Goal: Information Seeking & Learning: Check status

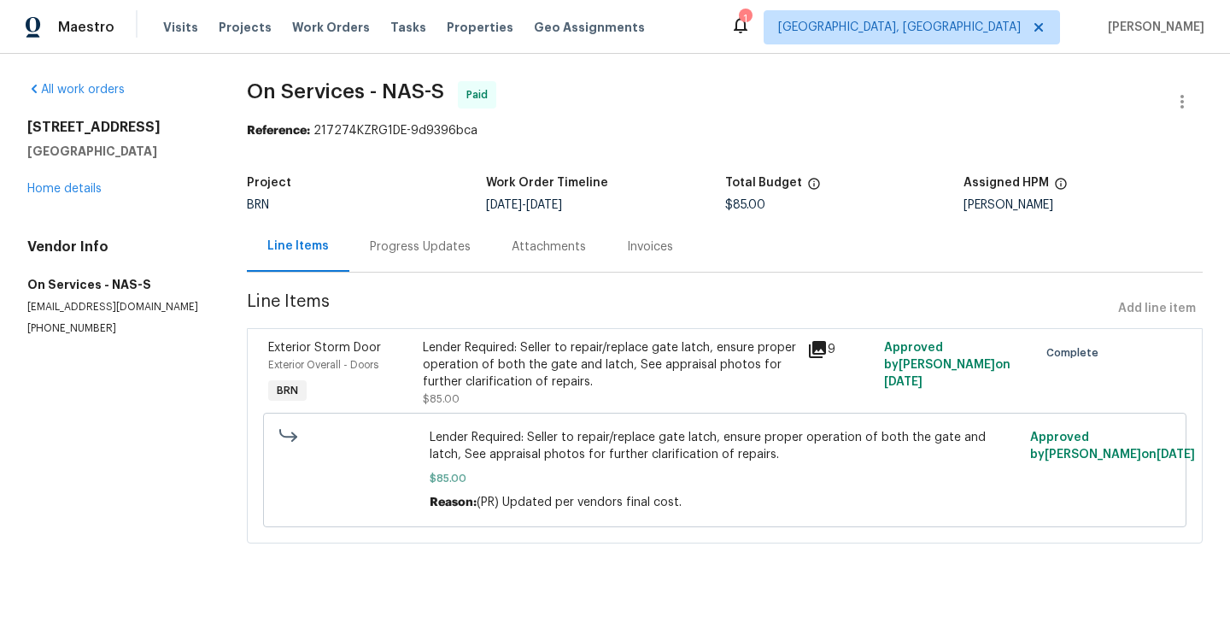
click at [379, 409] on div "Lender Required: Seller to repair/replace gate latch, ensure proper operation o…" at bounding box center [724, 469] width 913 height 125
click at [411, 344] on div "Exterior Storm Door" at bounding box center [339, 347] width 143 height 17
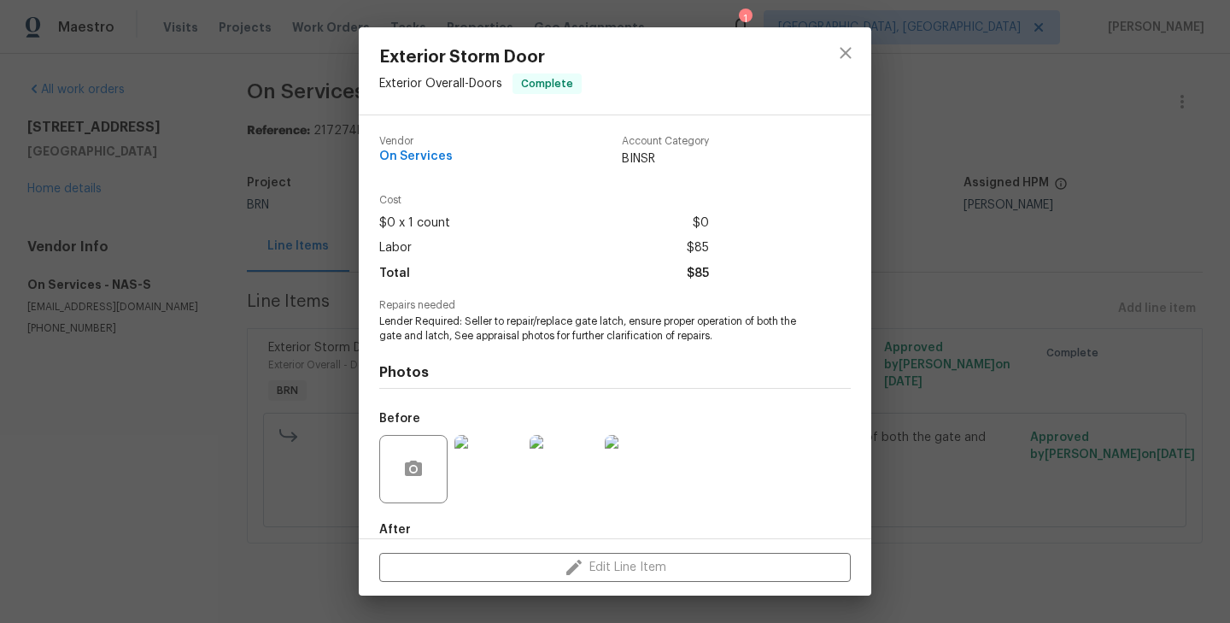
scroll to position [93, 0]
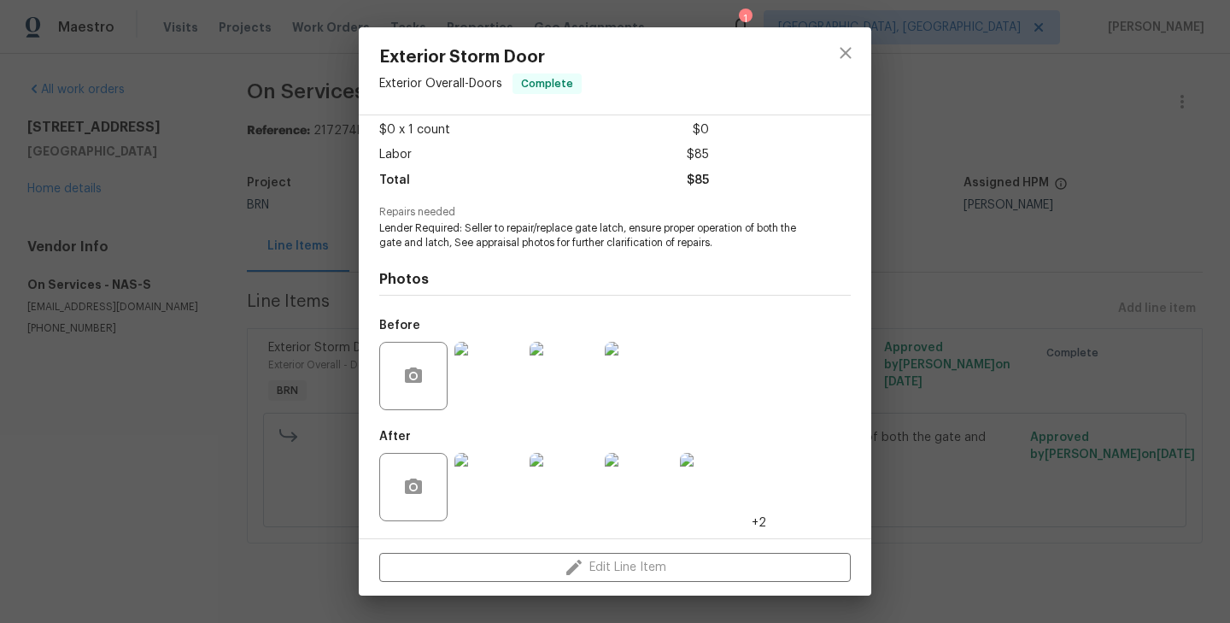
click at [475, 378] on img at bounding box center [488, 376] width 68 height 68
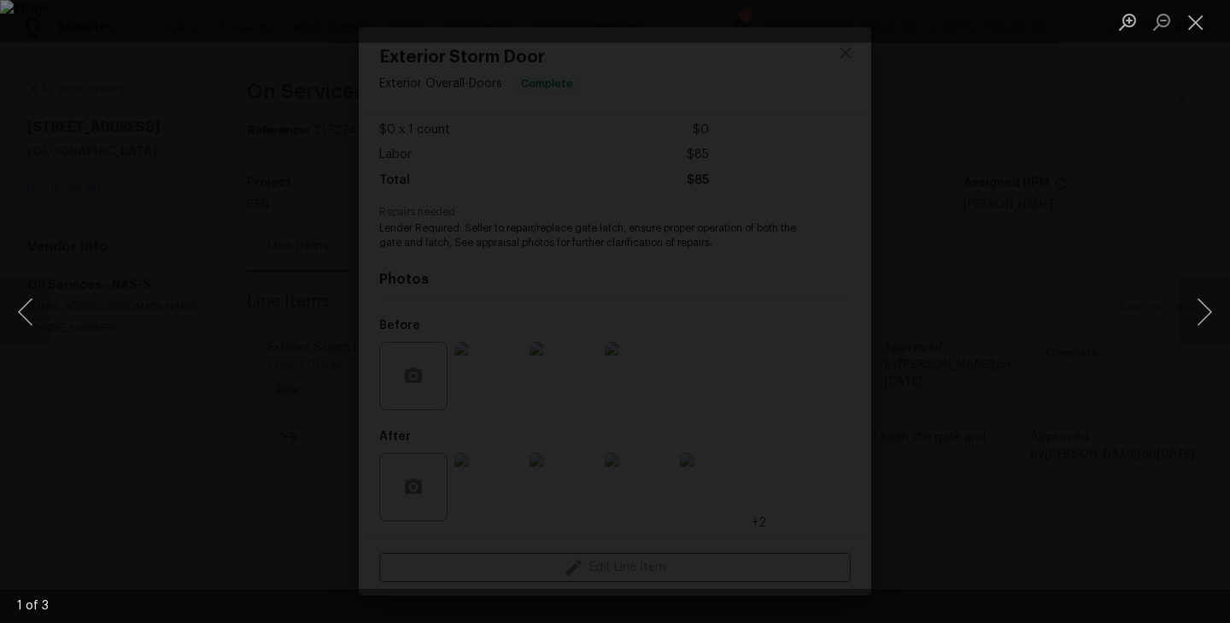
click at [282, 329] on div "Lightbox" at bounding box center [615, 311] width 1230 height 623
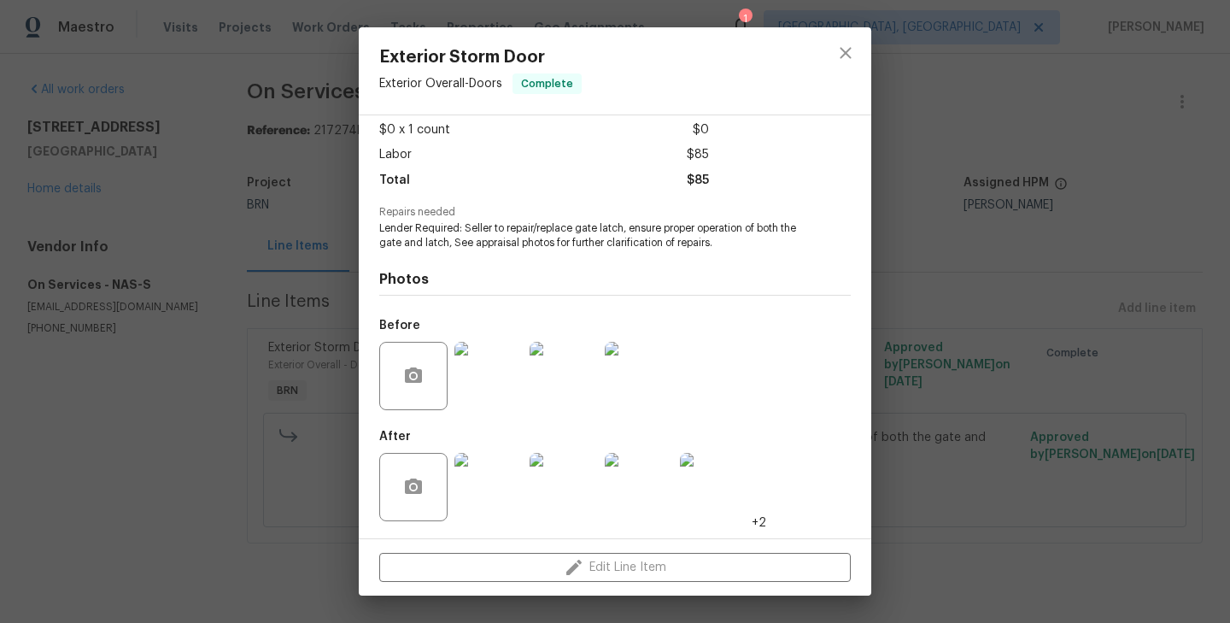
click at [487, 482] on img at bounding box center [488, 487] width 68 height 68
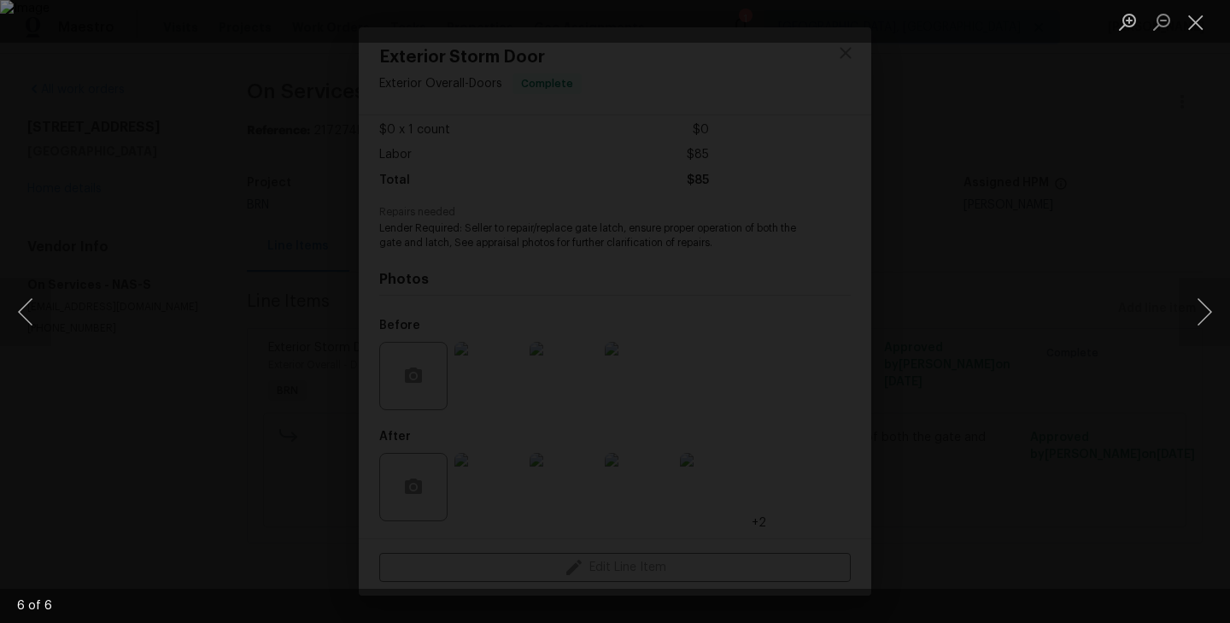
click at [232, 292] on div "Lightbox" at bounding box center [615, 311] width 1230 height 623
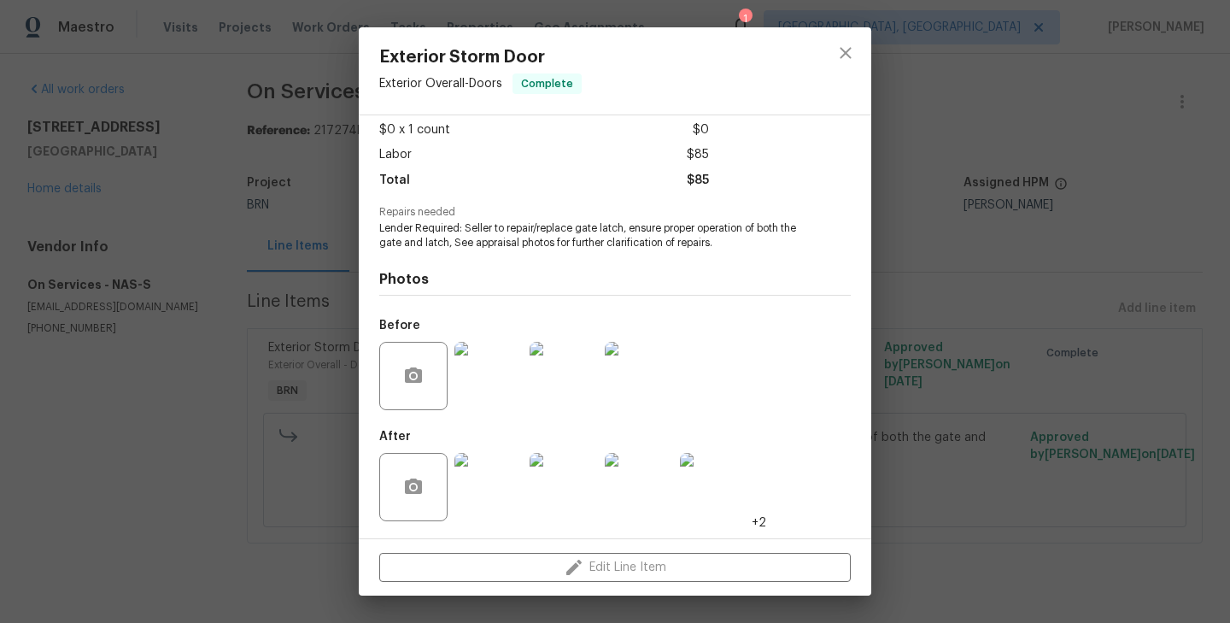
click at [239, 341] on div "Exterior Storm Door Exterior Overall - Doors Complete Vendor On Services Accoun…" at bounding box center [615, 311] width 1230 height 623
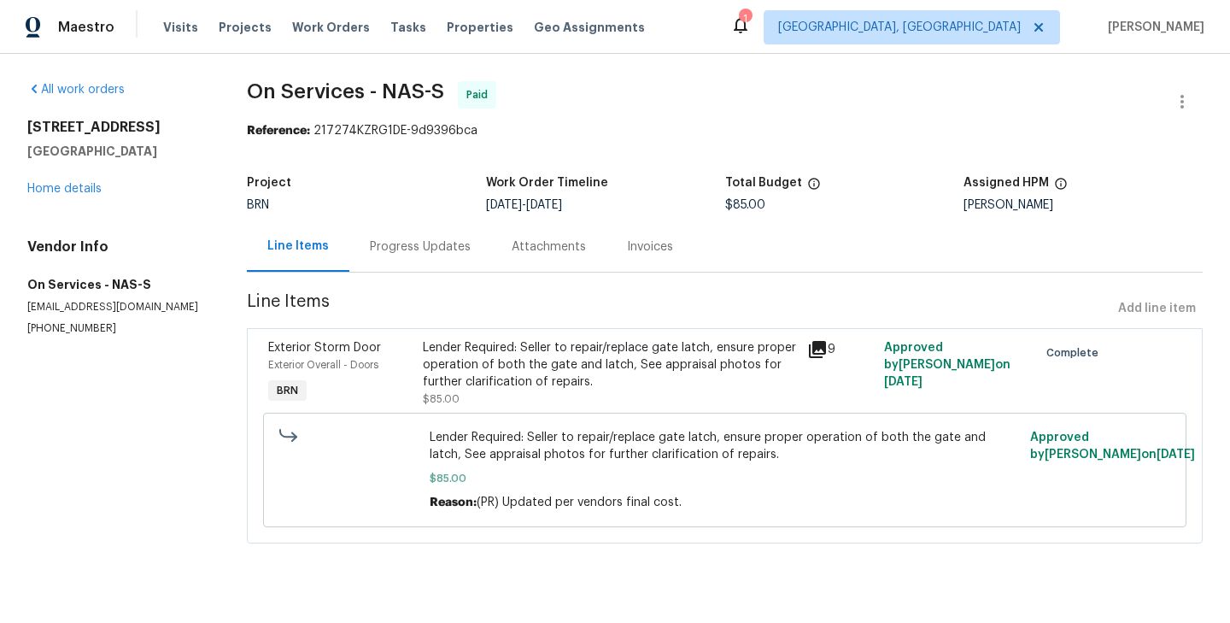
click at [422, 239] on div "Progress Updates" at bounding box center [420, 246] width 101 height 17
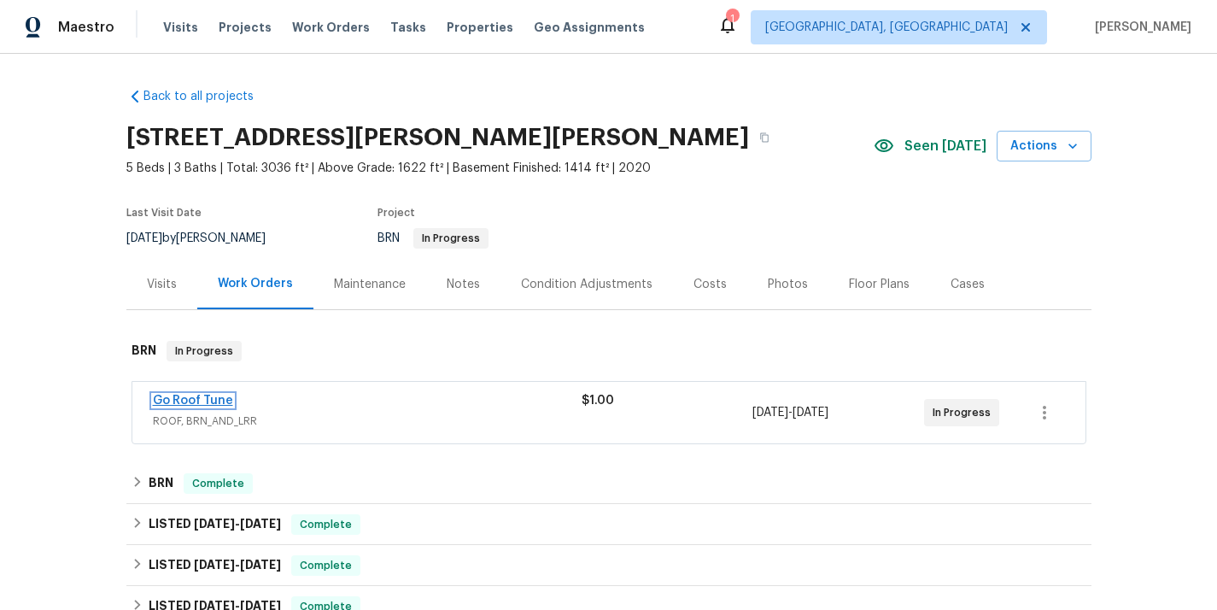
click at [202, 401] on link "Go Roof Tune" at bounding box center [193, 401] width 80 height 12
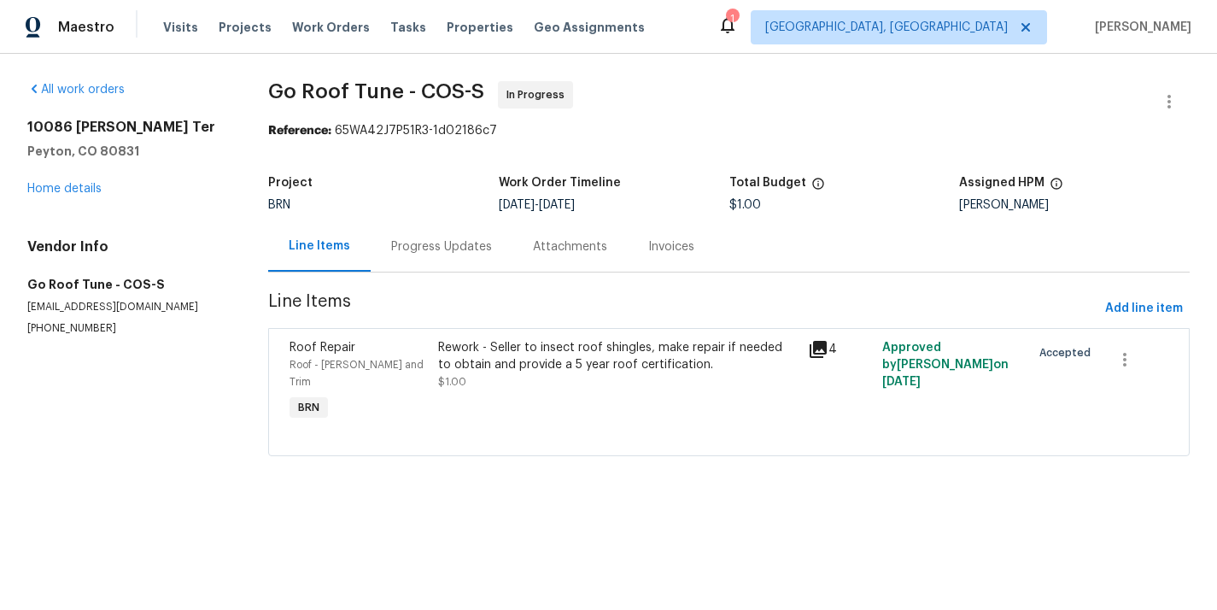
click at [422, 345] on div "Roof Repair" at bounding box center [359, 347] width 138 height 17
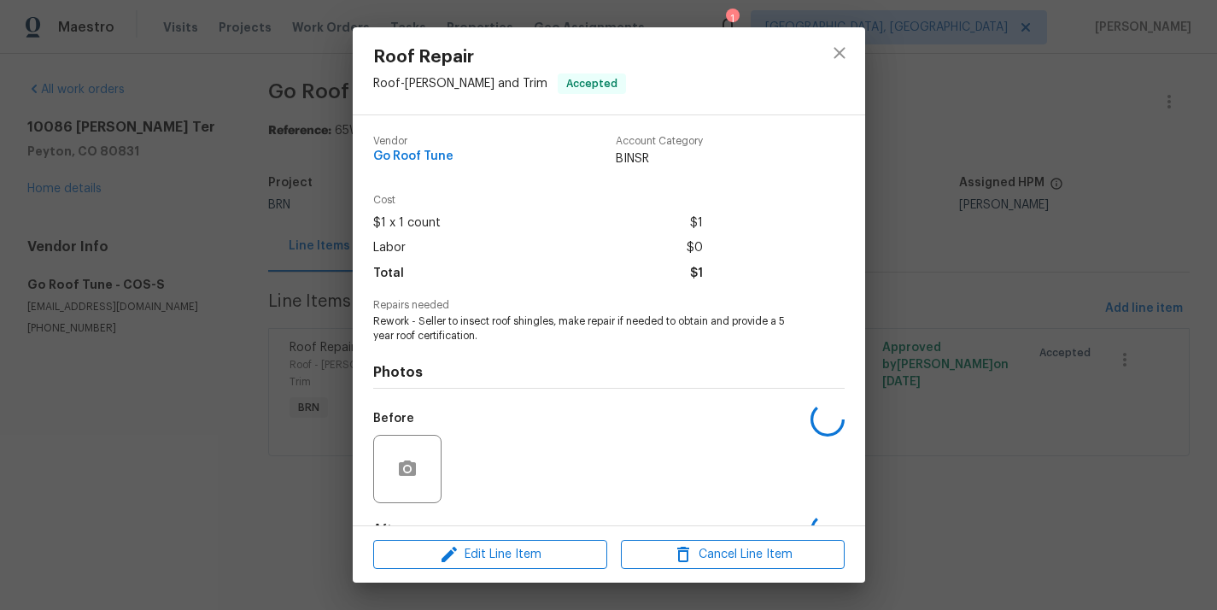
scroll to position [106, 0]
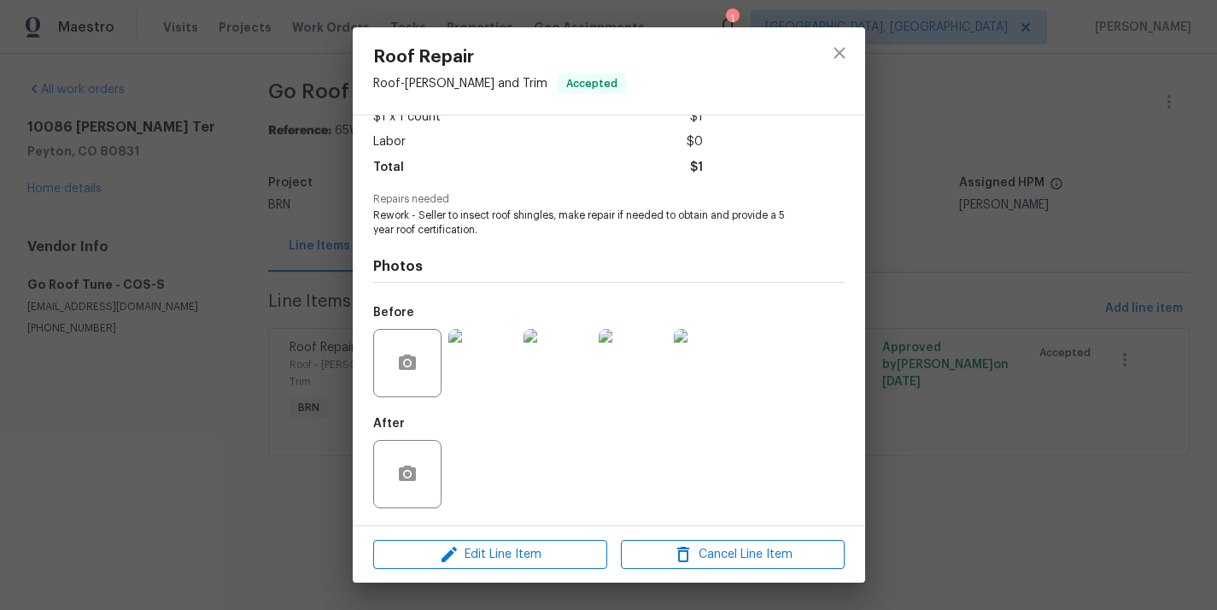
click at [208, 354] on div "Roof Repair Roof - Eaves and Trim Accepted Vendor Go Roof Tune Account Category…" at bounding box center [608, 305] width 1217 height 610
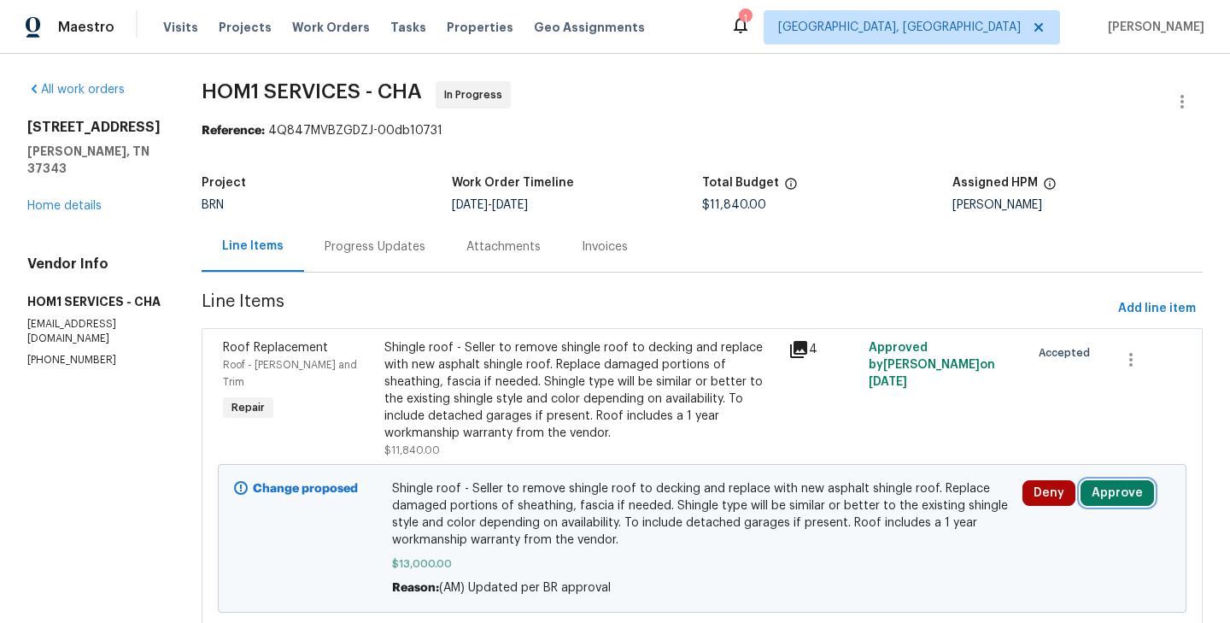
click at [1109, 480] on button "Approve" at bounding box center [1116, 493] width 73 height 26
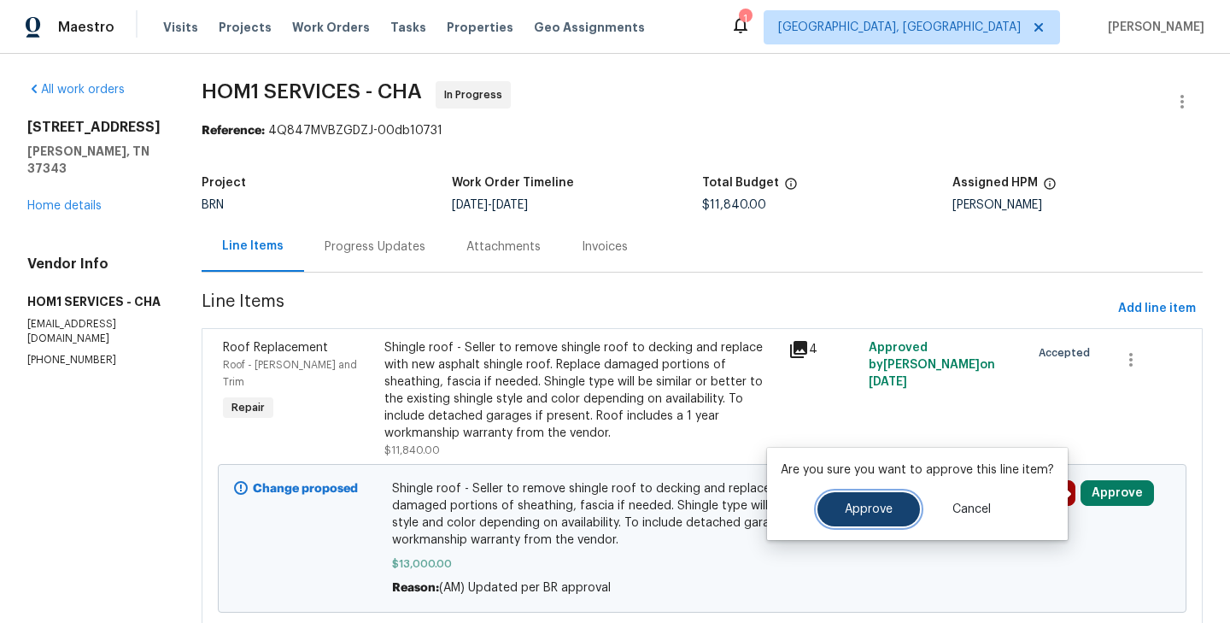
click at [884, 503] on span "Approve" at bounding box center [869, 509] width 48 height 13
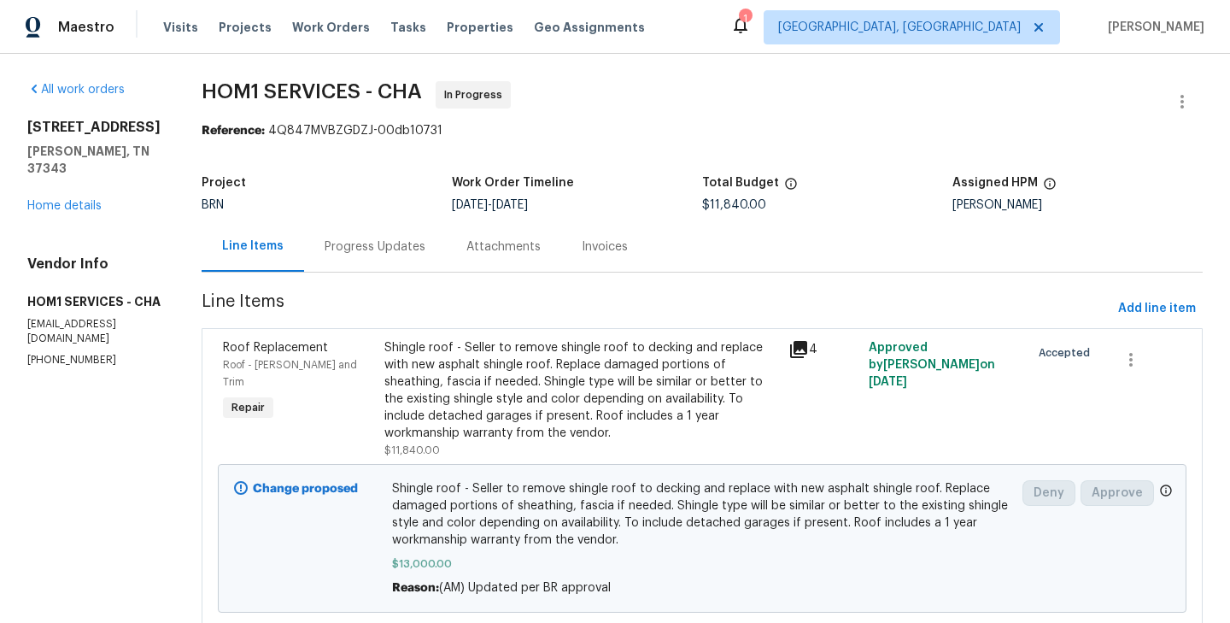
scroll to position [55, 0]
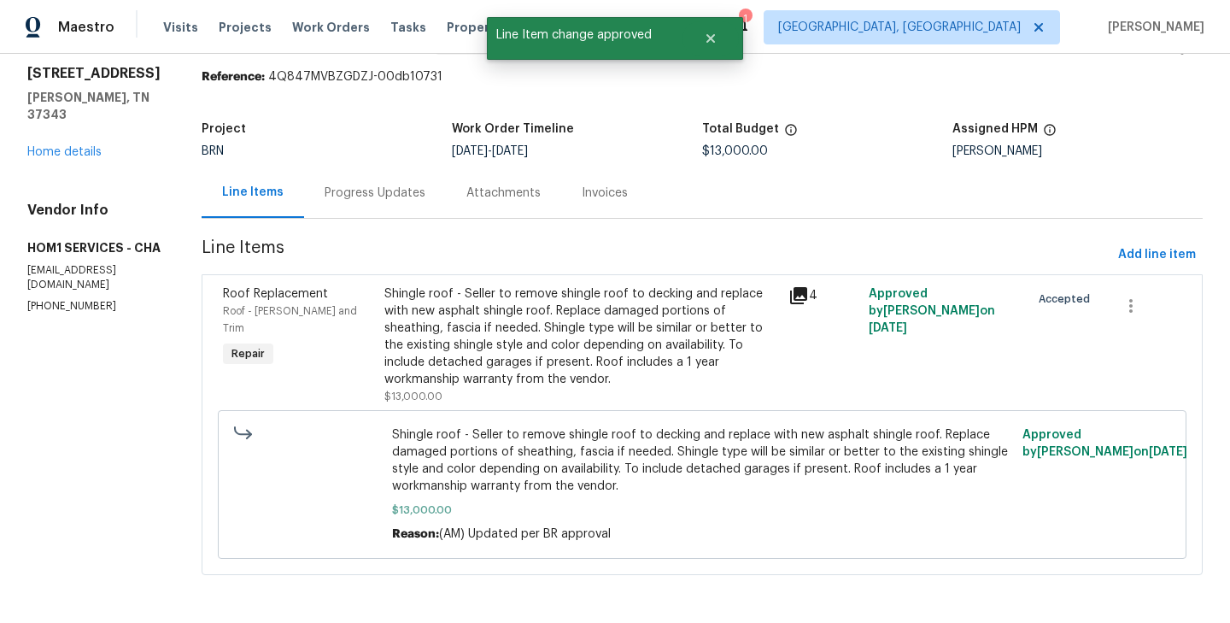
click at [119, 424] on section "All work orders 8127 Blue Spruce Dr Hixson, TN 37343 Home details Vendor Info H…" at bounding box center [93, 311] width 133 height 568
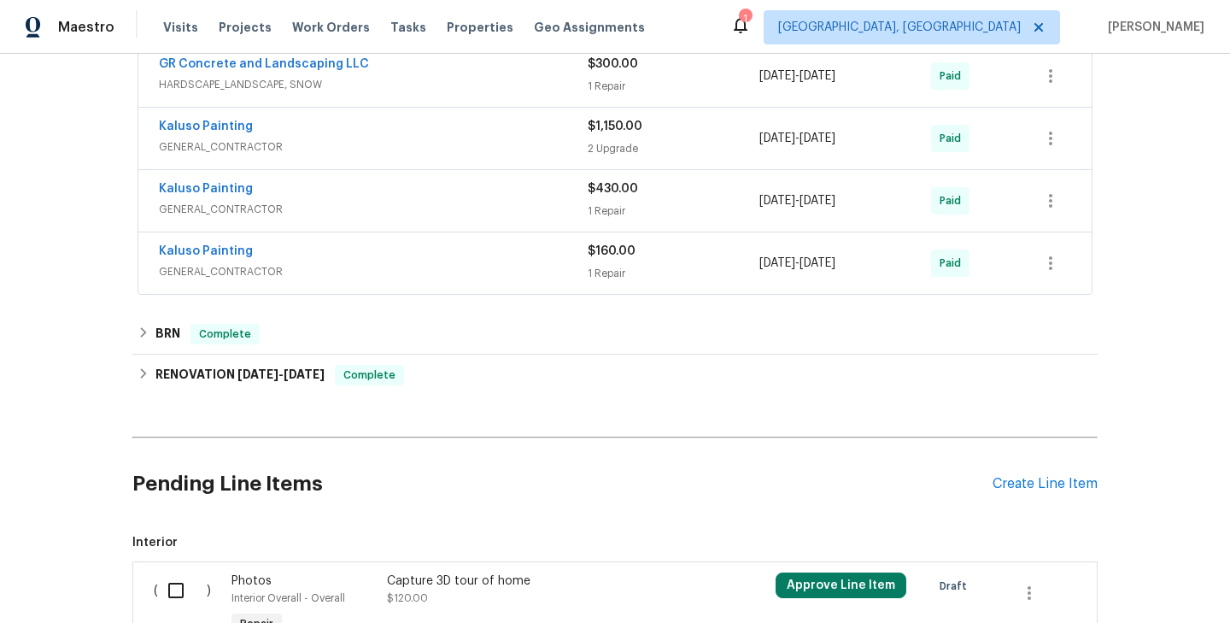
scroll to position [414, 0]
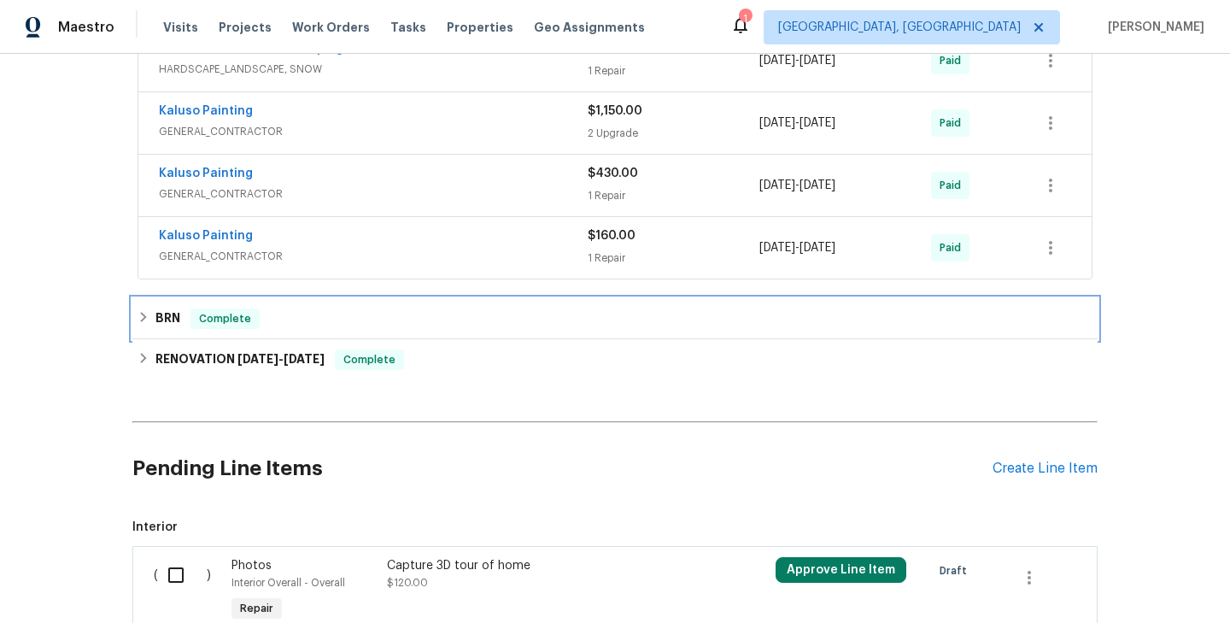
click at [344, 323] on div "BRN Complete" at bounding box center [615, 318] width 955 height 20
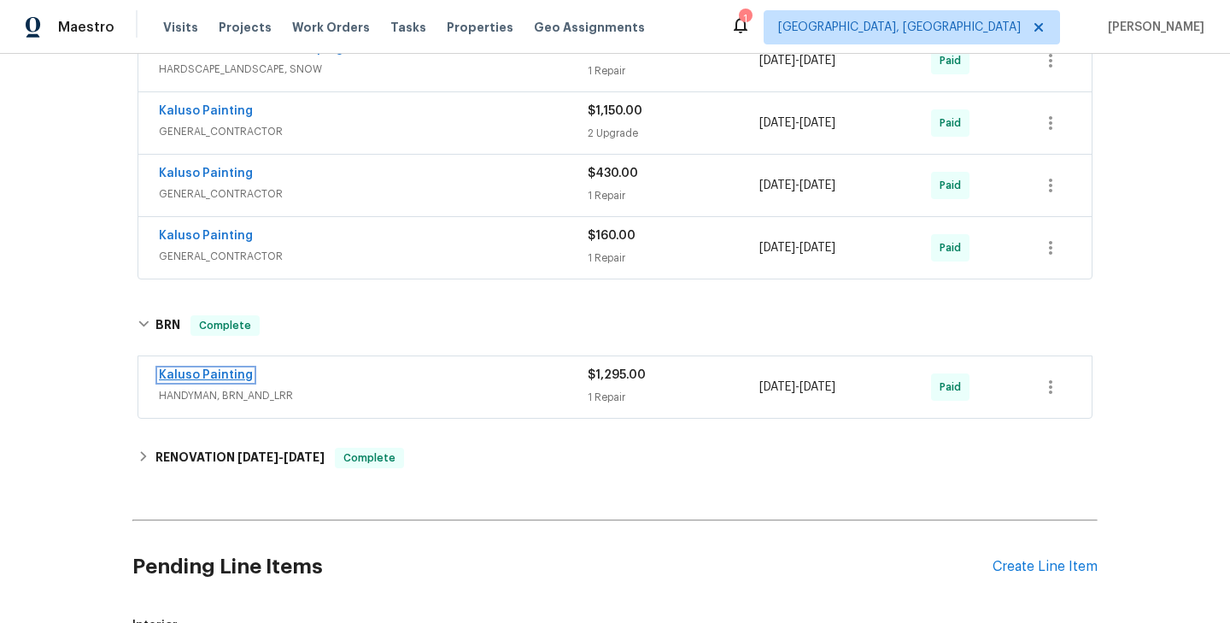
click at [229, 377] on link "Kaluso Painting" at bounding box center [206, 375] width 94 height 12
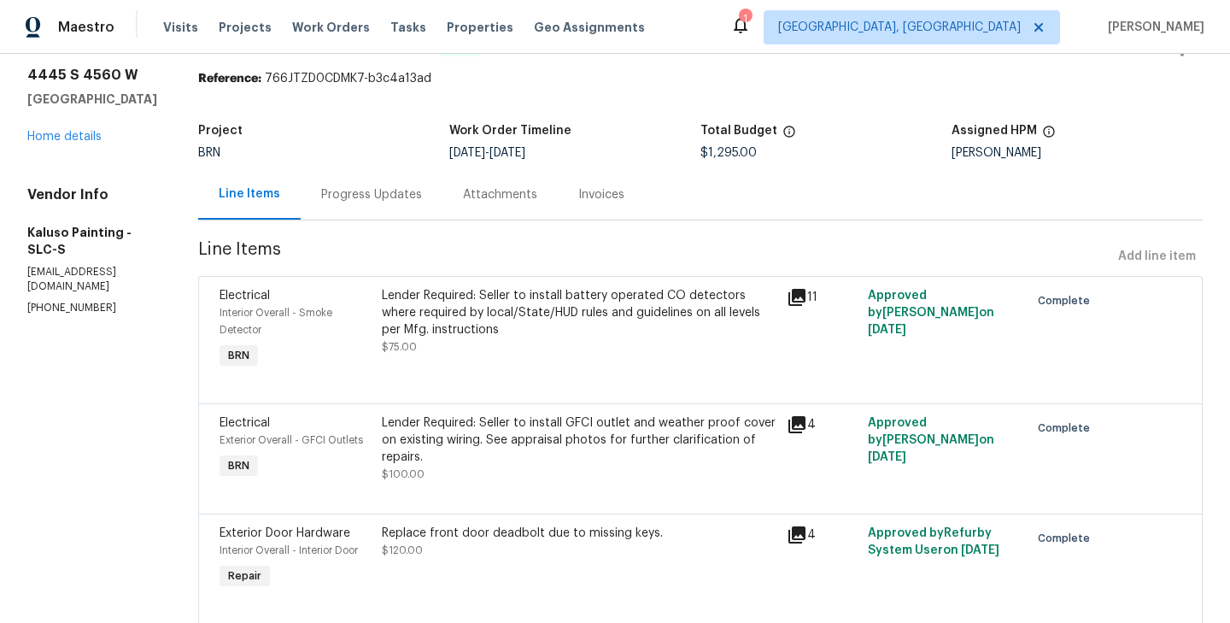
click at [363, 192] on div "Progress Updates" at bounding box center [371, 194] width 101 height 17
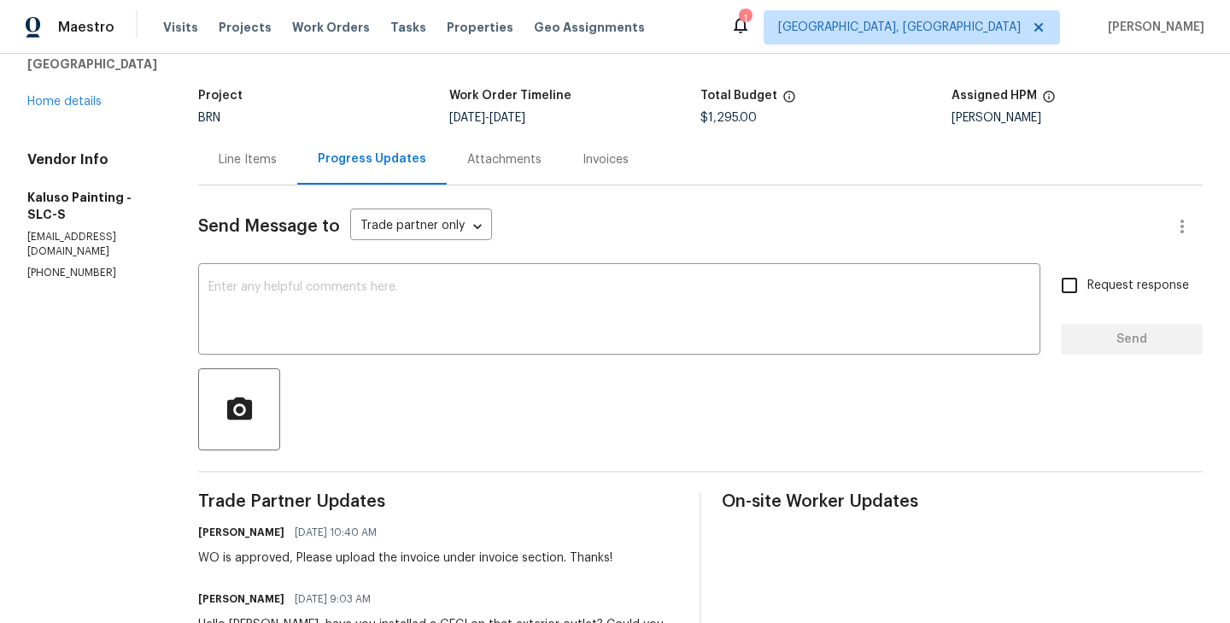
scroll to position [56, 0]
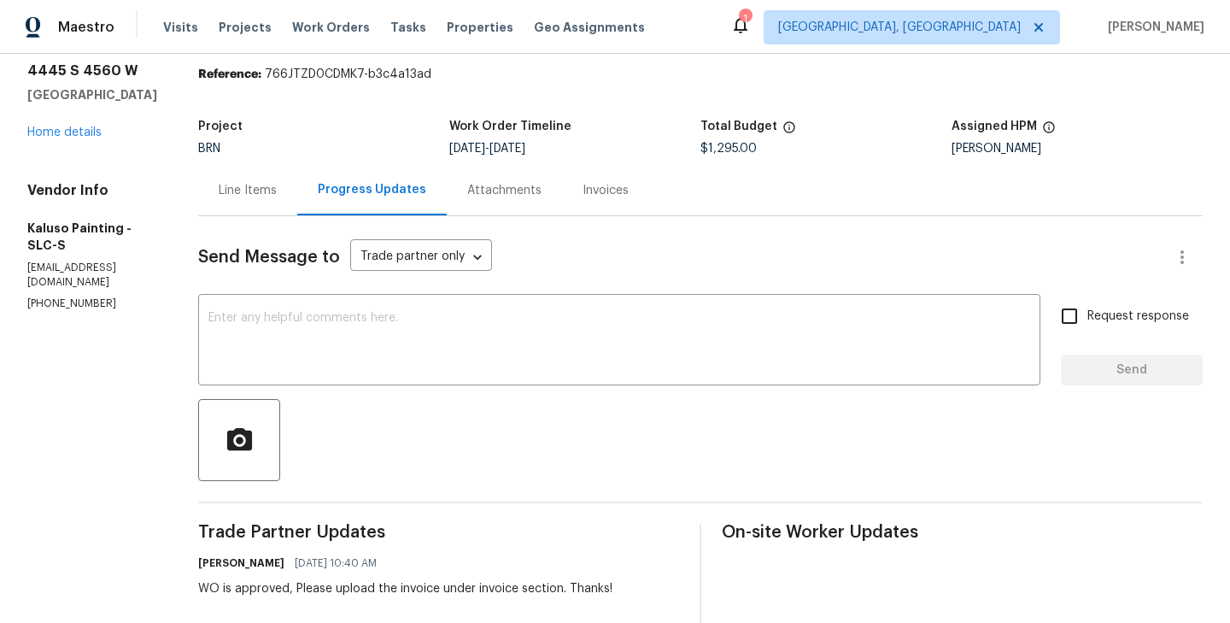
click at [249, 186] on div "Line Items" at bounding box center [248, 190] width 58 height 17
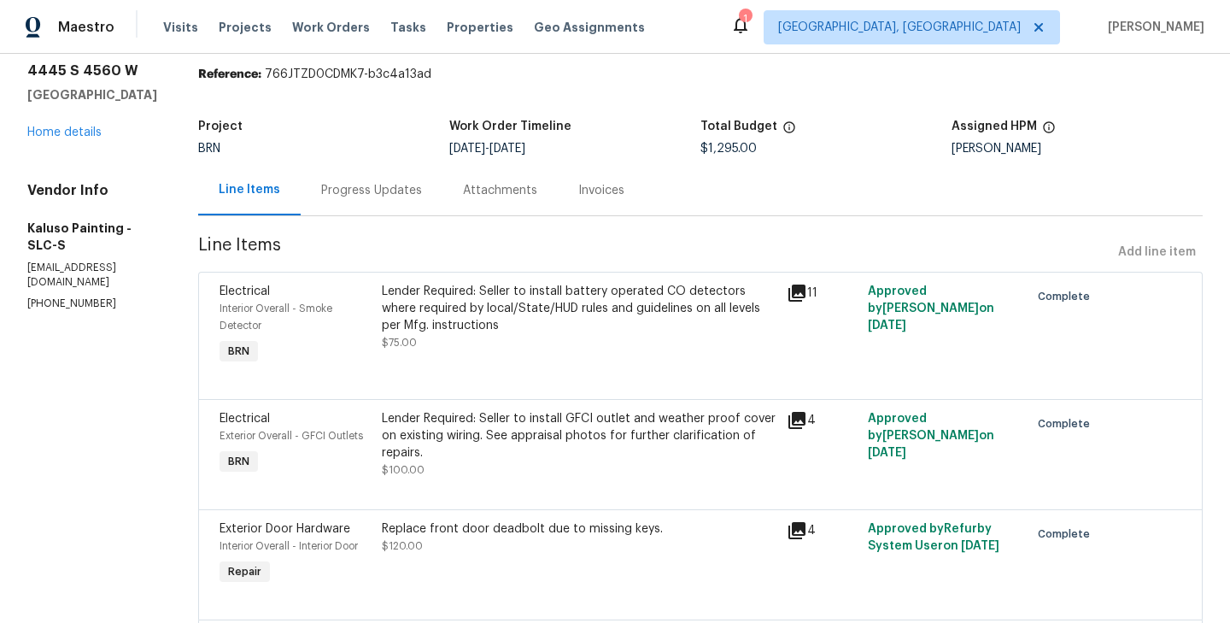
click at [370, 333] on div "Interior Overall - Smoke Detector" at bounding box center [296, 317] width 152 height 34
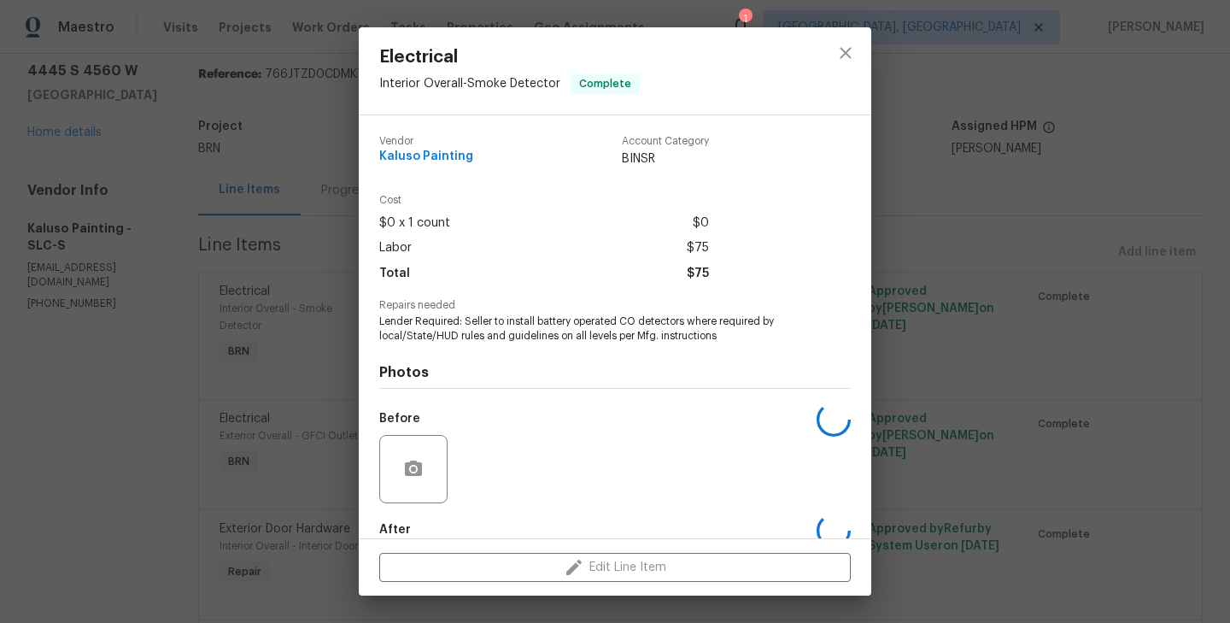
scroll to position [93, 0]
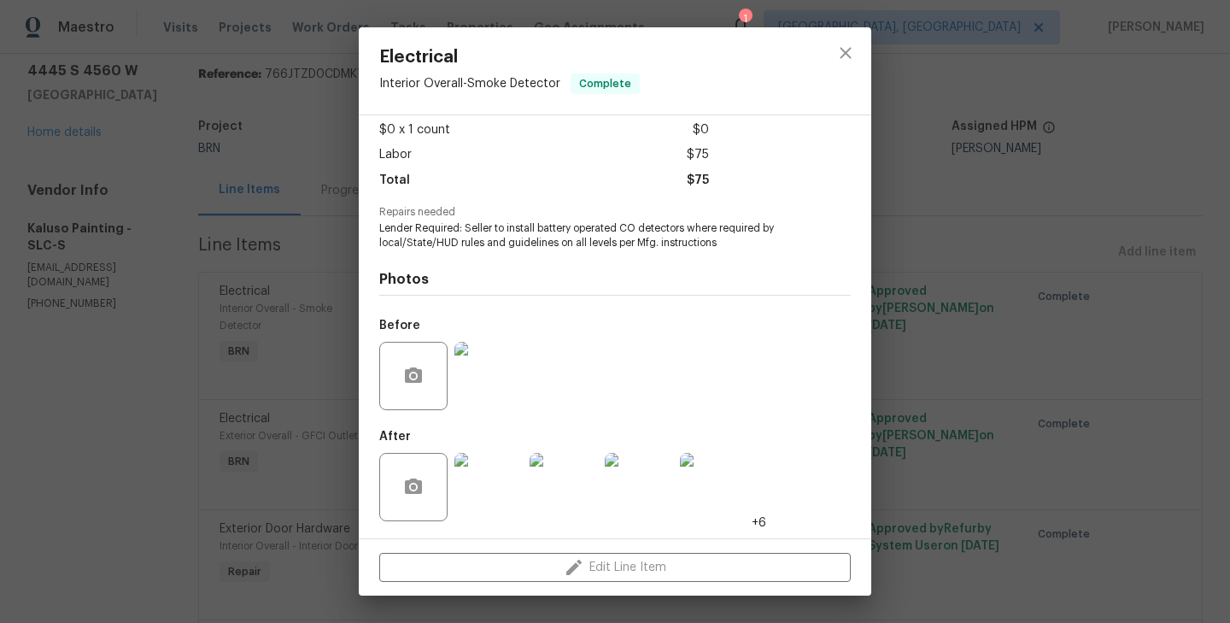
click at [313, 451] on div "Electrical Interior Overall - Smoke Detector Complete Vendor Kaluso Painting Ac…" at bounding box center [615, 311] width 1230 height 623
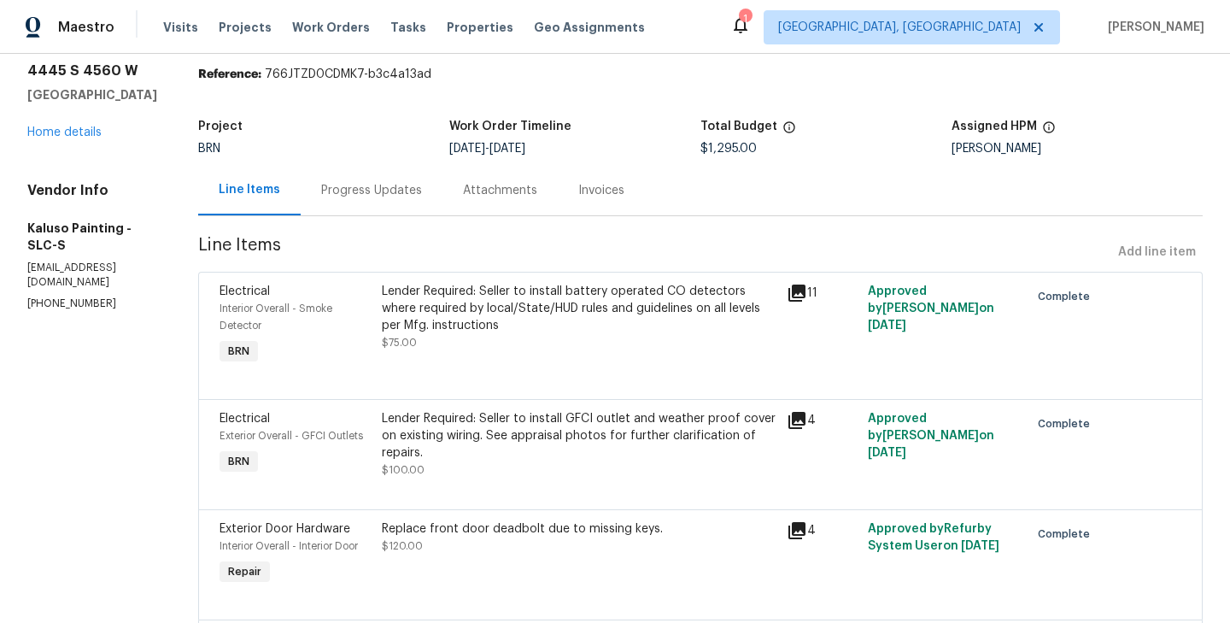
scroll to position [210, 0]
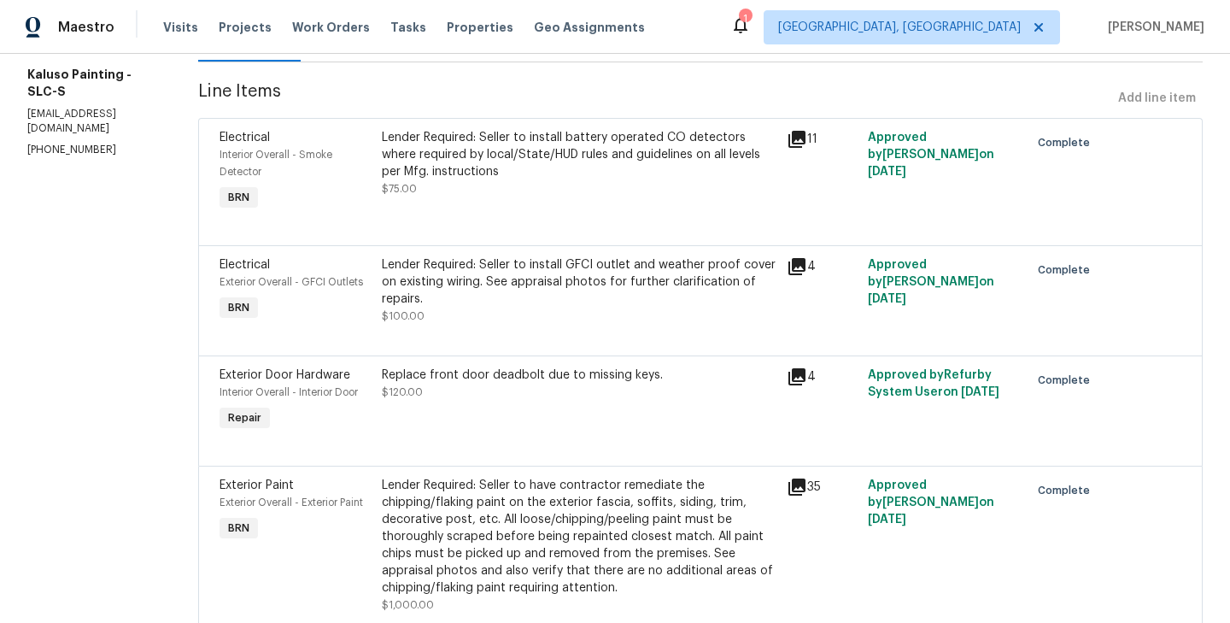
click at [364, 287] on div "Exterior Overall - GFCI Outlets" at bounding box center [296, 281] width 152 height 17
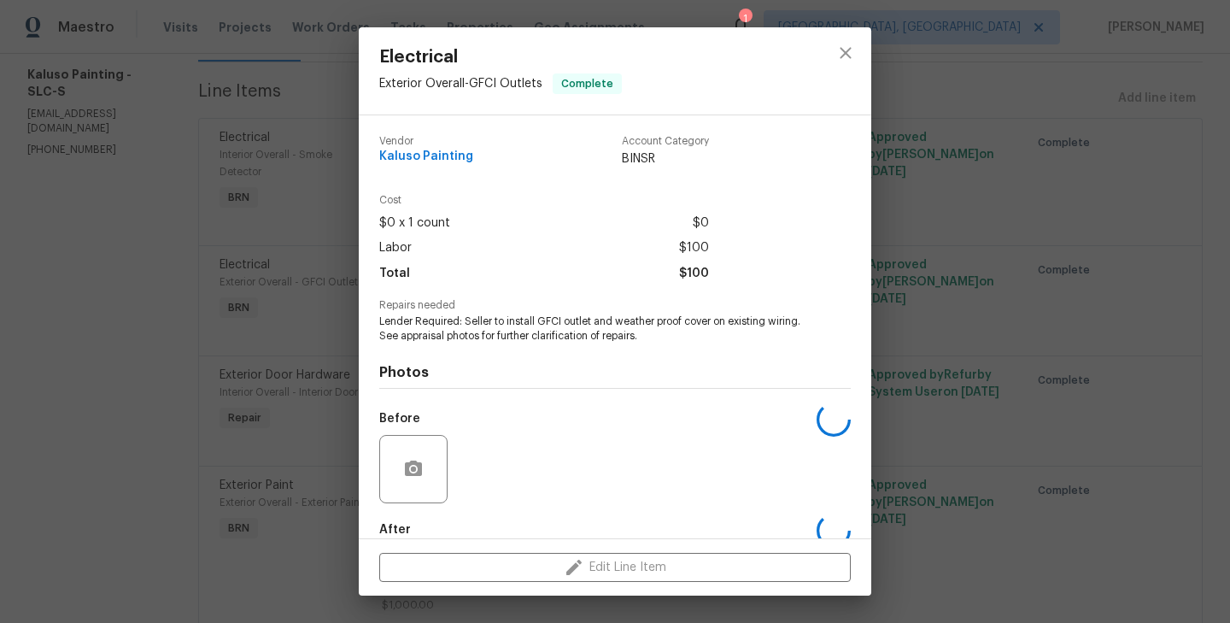
scroll to position [93, 0]
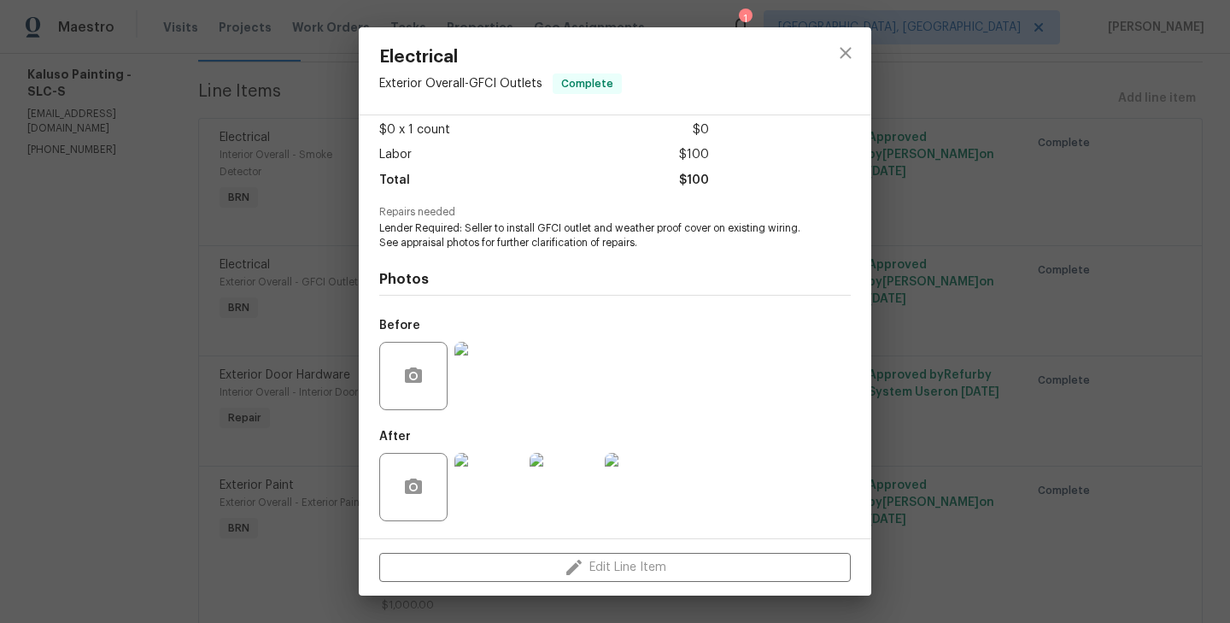
click at [503, 387] on img at bounding box center [488, 376] width 68 height 68
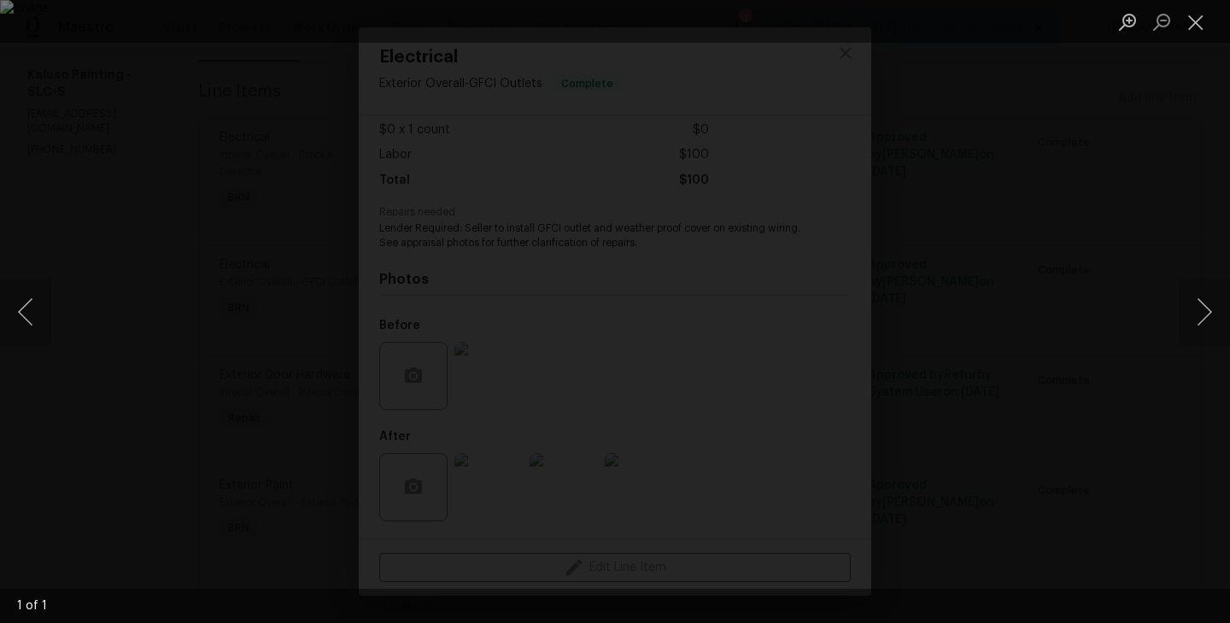
click at [322, 346] on div "Lightbox" at bounding box center [615, 311] width 1230 height 623
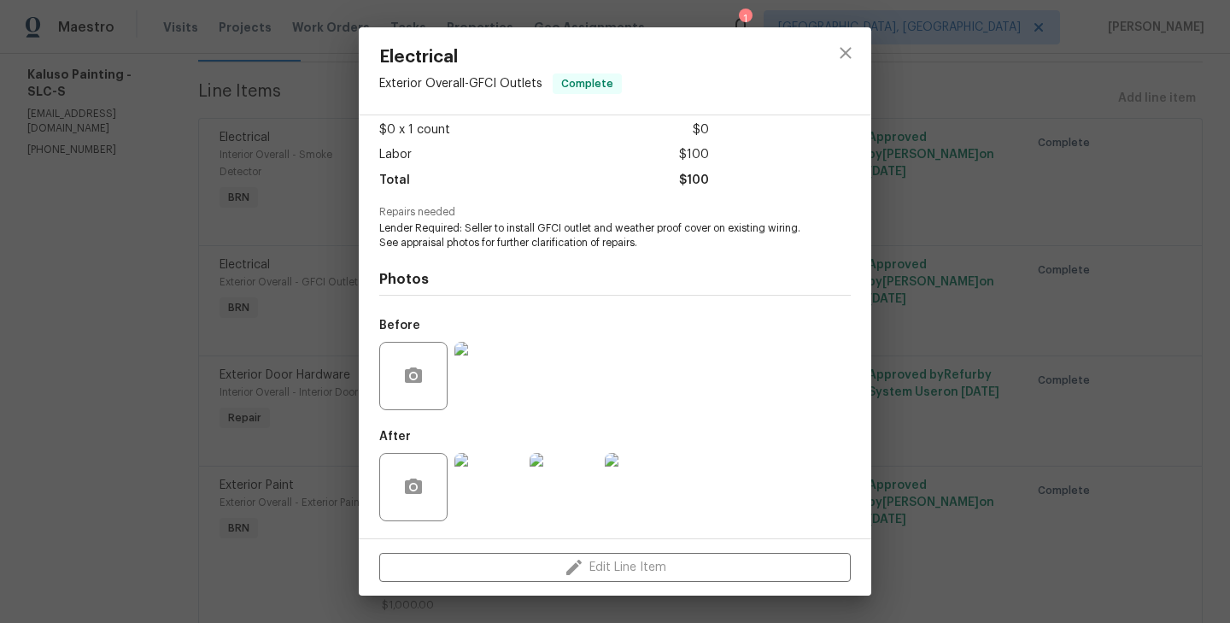
click at [557, 477] on img at bounding box center [564, 487] width 68 height 68
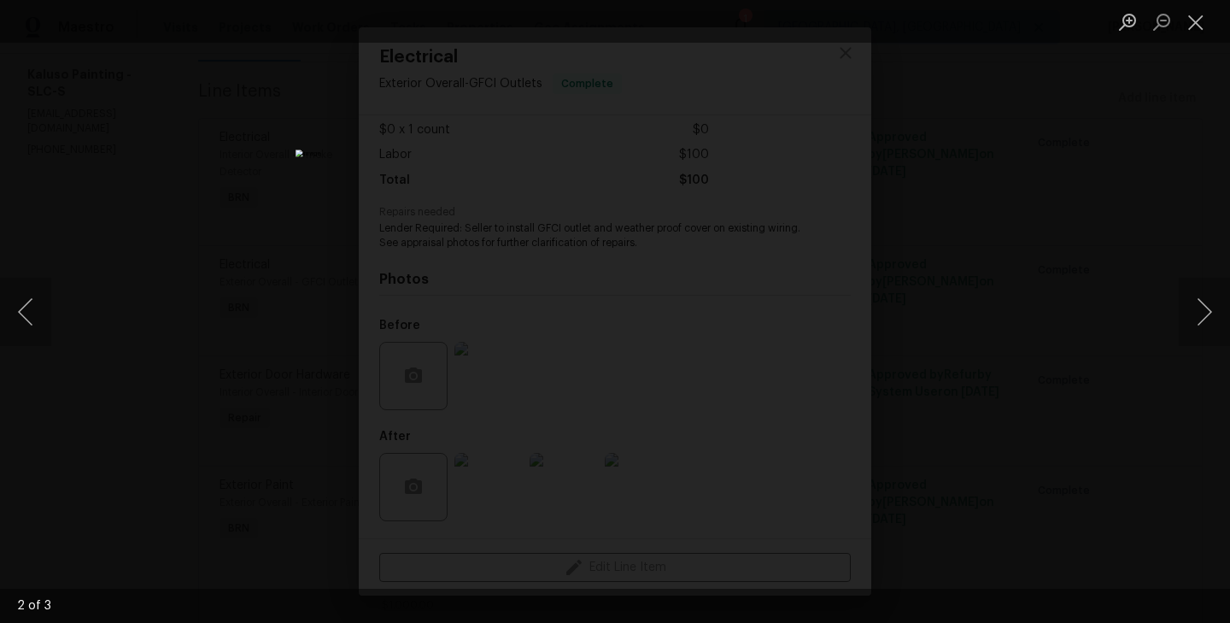
click at [227, 301] on div "Lightbox" at bounding box center [615, 311] width 1230 height 623
click at [231, 345] on div "Lightbox" at bounding box center [615, 311] width 1230 height 623
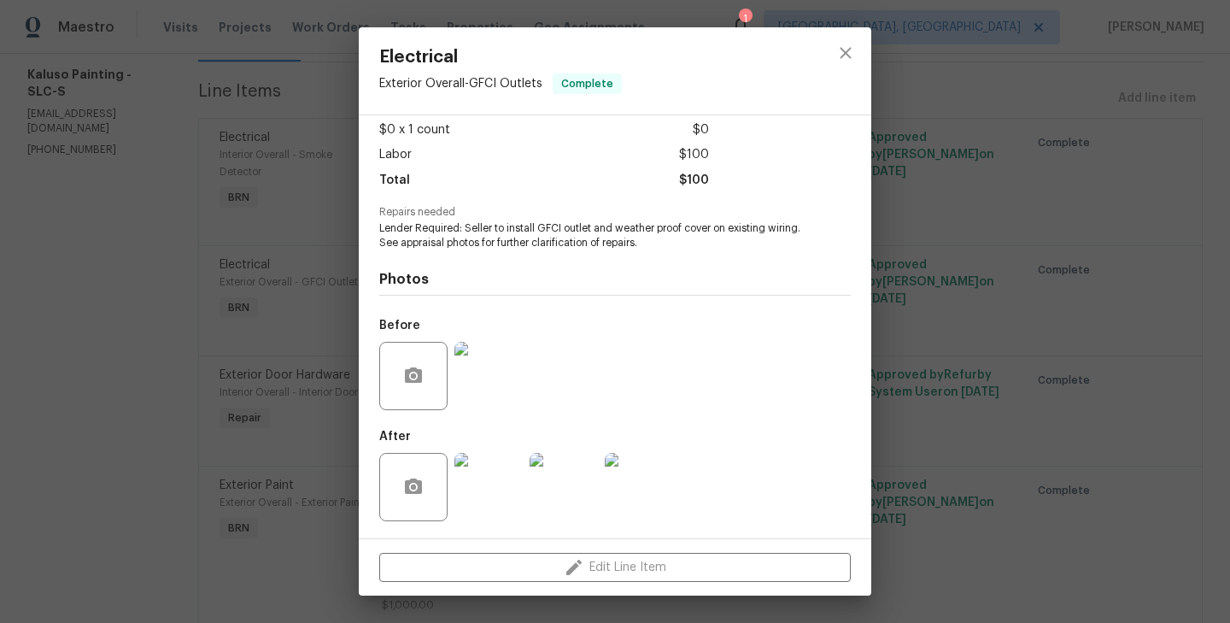
click at [342, 408] on div "Electrical Exterior Overall - GFCI Outlets Complete Vendor Kaluso Painting Acco…" at bounding box center [615, 311] width 1230 height 623
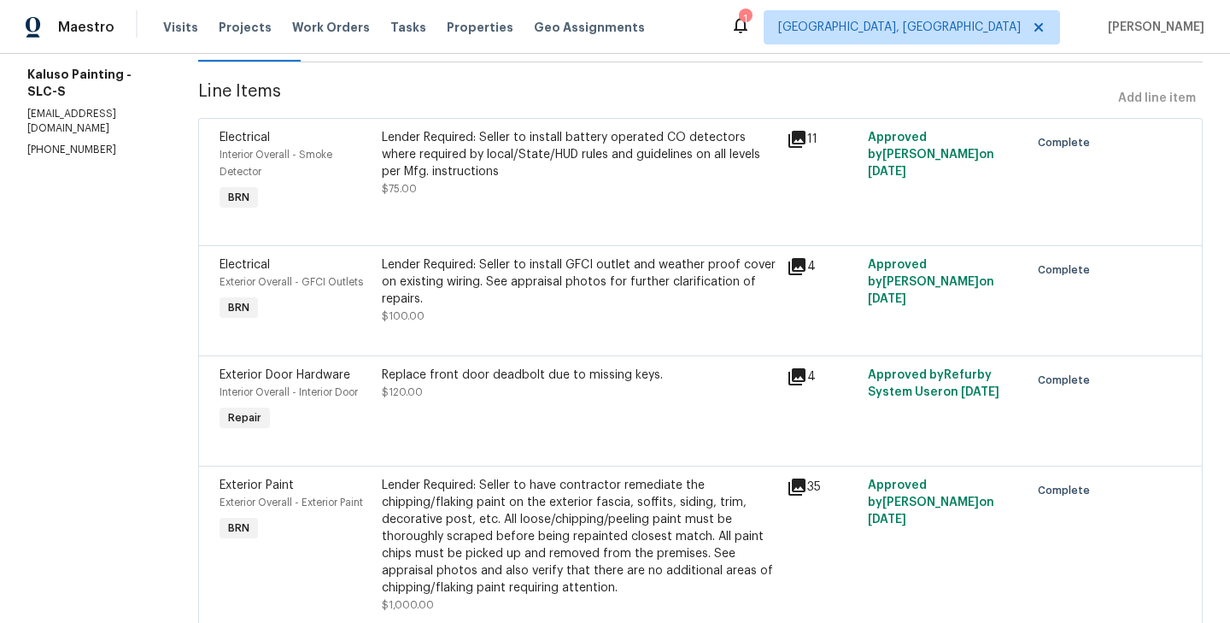
scroll to position [282, 0]
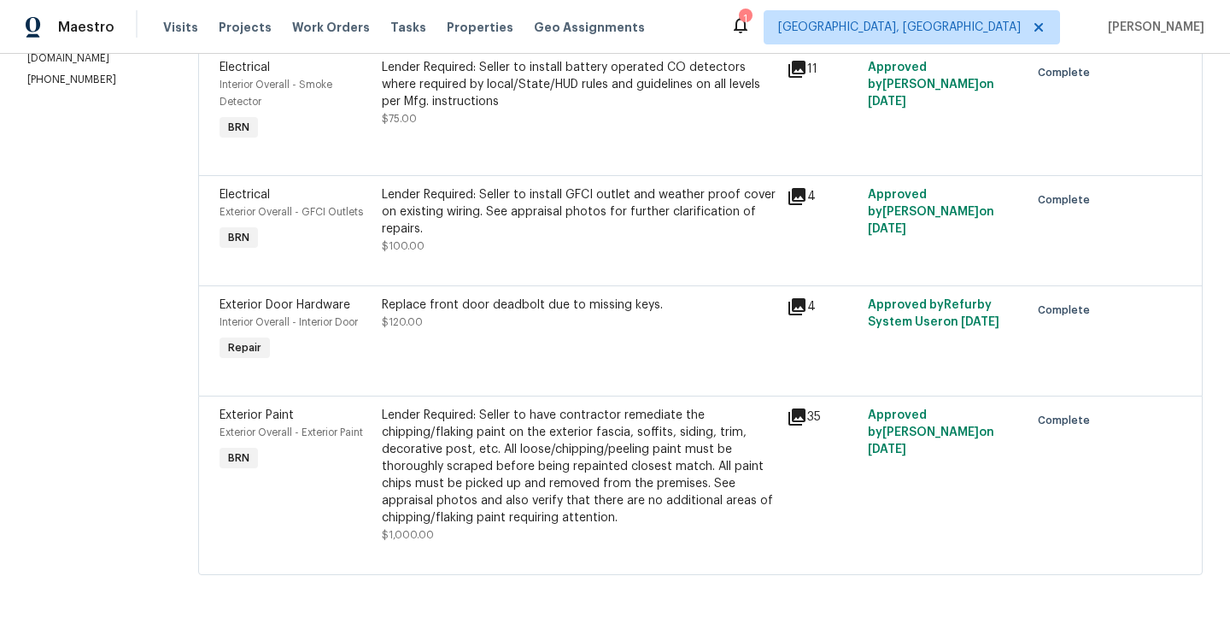
click at [373, 321] on div "Exterior Door Hardware Interior Overall - Interior Door Repair" at bounding box center [295, 330] width 162 height 79
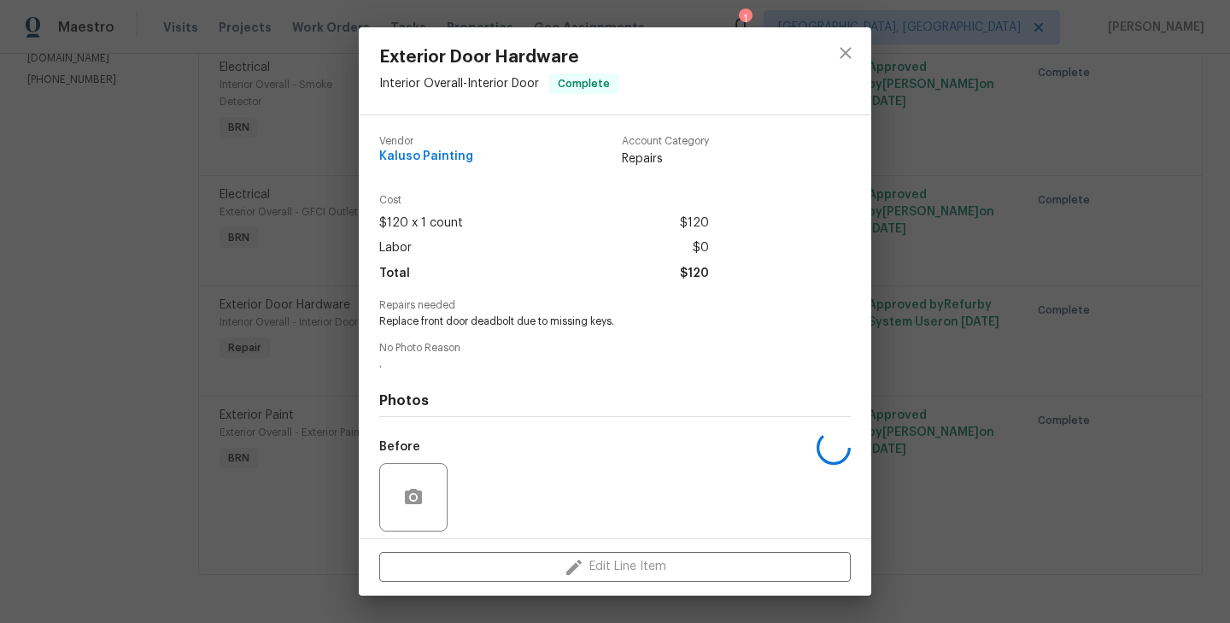
scroll to position [121, 0]
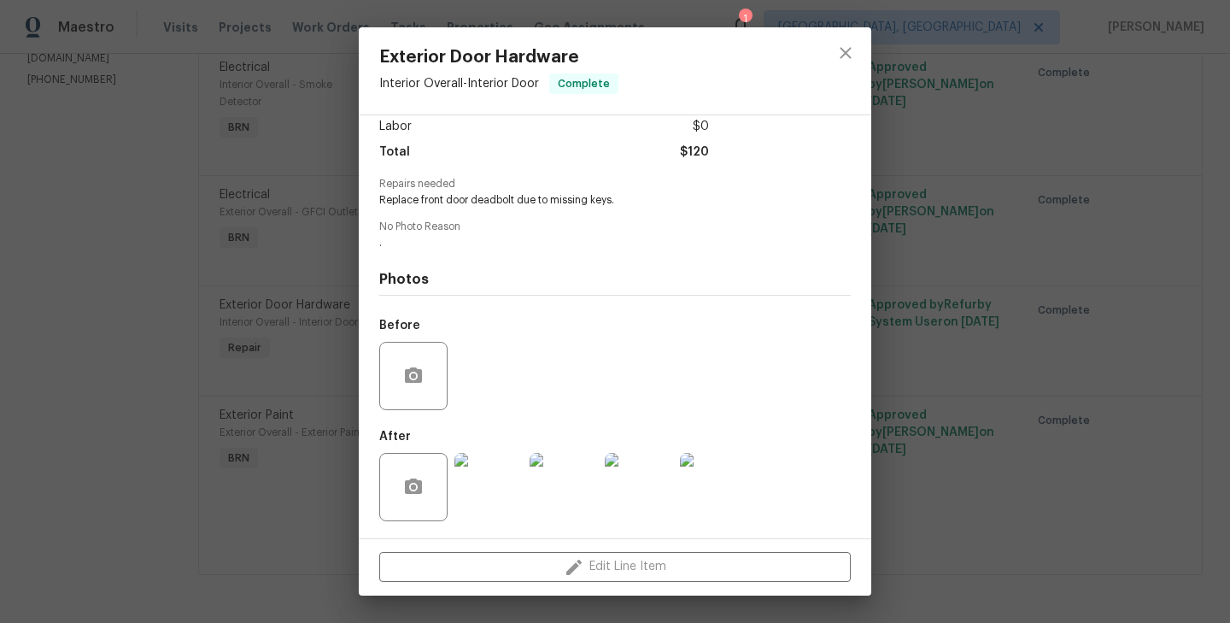
click at [491, 461] on img at bounding box center [488, 487] width 68 height 68
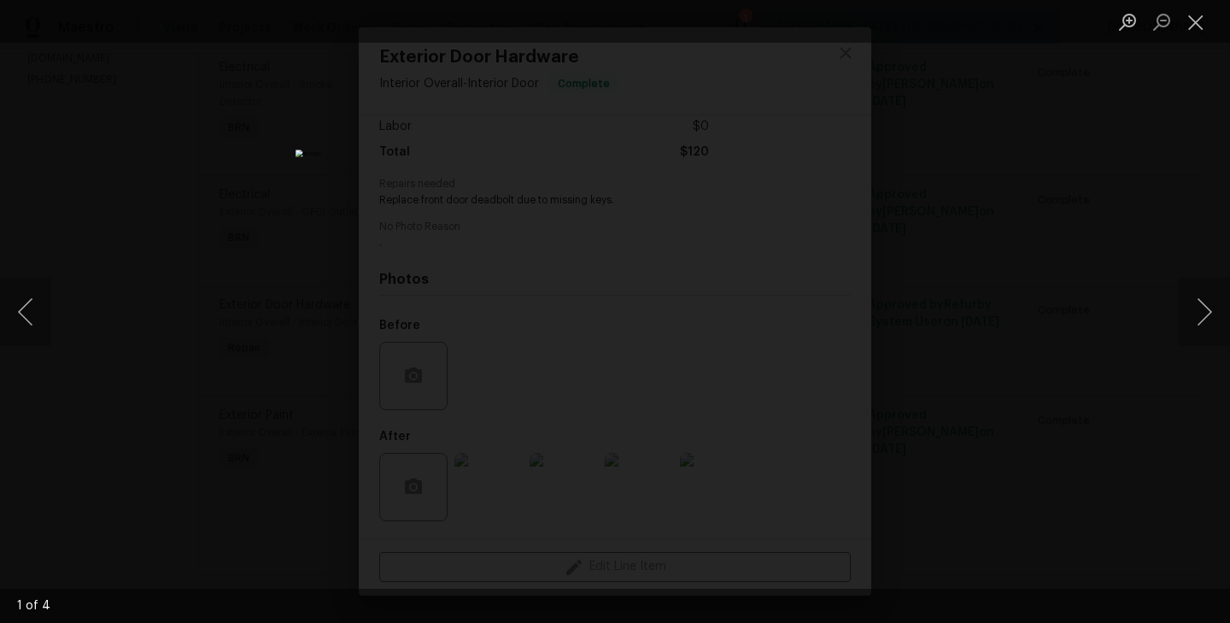
click at [48, 260] on div "Lightbox" at bounding box center [615, 311] width 1230 height 623
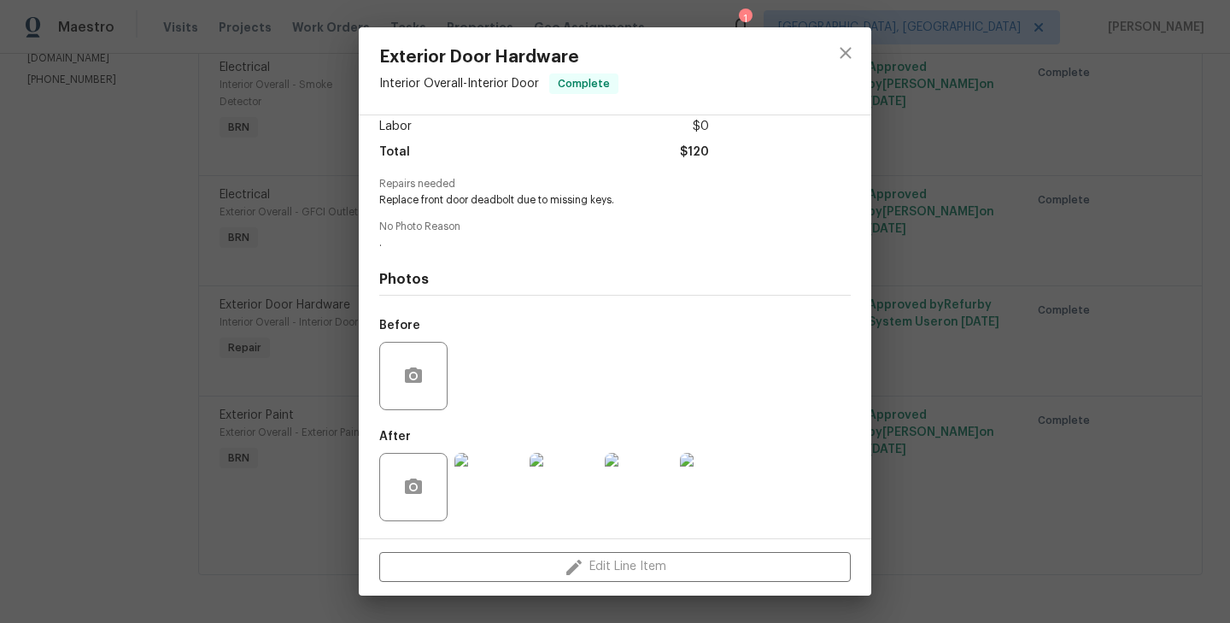
click at [181, 373] on div "Exterior Door Hardware Interior Overall - Interior Door Complete Vendor Kaluso …" at bounding box center [615, 311] width 1230 height 623
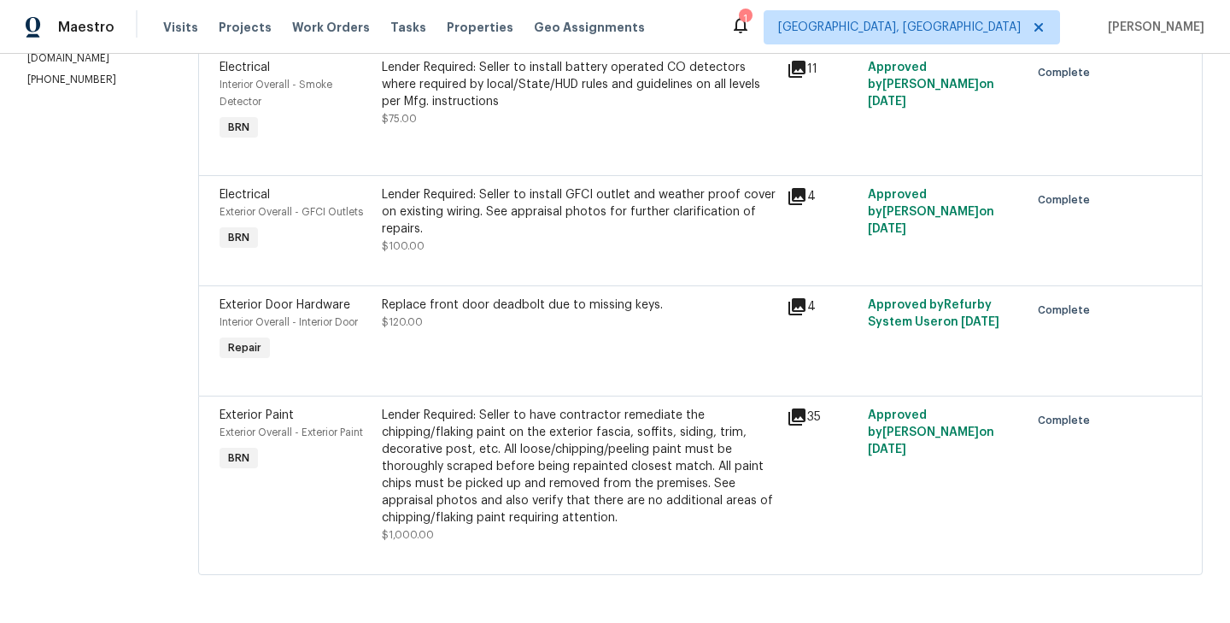
click at [351, 485] on div "Exterior Paint Exterior Overall - Exterior Paint BRN" at bounding box center [295, 474] width 162 height 147
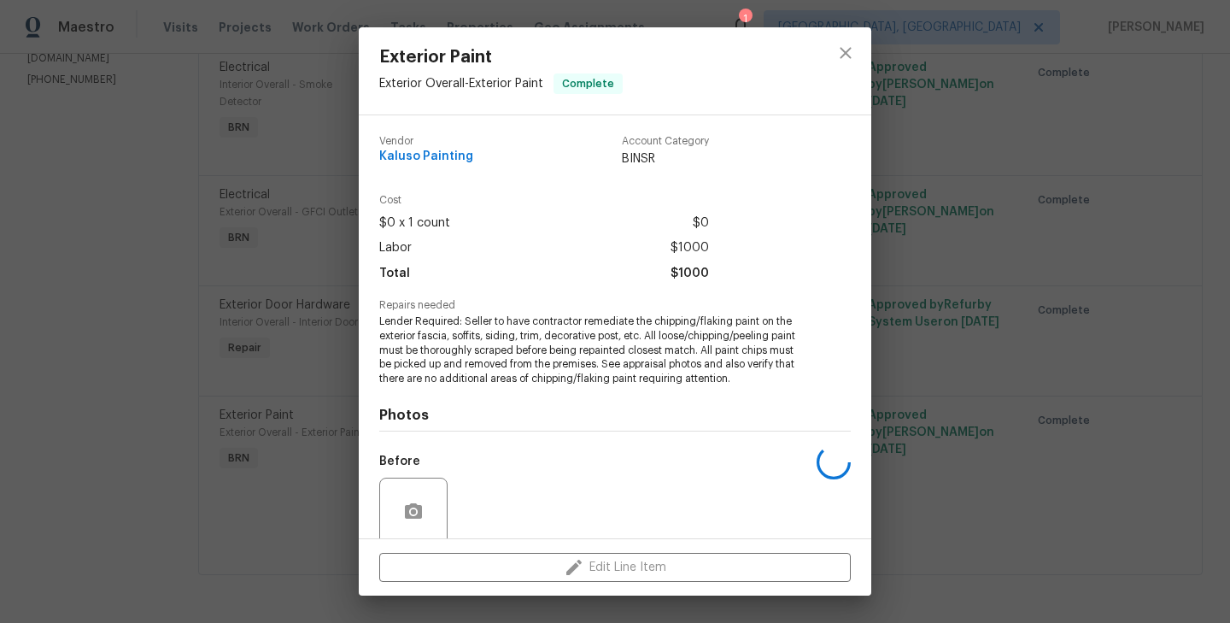
scroll to position [136, 0]
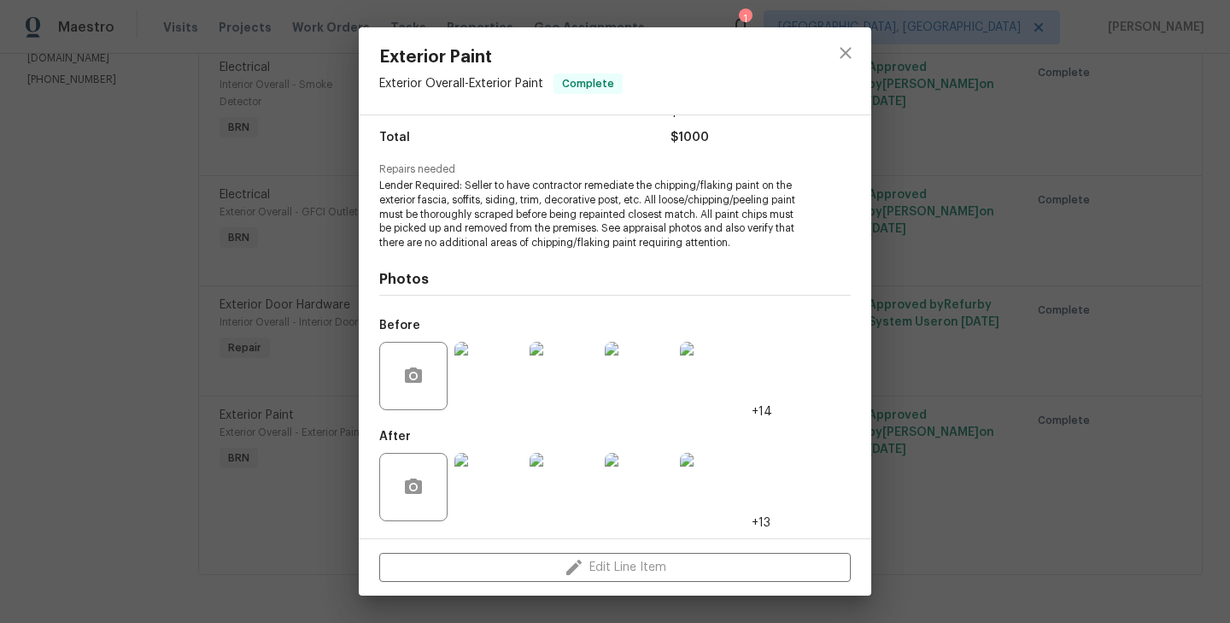
click at [489, 480] on img at bounding box center [488, 487] width 68 height 68
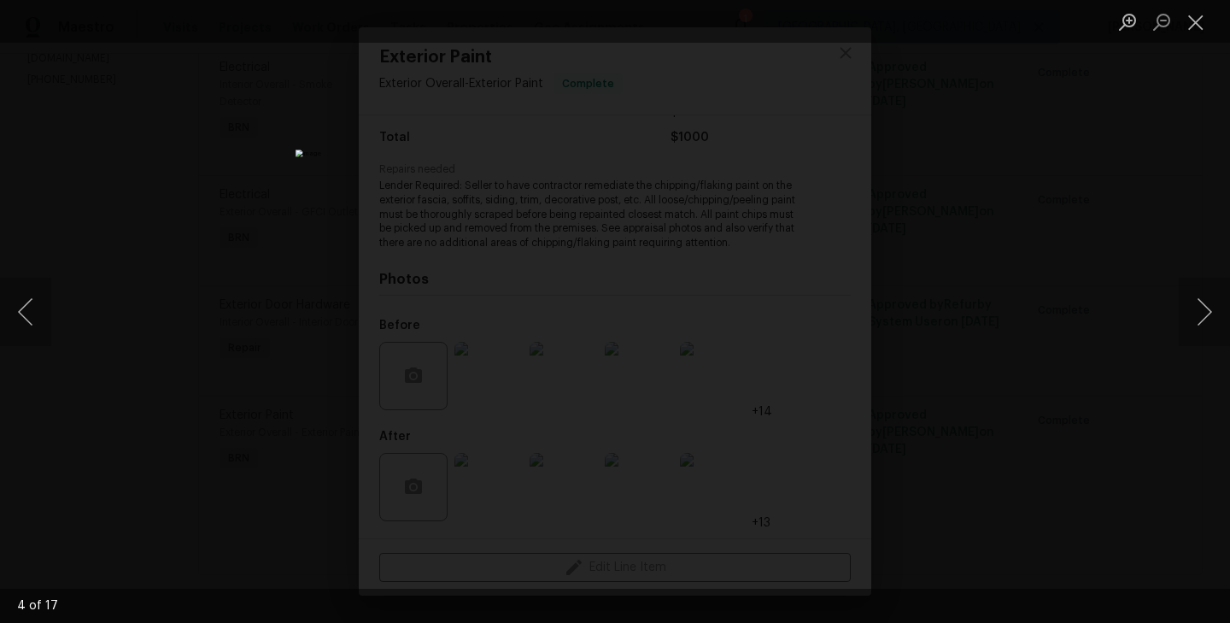
click at [255, 314] on div "Lightbox" at bounding box center [615, 311] width 1230 height 623
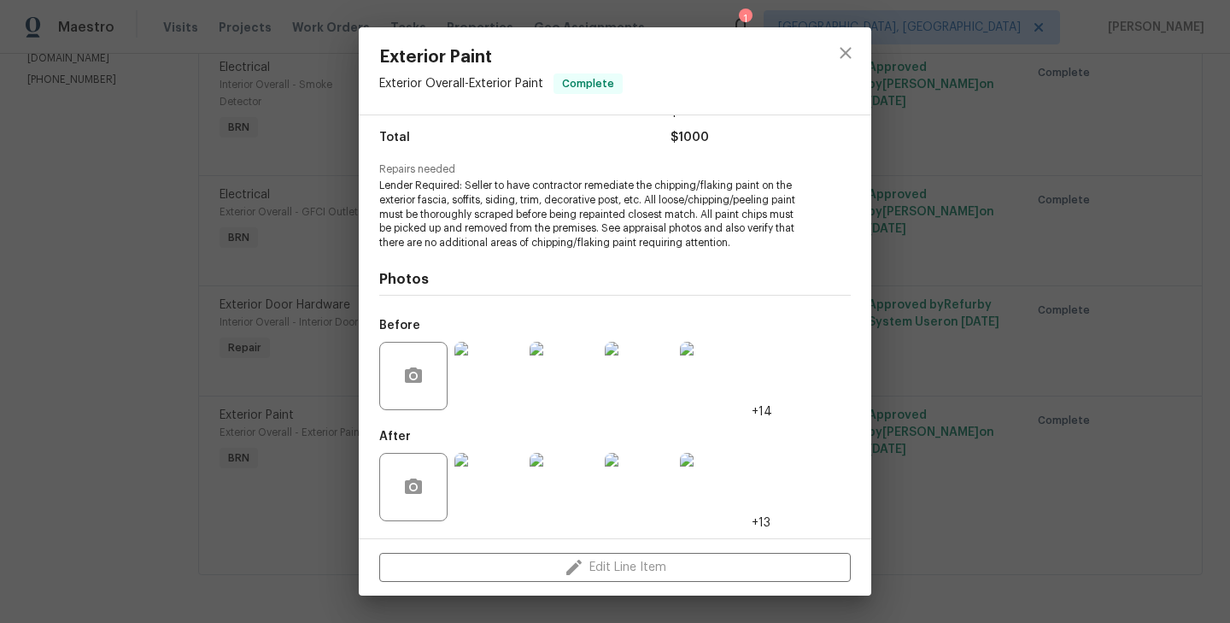
click at [258, 401] on div "Exterior Paint Exterior Overall - Exterior Paint Complete Vendor Kaluso Paintin…" at bounding box center [615, 311] width 1230 height 623
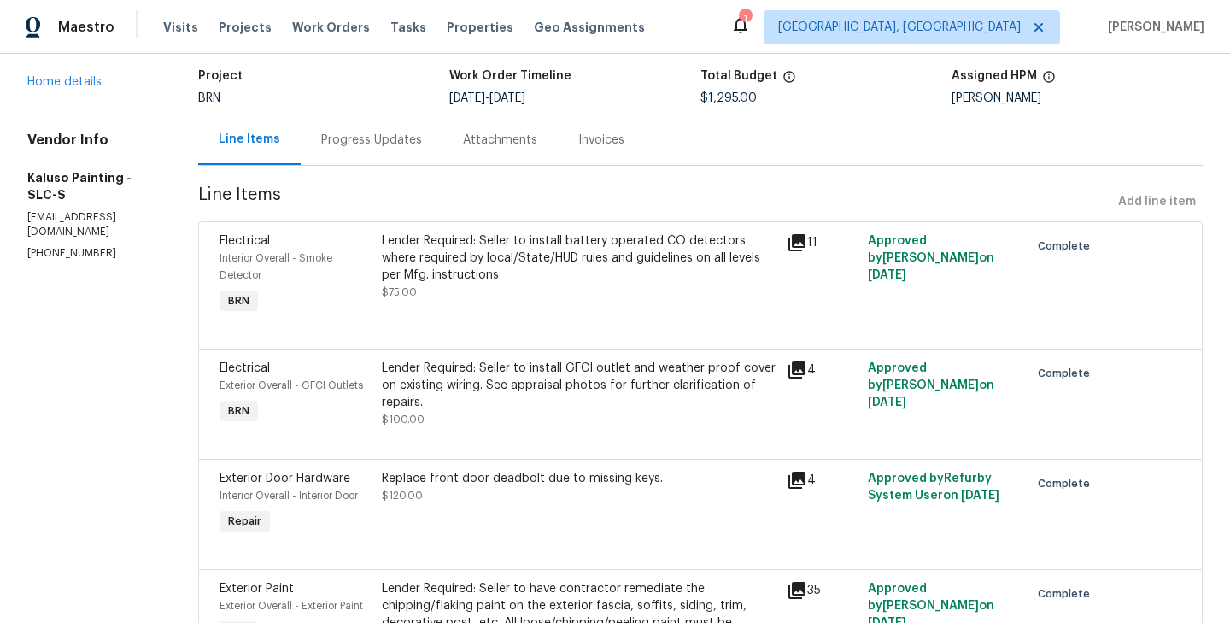
scroll to position [0, 0]
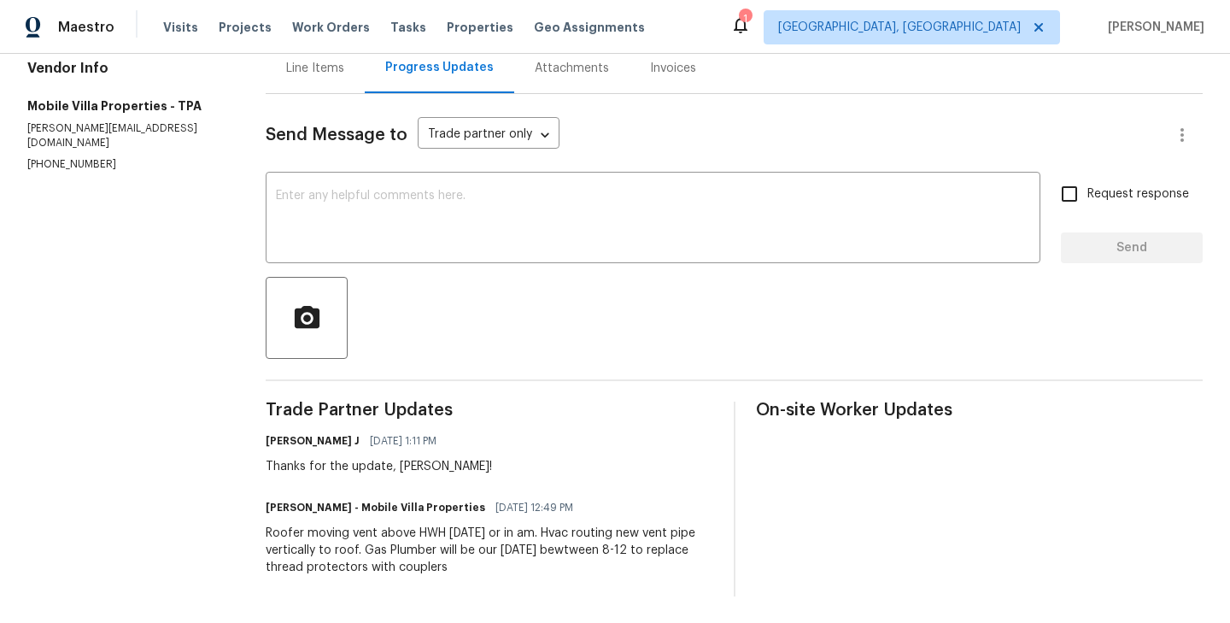
scroll to position [179, 0]
drag, startPoint x: 266, startPoint y: 536, endPoint x: 532, endPoint y: 529, distance: 266.6
click at [532, 529] on div "All work orders [STREET_ADDRESS] Home details Vendor Info Mobile Villa Properti…" at bounding box center [615, 248] width 1230 height 748
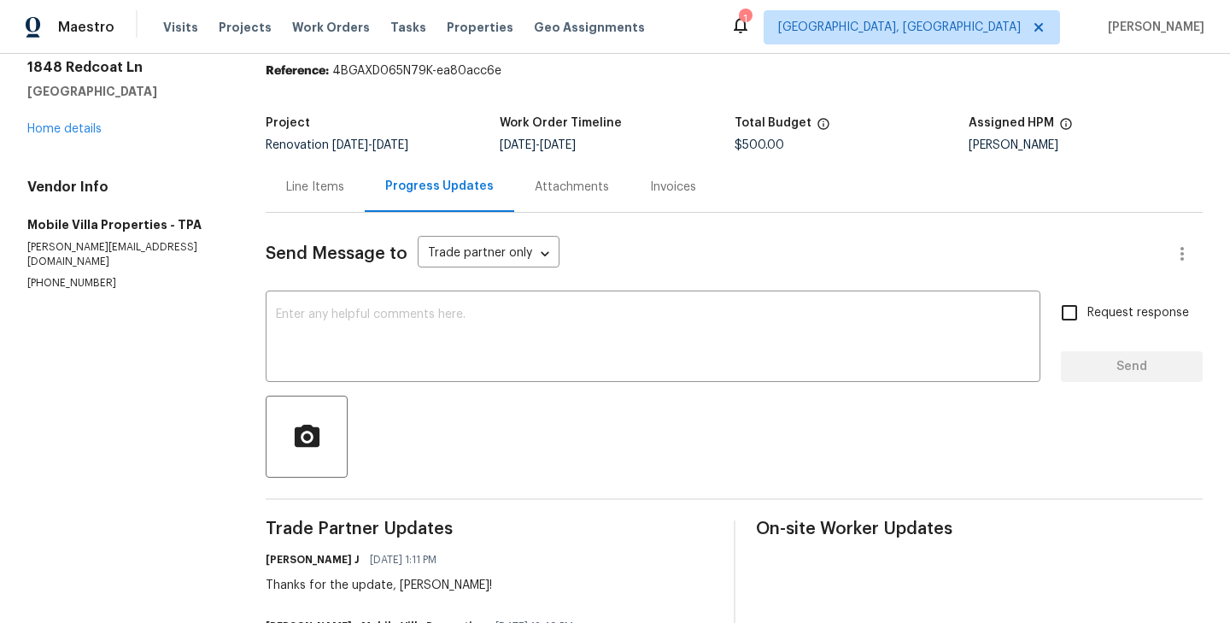
scroll to position [26, 0]
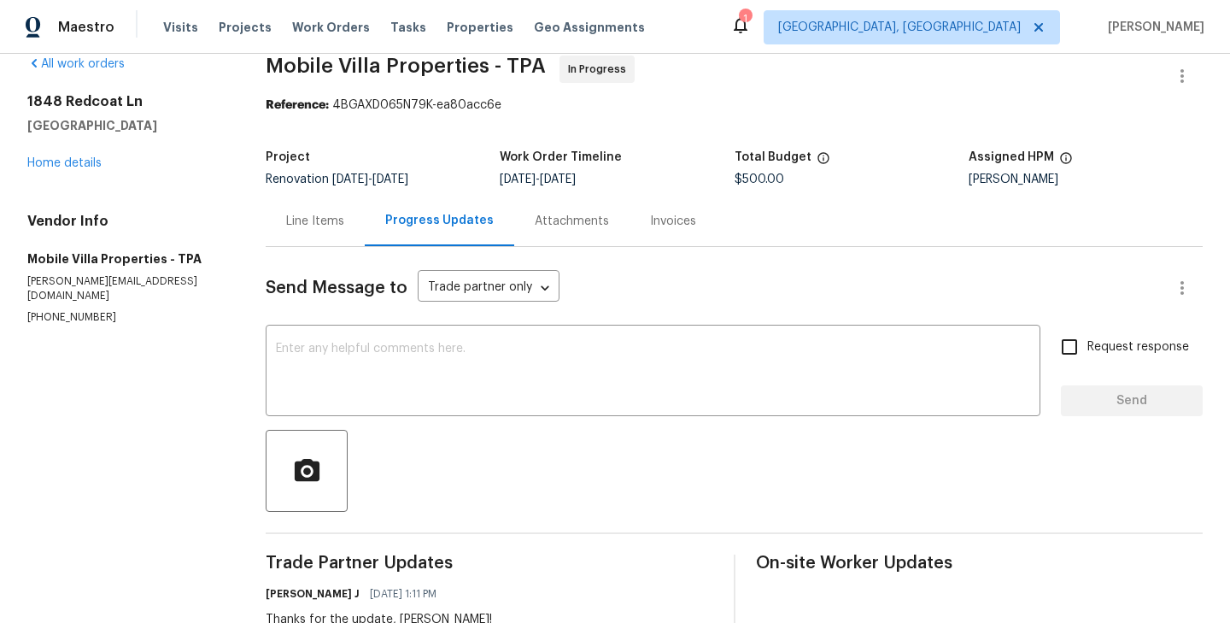
click at [302, 222] on div "Line Items" at bounding box center [315, 221] width 58 height 17
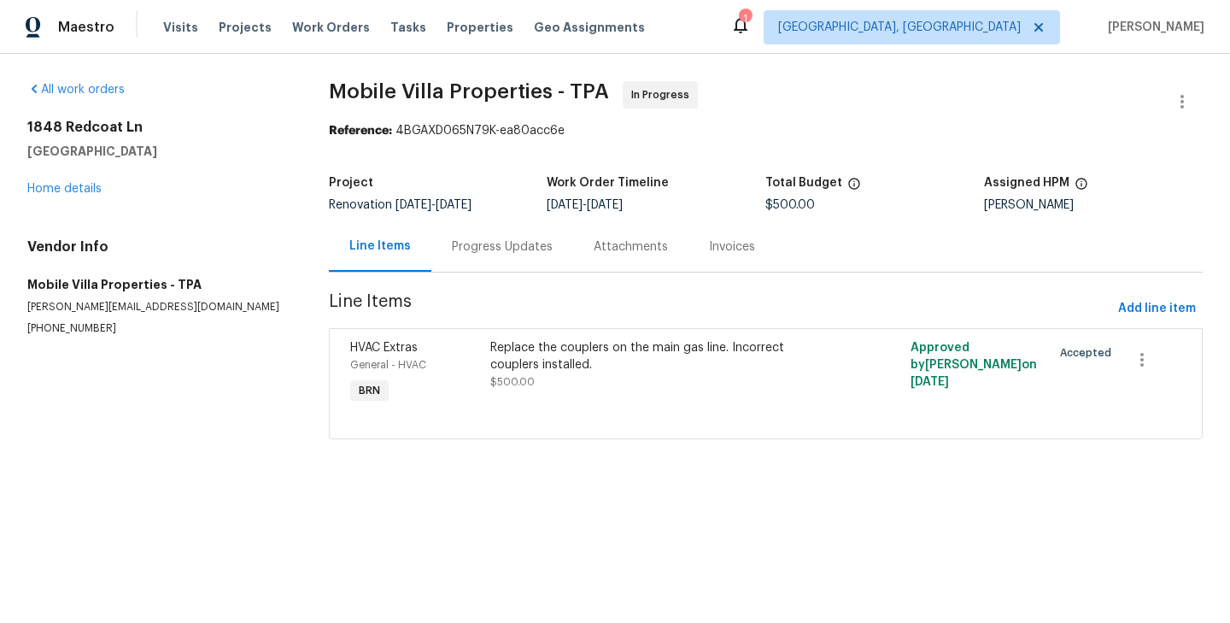
click at [610, 471] on div "All work orders 1848 Redcoat Ln Clearwater, FL 33764 Home details Vendor Info M…" at bounding box center [615, 270] width 1230 height 433
click at [383, 470] on div "All work orders 1848 Redcoat Ln Clearwater, FL 33764 Home details Vendor Info M…" at bounding box center [615, 270] width 1230 height 433
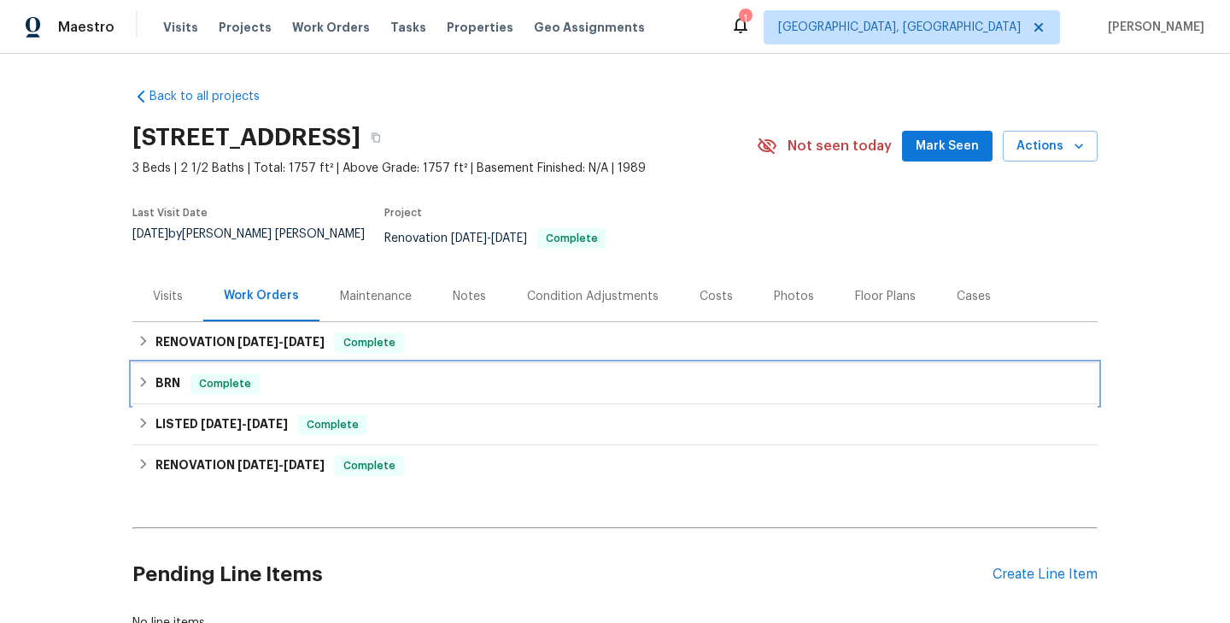
click at [356, 363] on div "BRN Complete" at bounding box center [614, 383] width 965 height 41
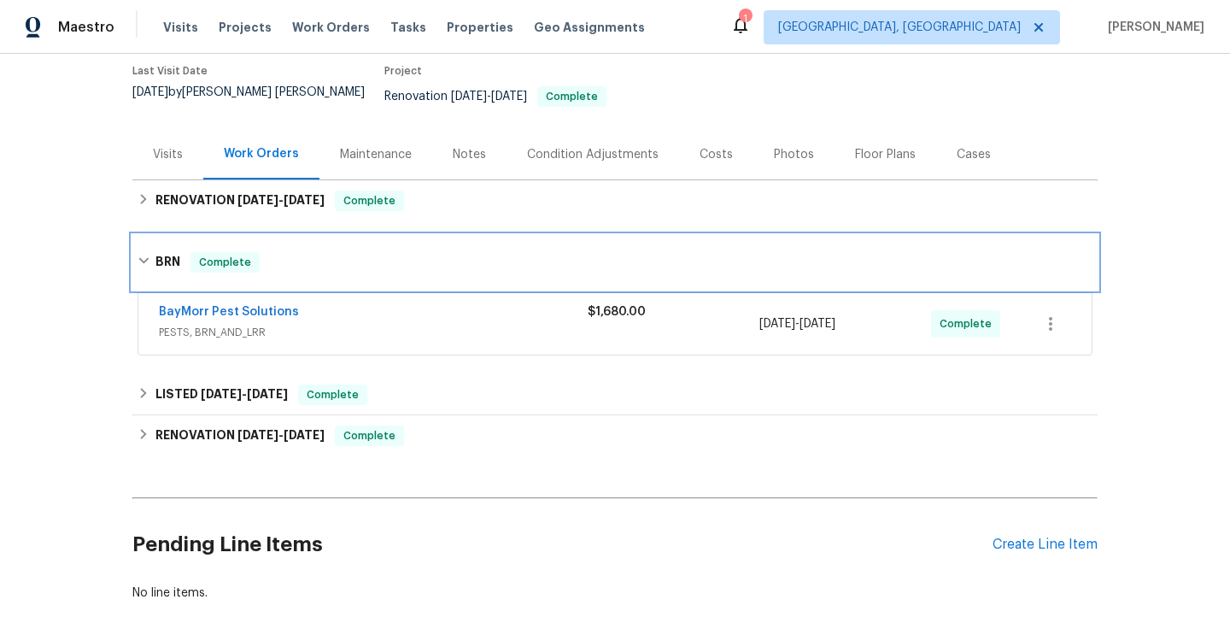
scroll to position [171, 0]
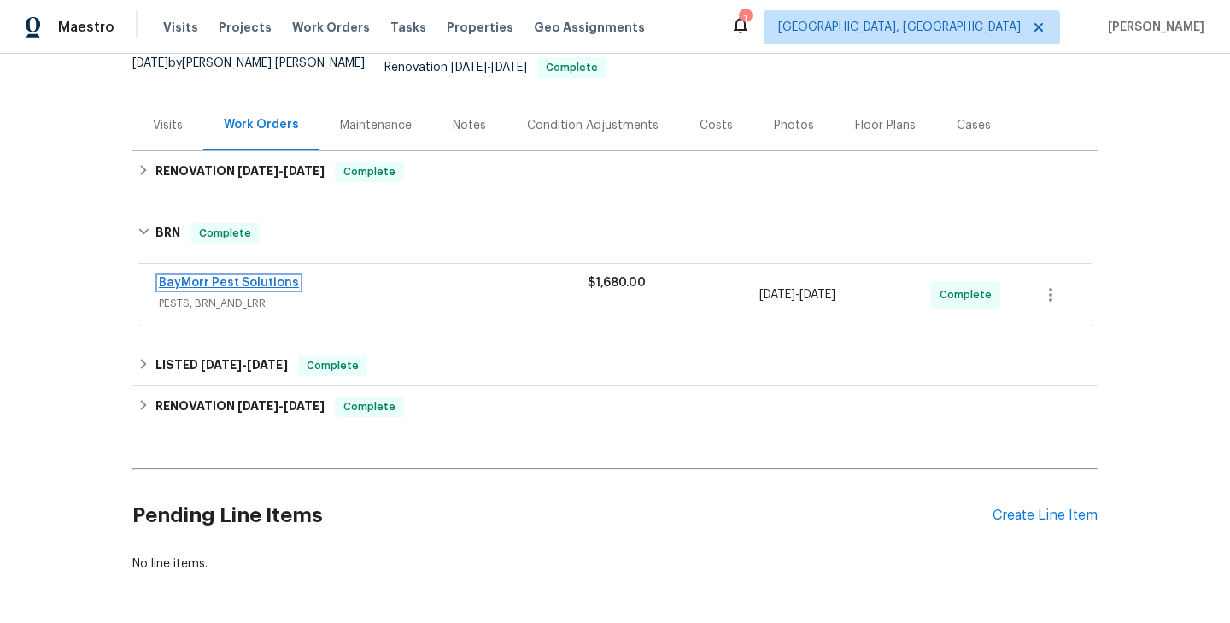
click at [250, 277] on link "BayMorr Pest Solutions" at bounding box center [229, 283] width 140 height 12
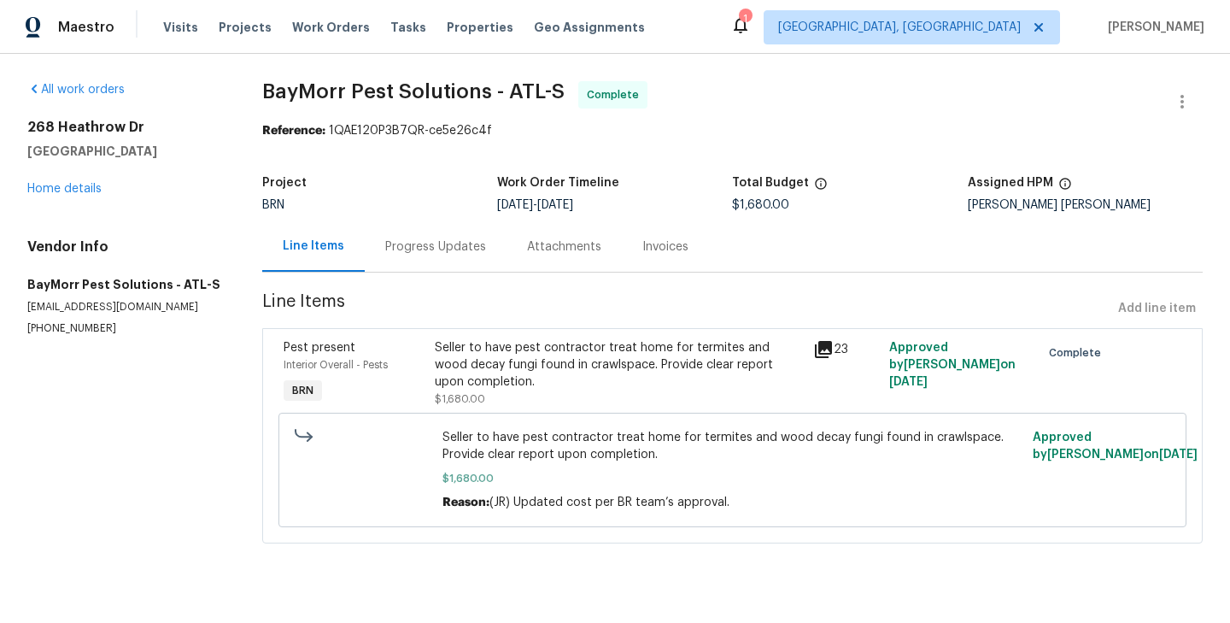
click at [427, 372] on div "Pest present Interior Overall - Pests BRN" at bounding box center [353, 373] width 151 height 79
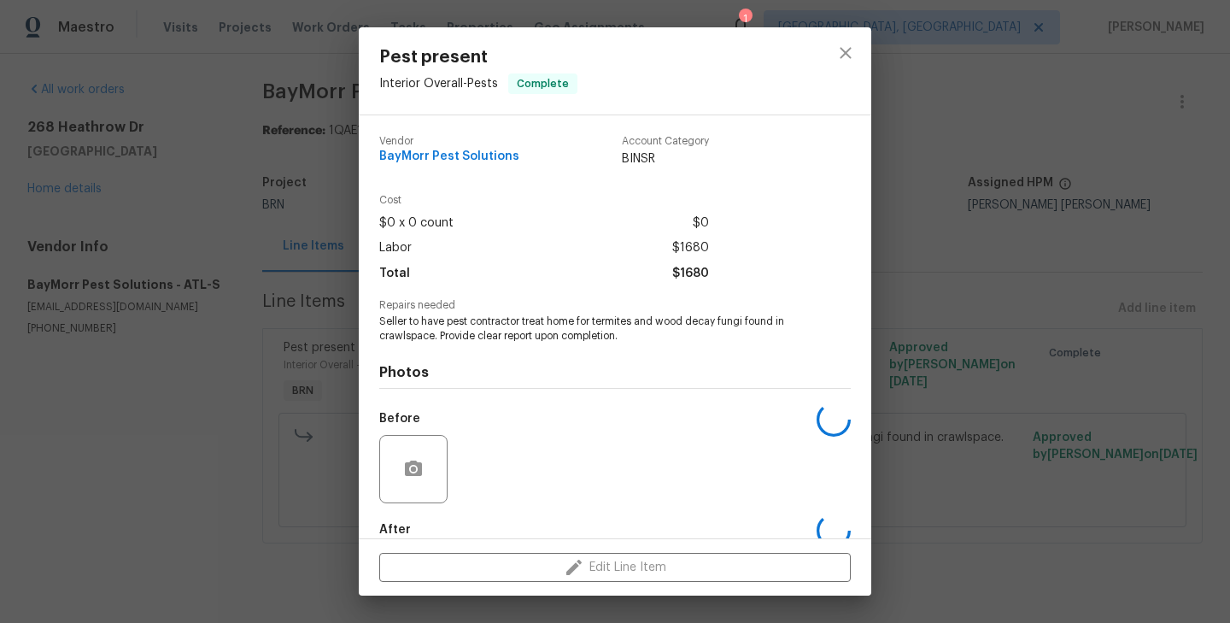
scroll to position [93, 0]
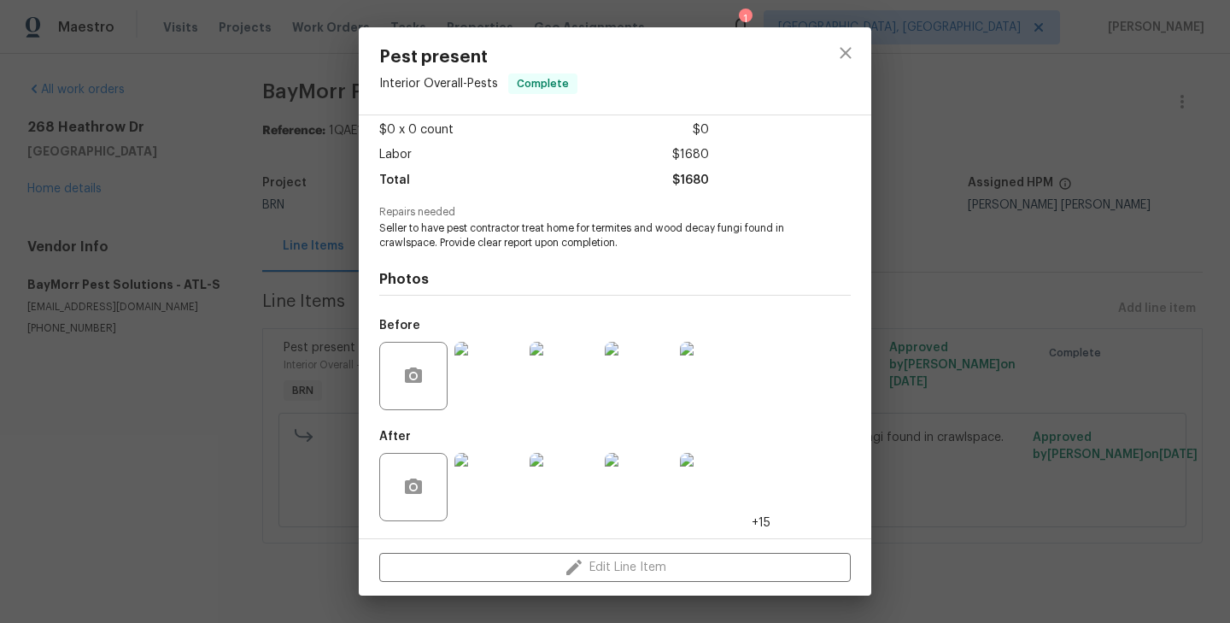
click at [327, 363] on div "Pest present Interior Overall - Pests Complete Vendor BayMorr Pest Solutions Ac…" at bounding box center [615, 311] width 1230 height 623
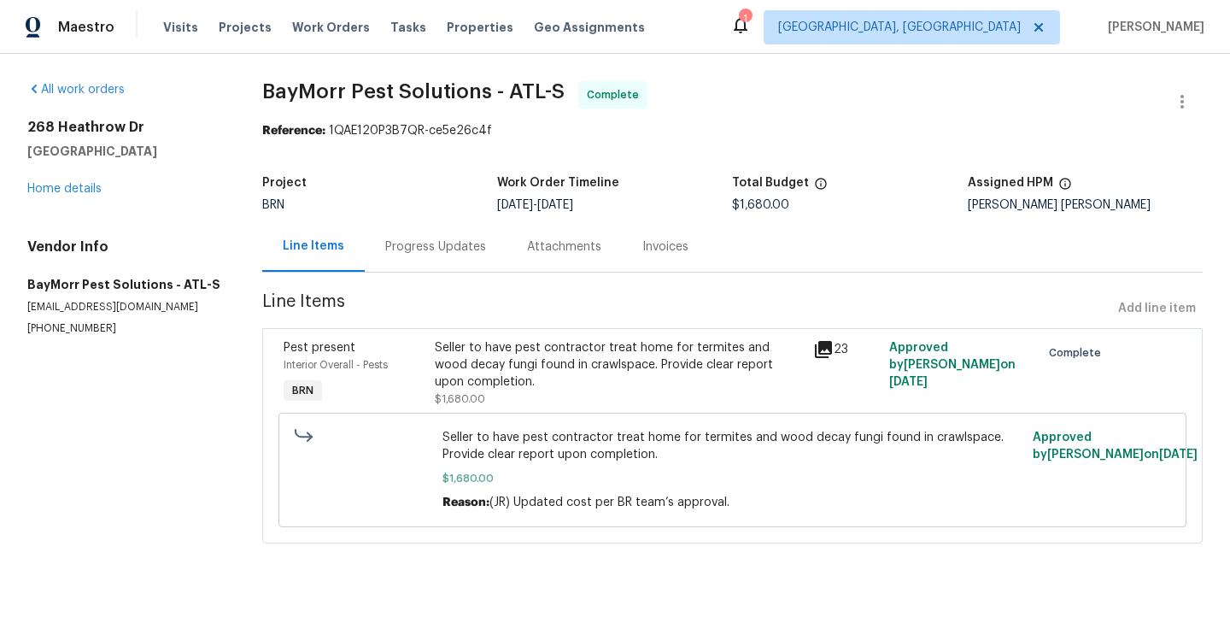
click at [424, 249] on div "Progress Updates" at bounding box center [435, 246] width 101 height 17
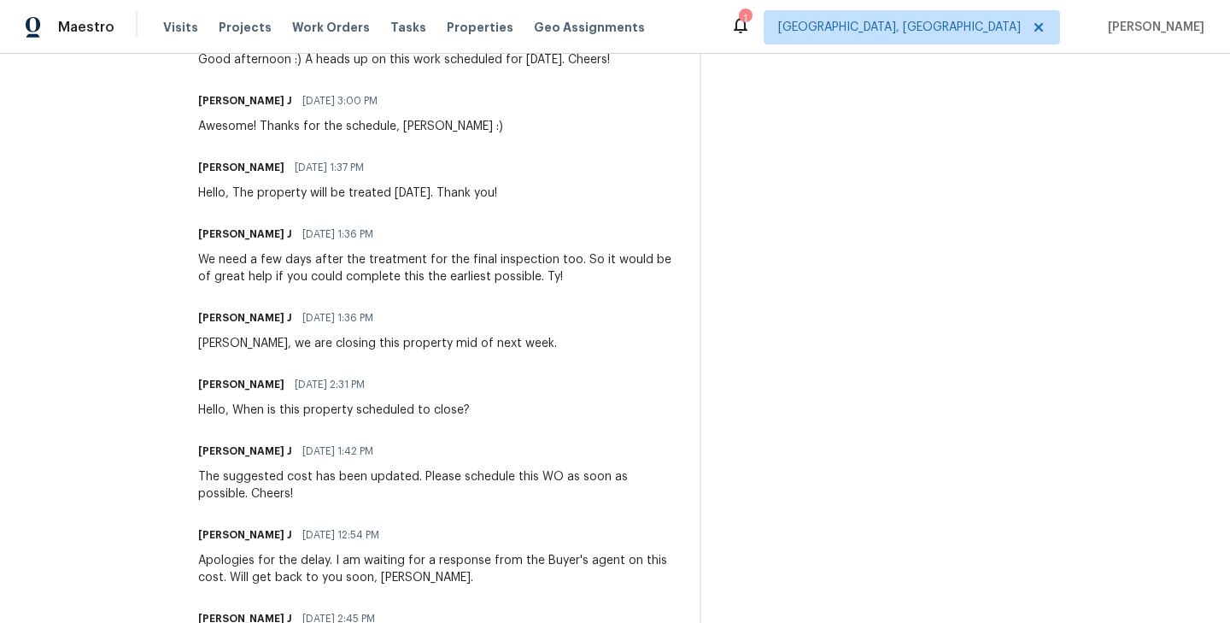
scroll to position [1500, 0]
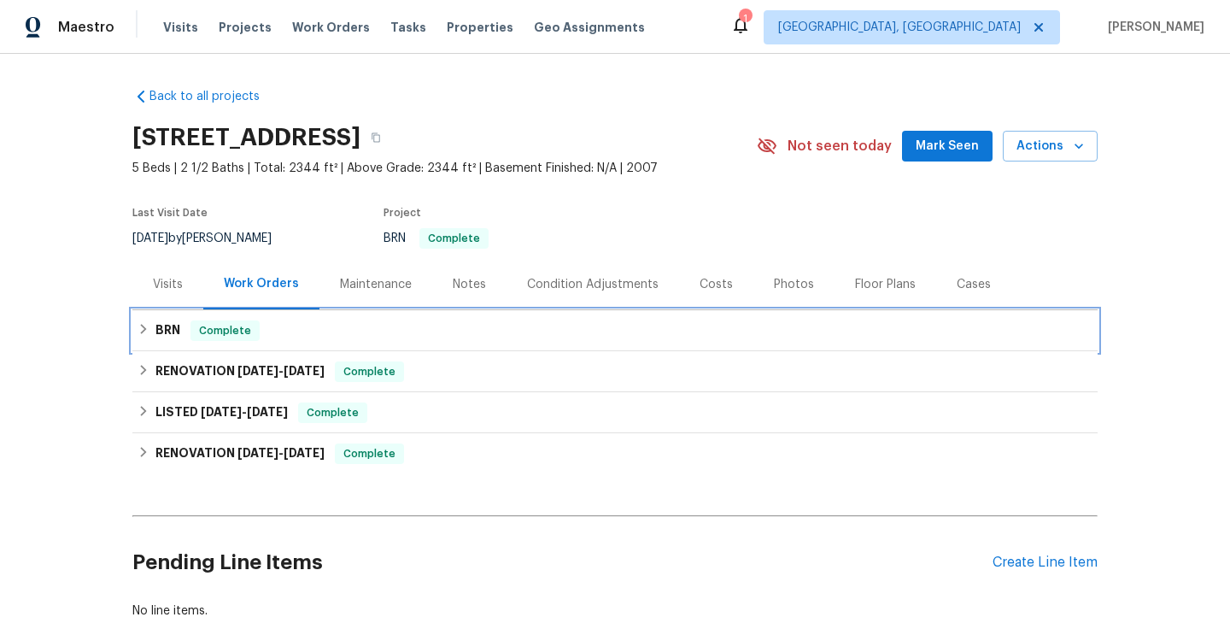
click at [331, 336] on div "BRN Complete" at bounding box center [615, 330] width 955 height 20
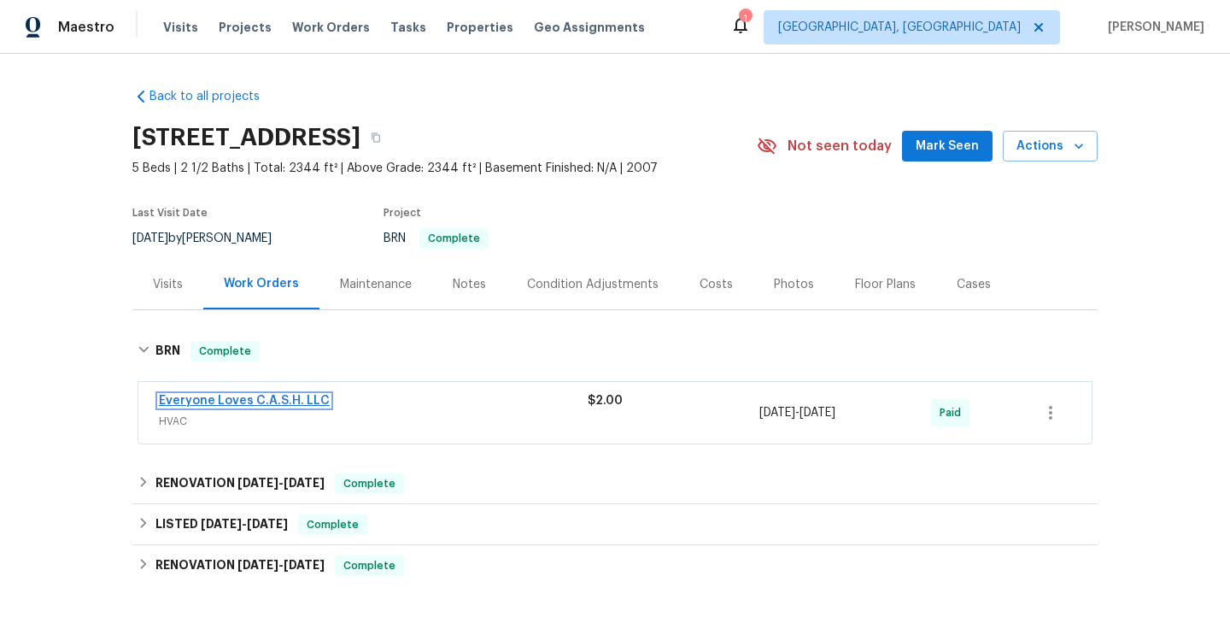
click at [269, 406] on link "Everyone Loves C.A.S.H. LLC" at bounding box center [244, 401] width 171 height 12
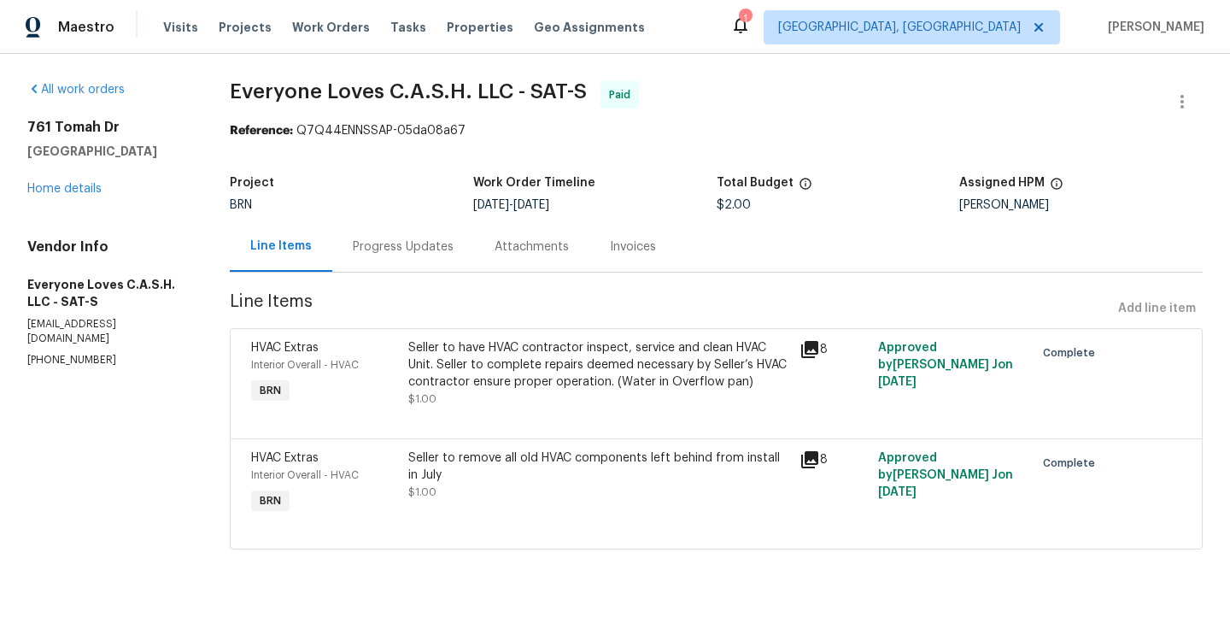
click at [368, 242] on div "Progress Updates" at bounding box center [403, 246] width 101 height 17
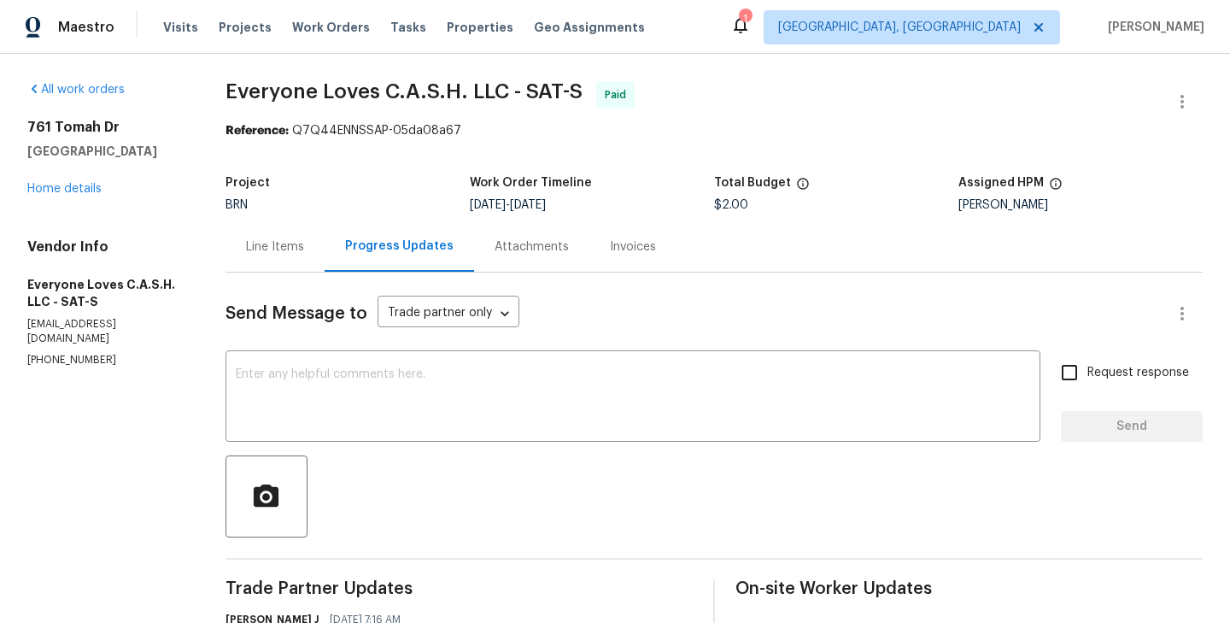
click at [618, 255] on div "Invoices" at bounding box center [632, 246] width 87 height 50
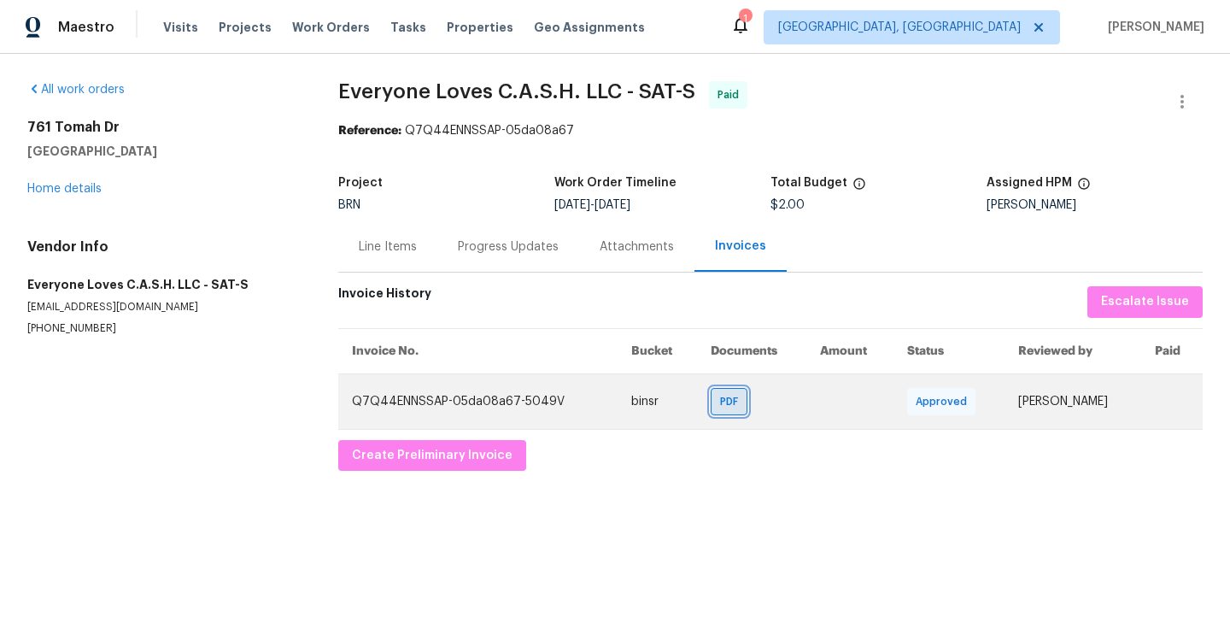
click at [711, 412] on div "PDF" at bounding box center [729, 401] width 37 height 27
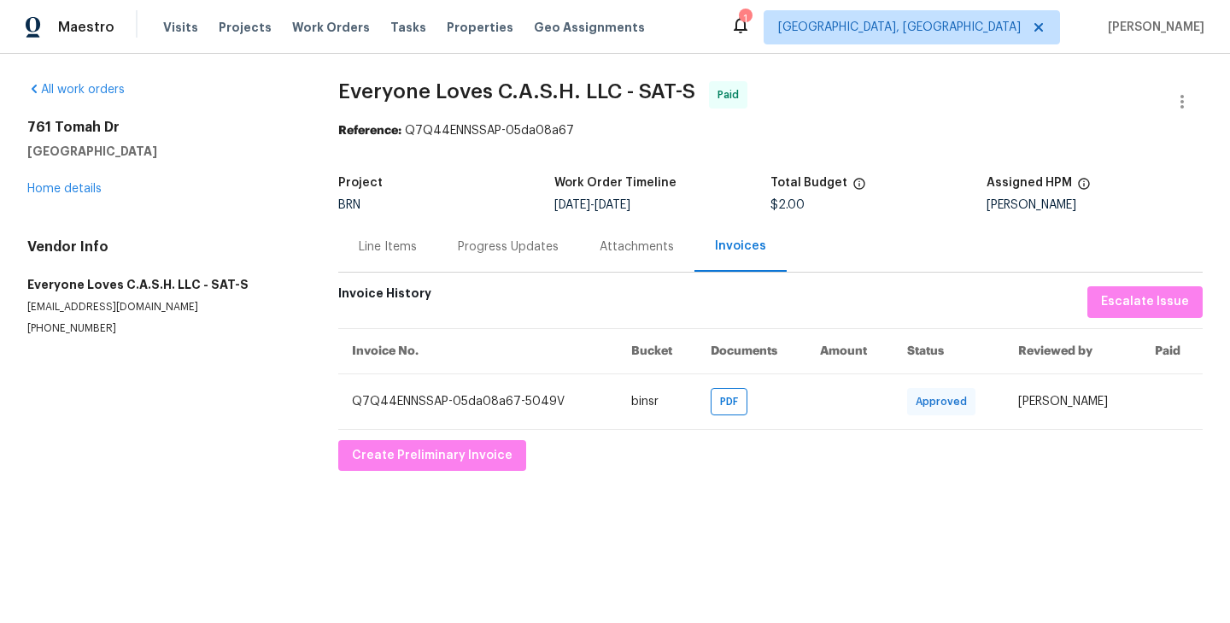
click at [494, 261] on div "Progress Updates" at bounding box center [508, 246] width 142 height 50
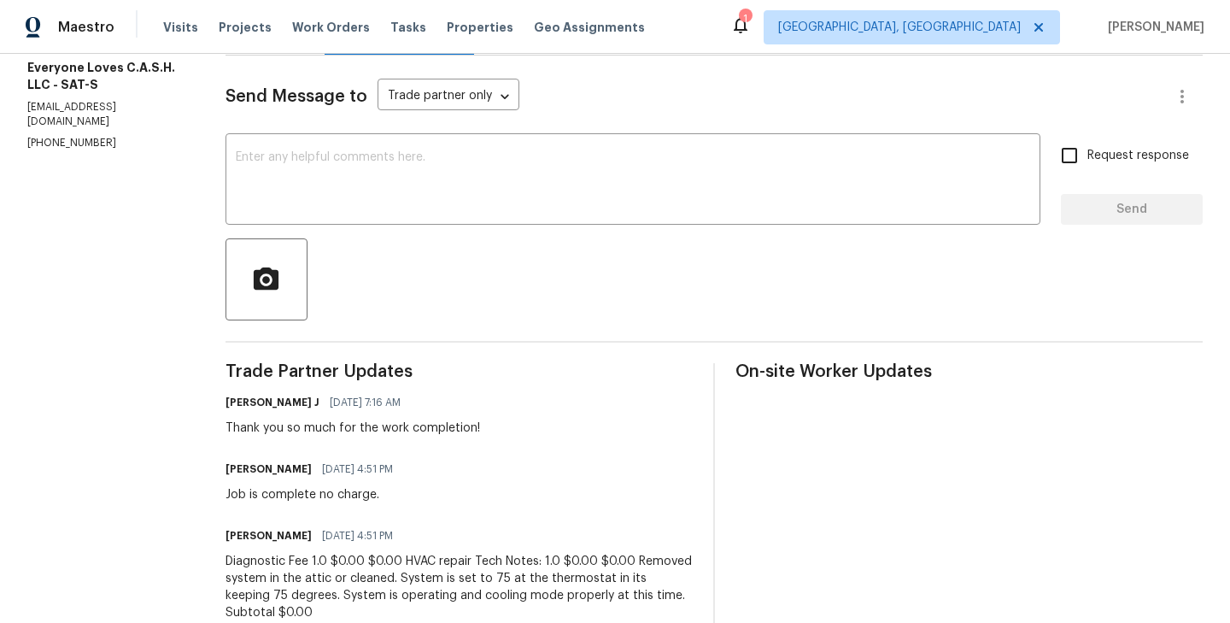
scroll to position [103, 0]
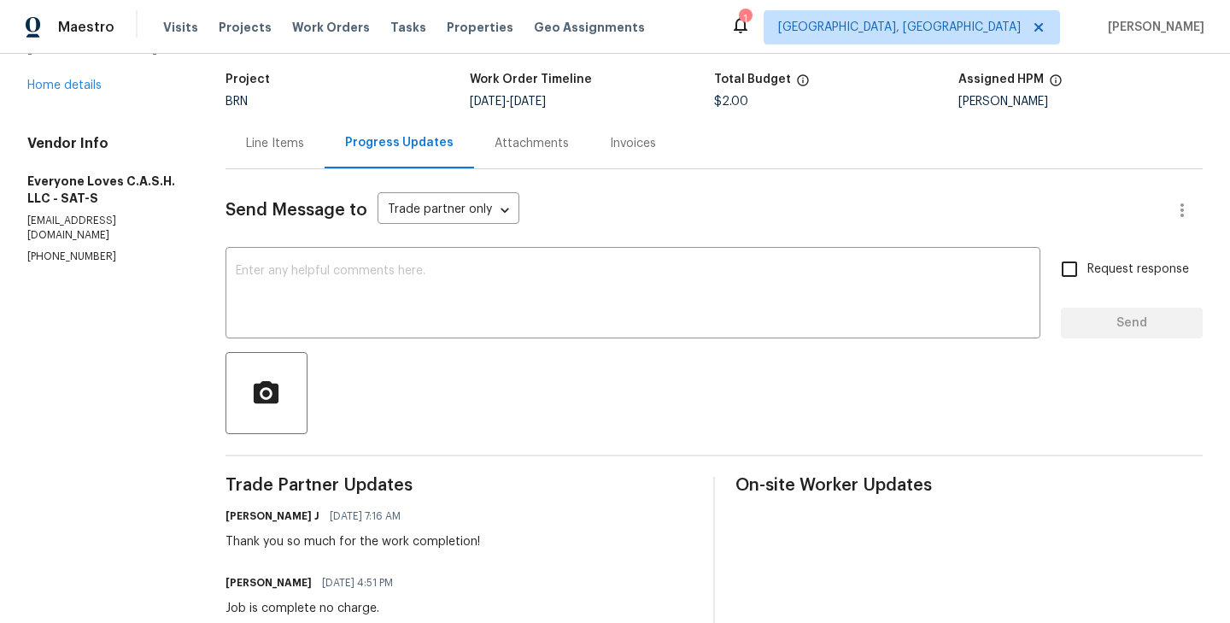
click at [271, 158] on div "Line Items" at bounding box center [274, 143] width 99 height 50
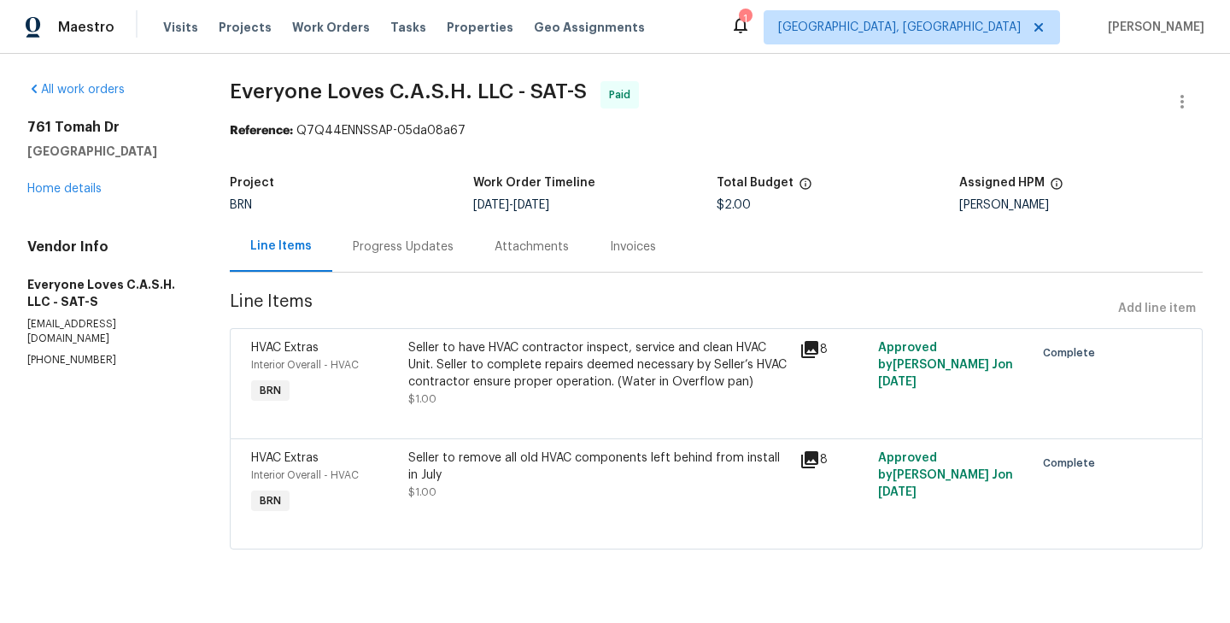
click at [392, 397] on div "HVAC Extras Interior Overall - HVAC BRN" at bounding box center [324, 373] width 156 height 79
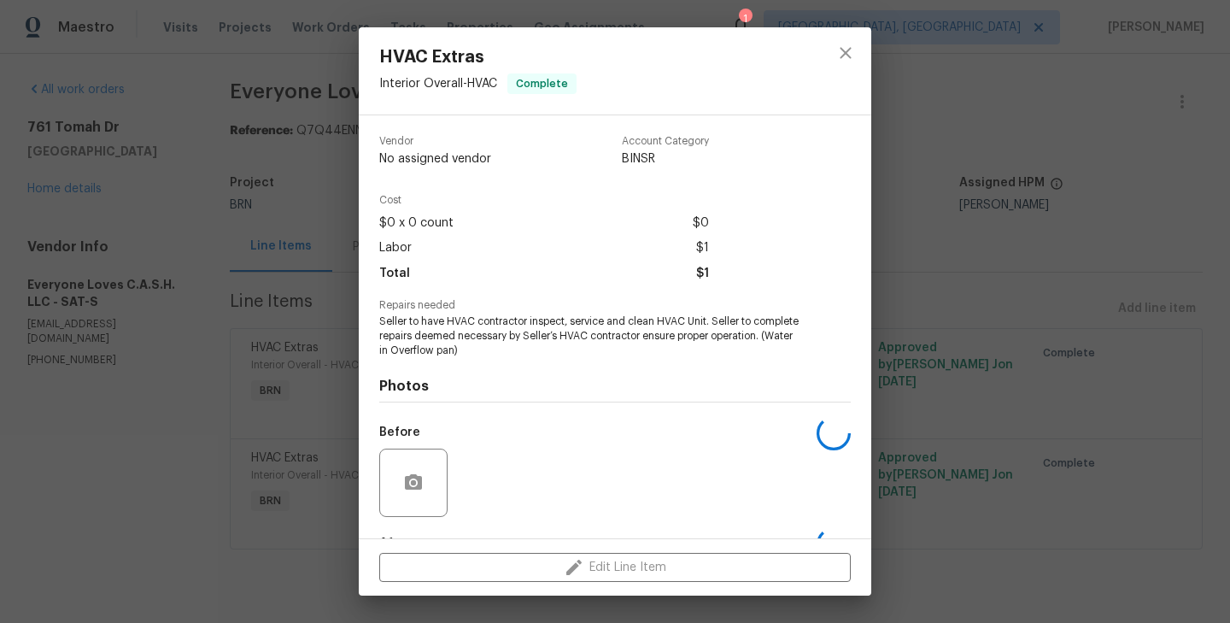
scroll to position [107, 0]
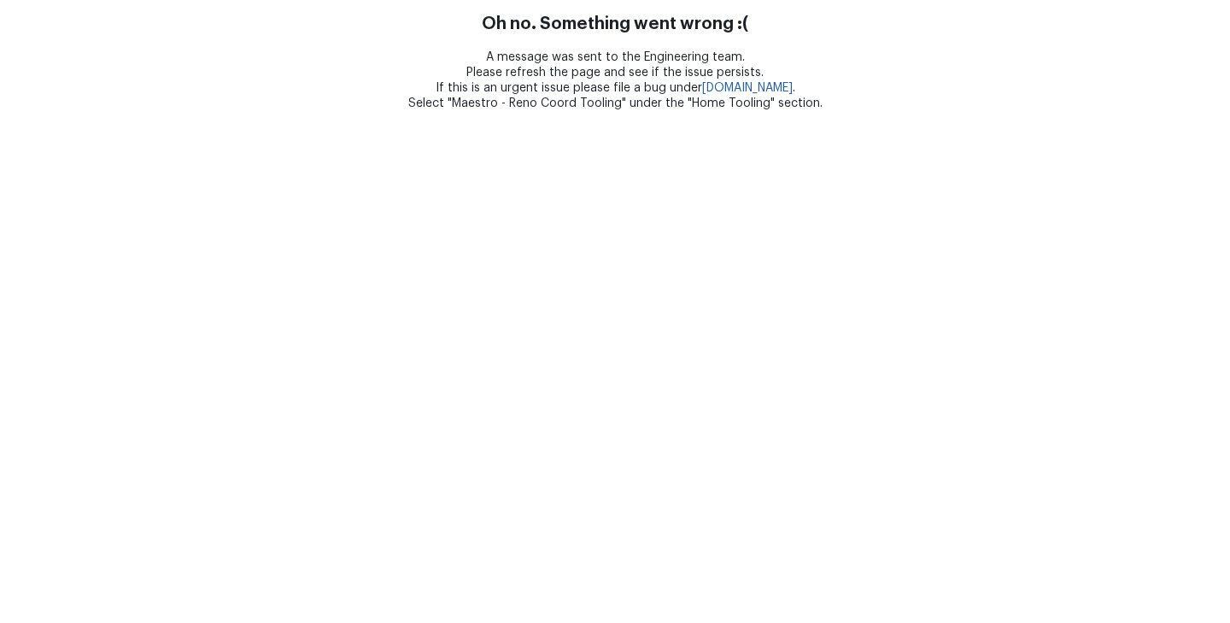
click at [540, 111] on html "Oh no. Something went wrong :( A message was sent to the Engineering team. Plea…" at bounding box center [615, 55] width 1230 height 111
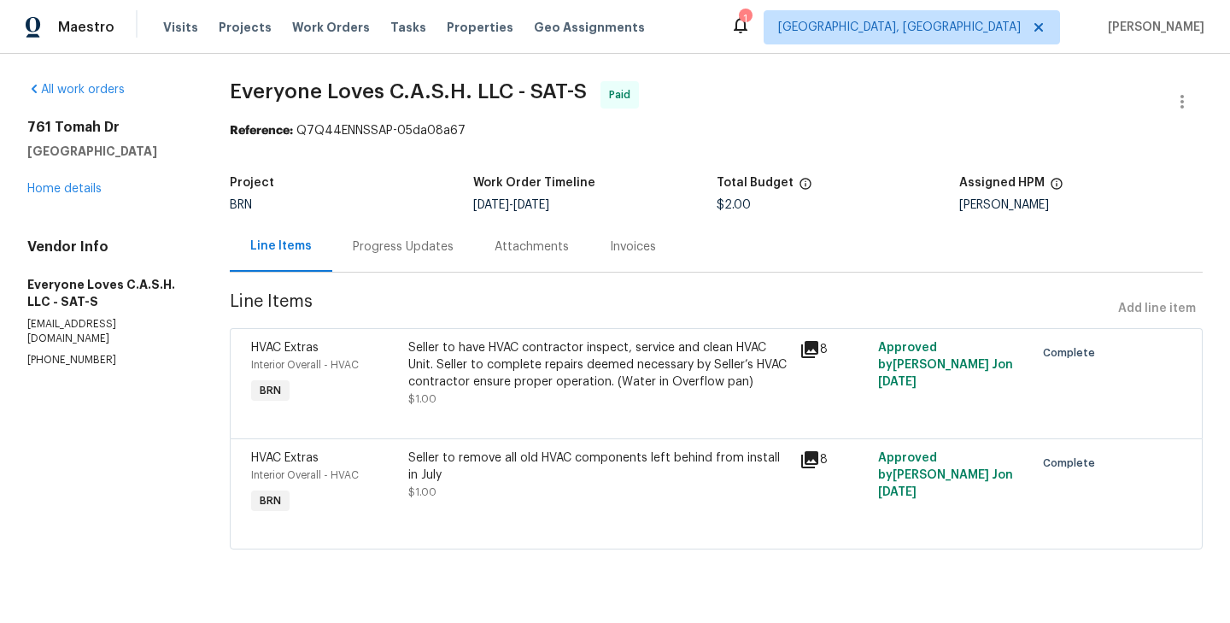
click at [387, 348] on div "HVAC Extras" at bounding box center [324, 347] width 146 height 17
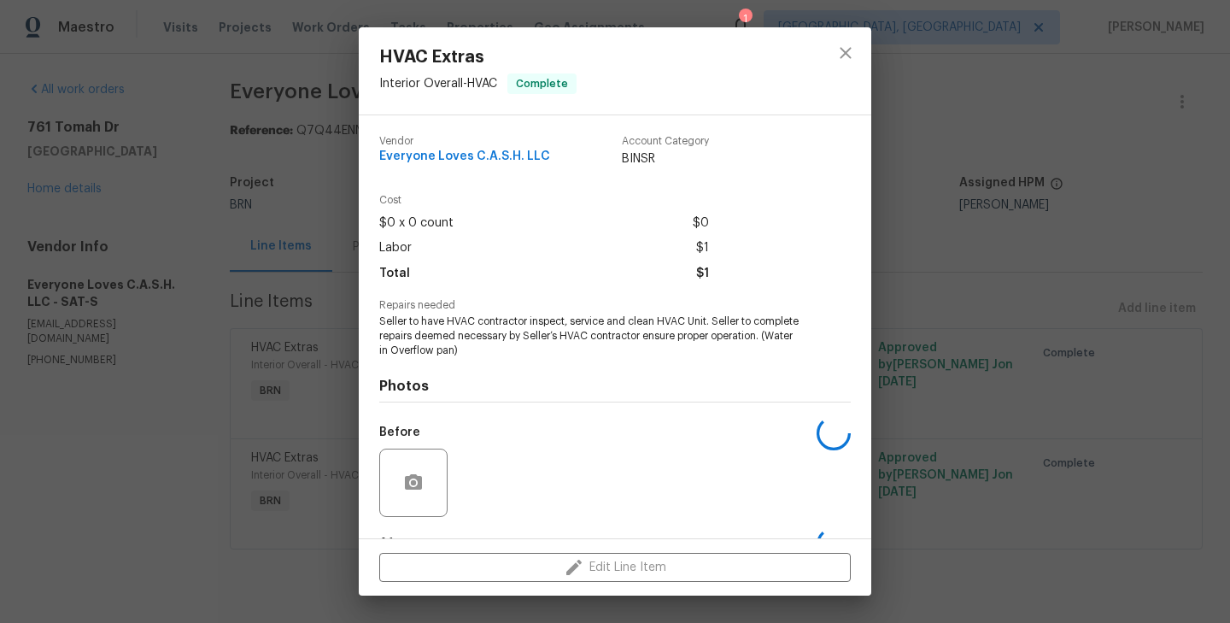
scroll to position [107, 0]
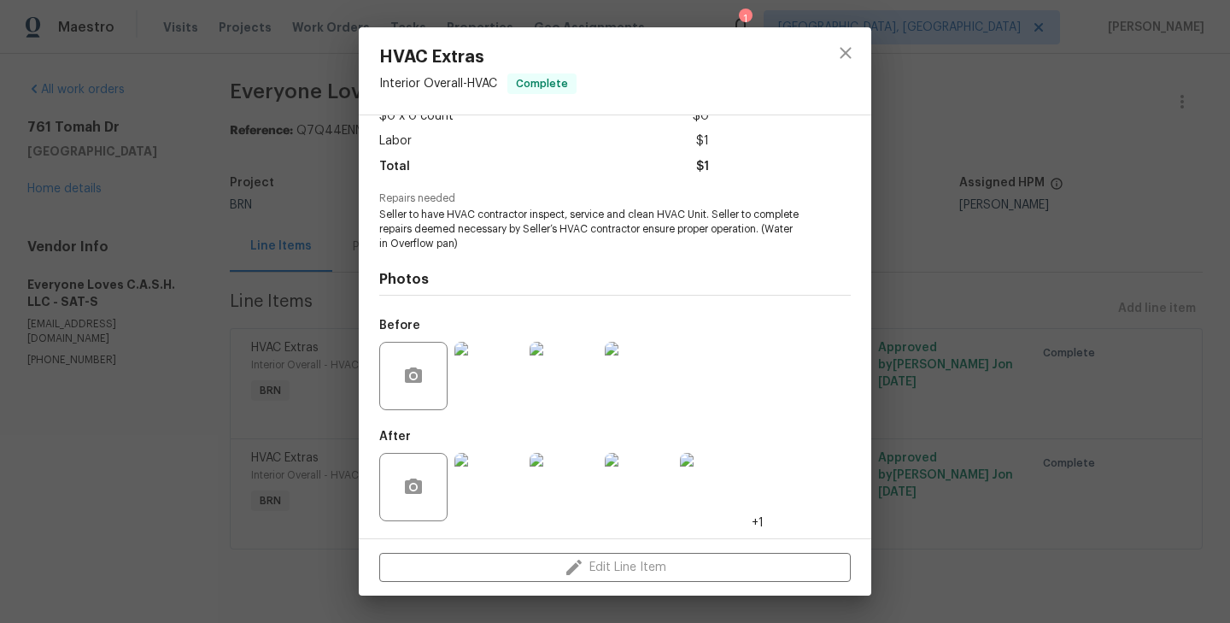
click at [492, 485] on img at bounding box center [488, 487] width 68 height 68
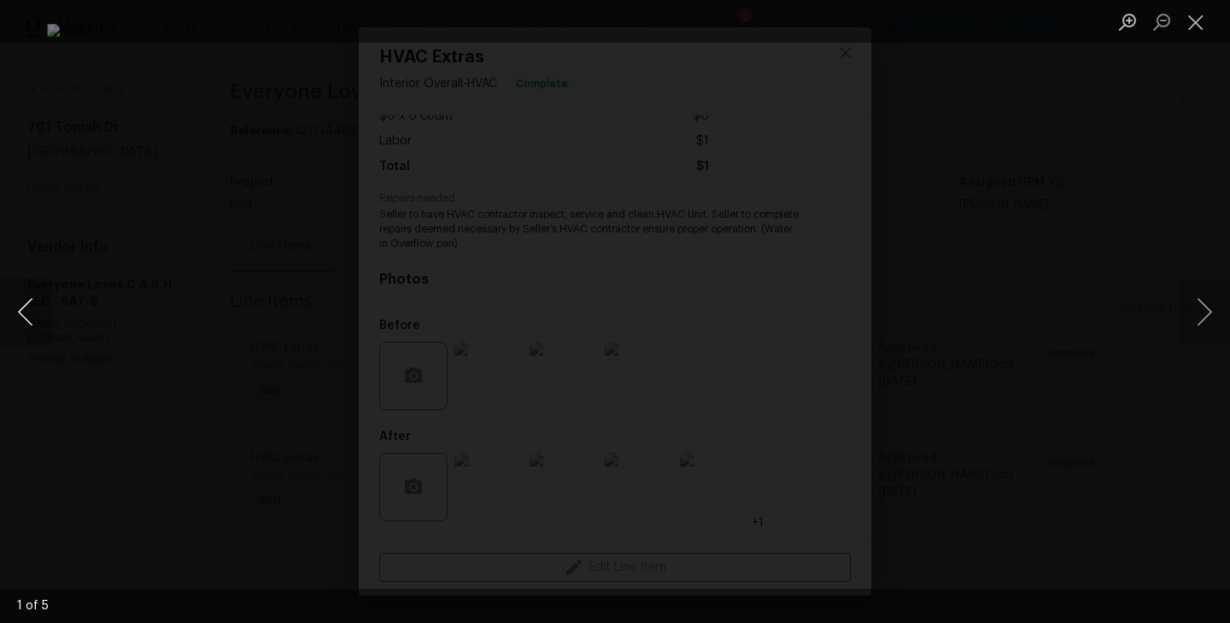
click at [34, 318] on button "Previous image" at bounding box center [25, 312] width 51 height 68
click at [99, 401] on div "Lightbox" at bounding box center [615, 311] width 1230 height 623
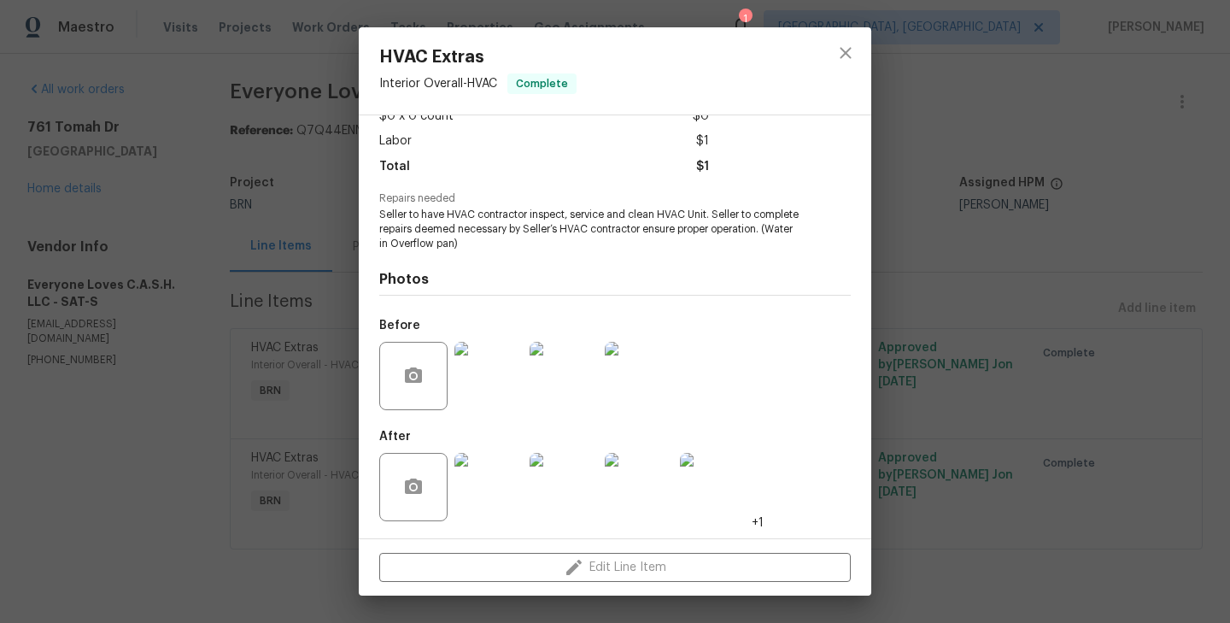
click at [222, 366] on div "HVAC Extras Interior Overall - HVAC Complete Vendor Everyone Loves C.A.S.H. LLC…" at bounding box center [615, 311] width 1230 height 623
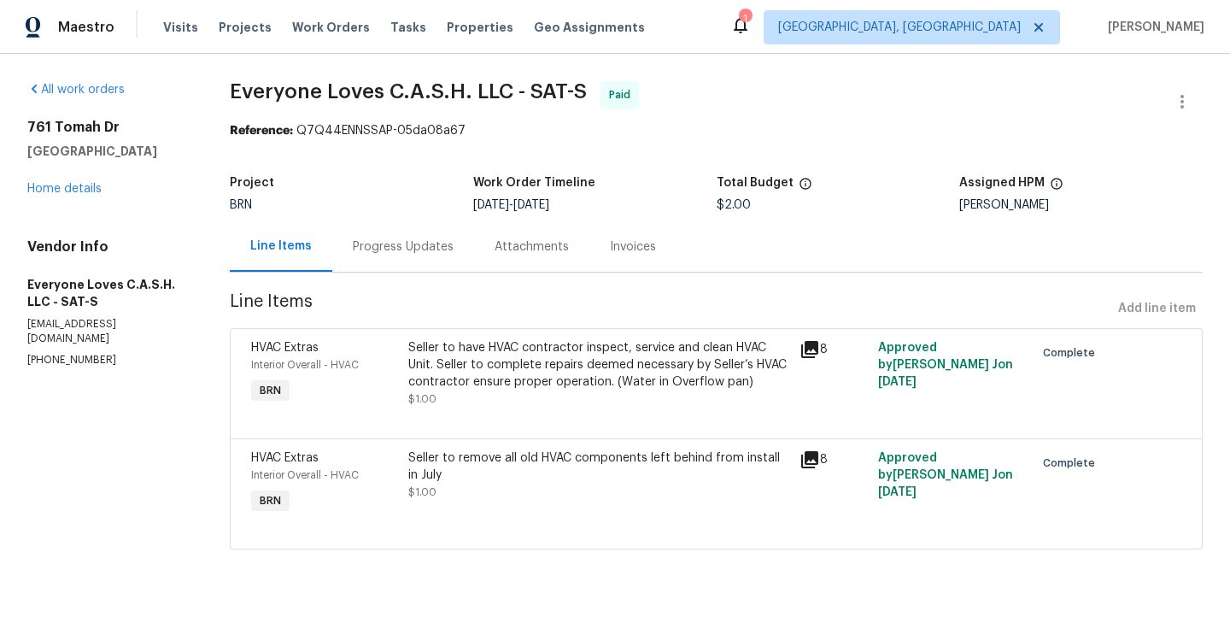
click at [413, 477] on div "Seller to remove all old HVAC components left behind from install in July" at bounding box center [599, 466] width 382 height 34
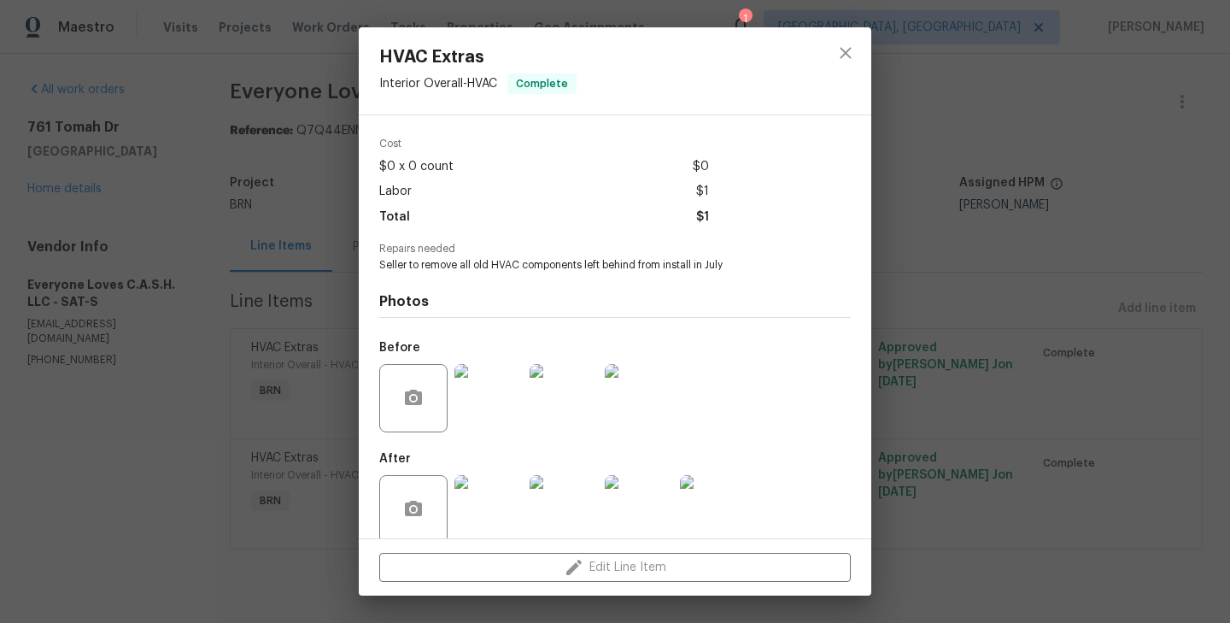
scroll to position [79, 0]
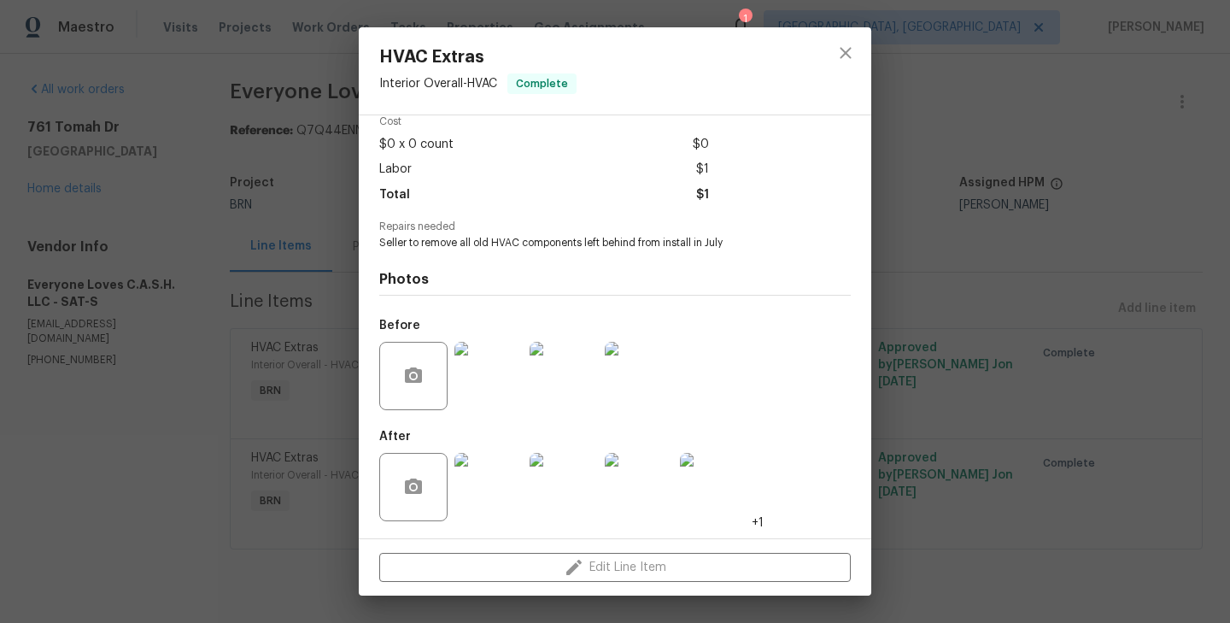
click at [237, 344] on div "HVAC Extras Interior Overall - HVAC Complete Vendor Everyone Loves C.A.S.H. LLC…" at bounding box center [615, 311] width 1230 height 623
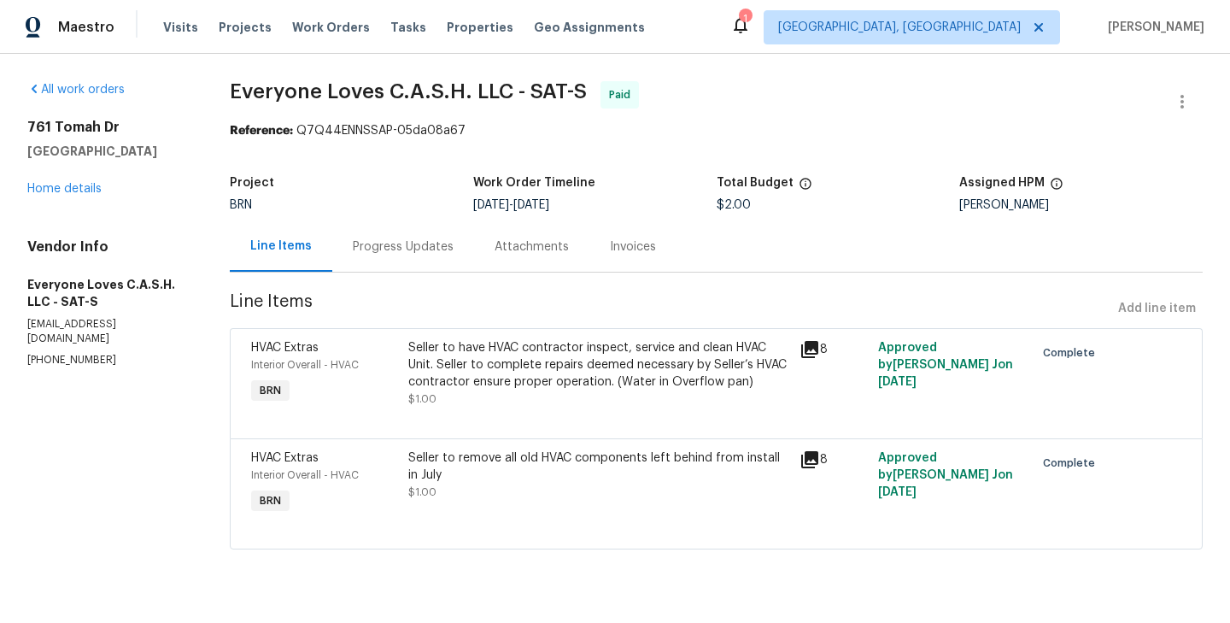
click at [384, 372] on div "Interior Overall - HVAC" at bounding box center [324, 364] width 146 height 17
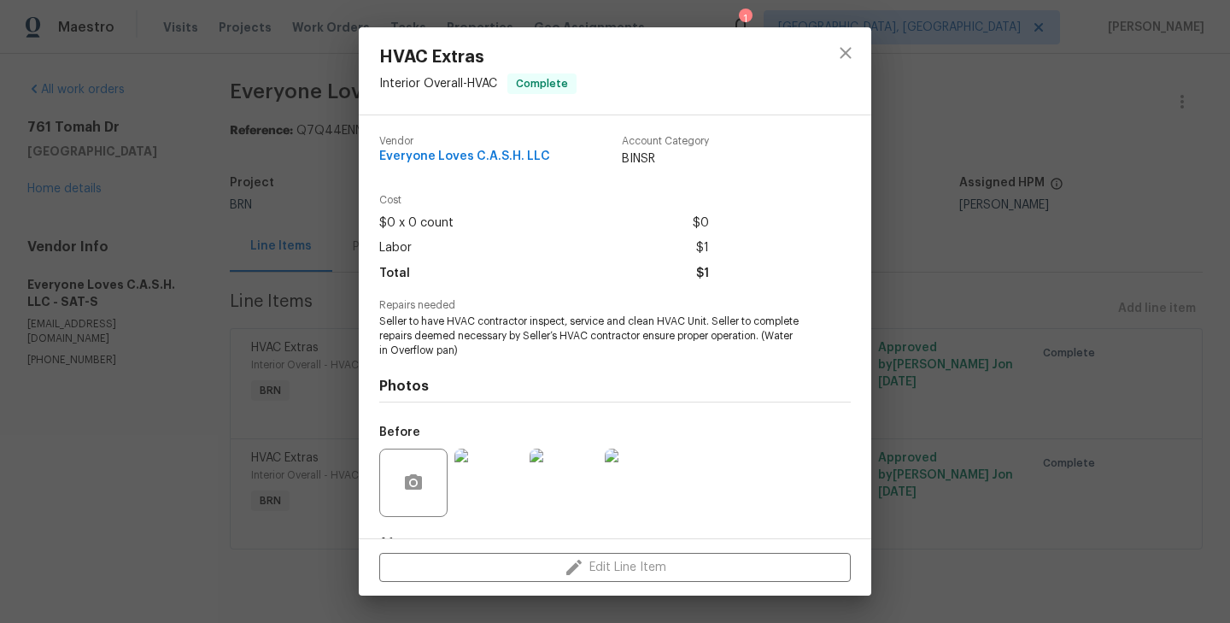
scroll to position [107, 0]
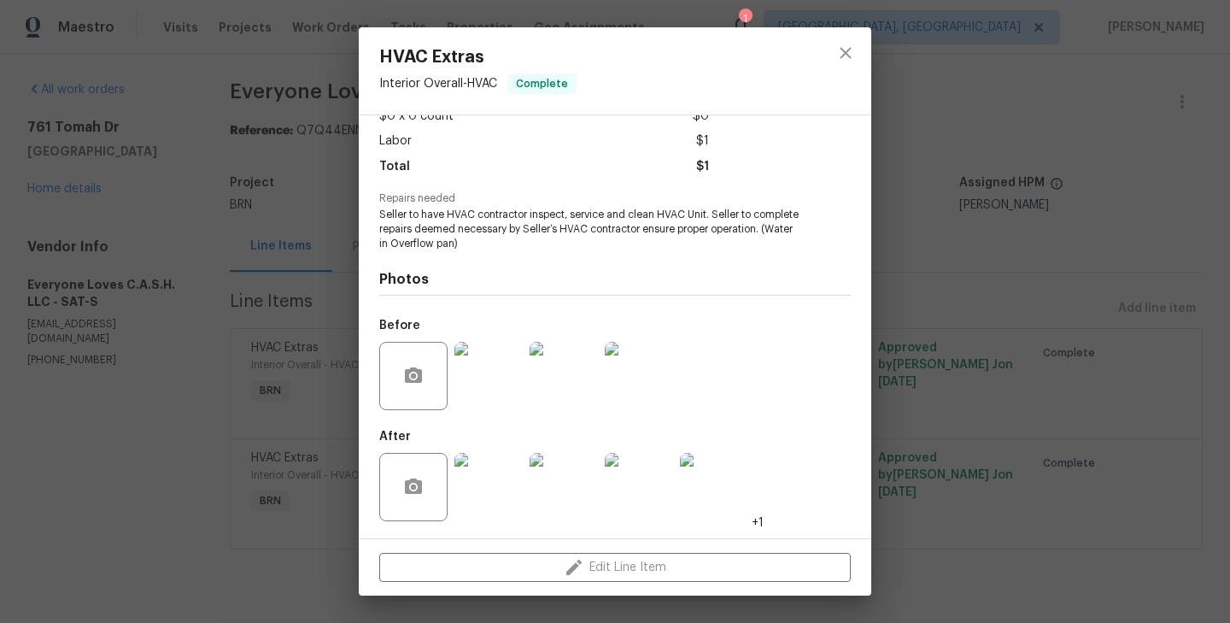
click at [481, 395] on img at bounding box center [488, 376] width 68 height 68
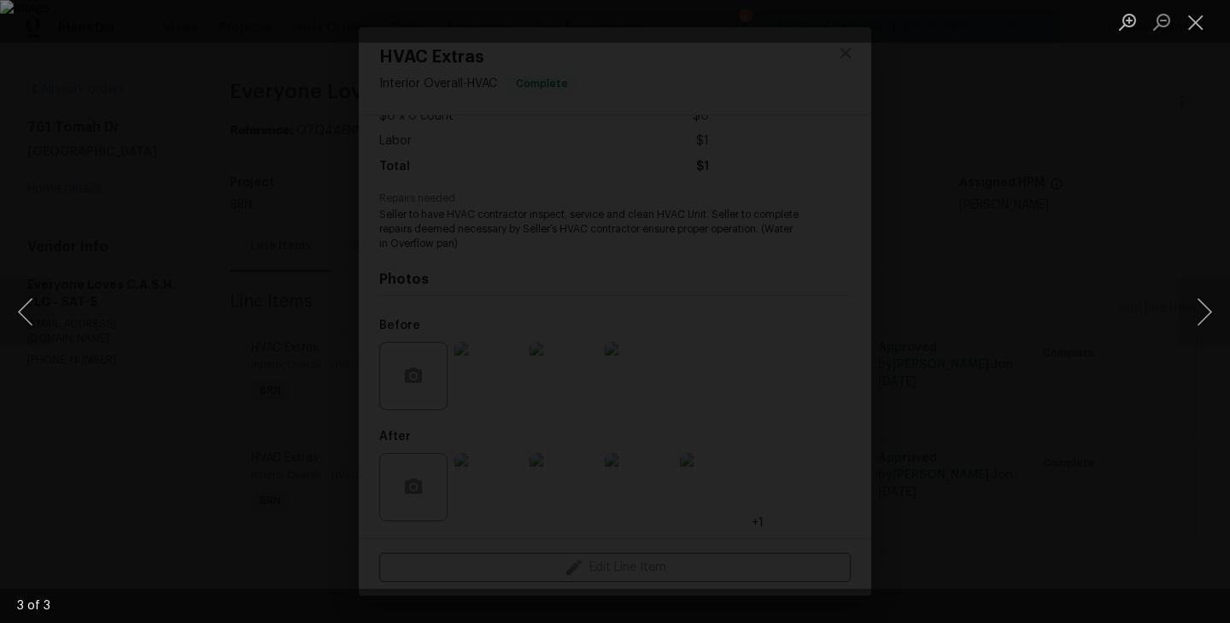
click at [87, 339] on div "Lightbox" at bounding box center [615, 311] width 1230 height 623
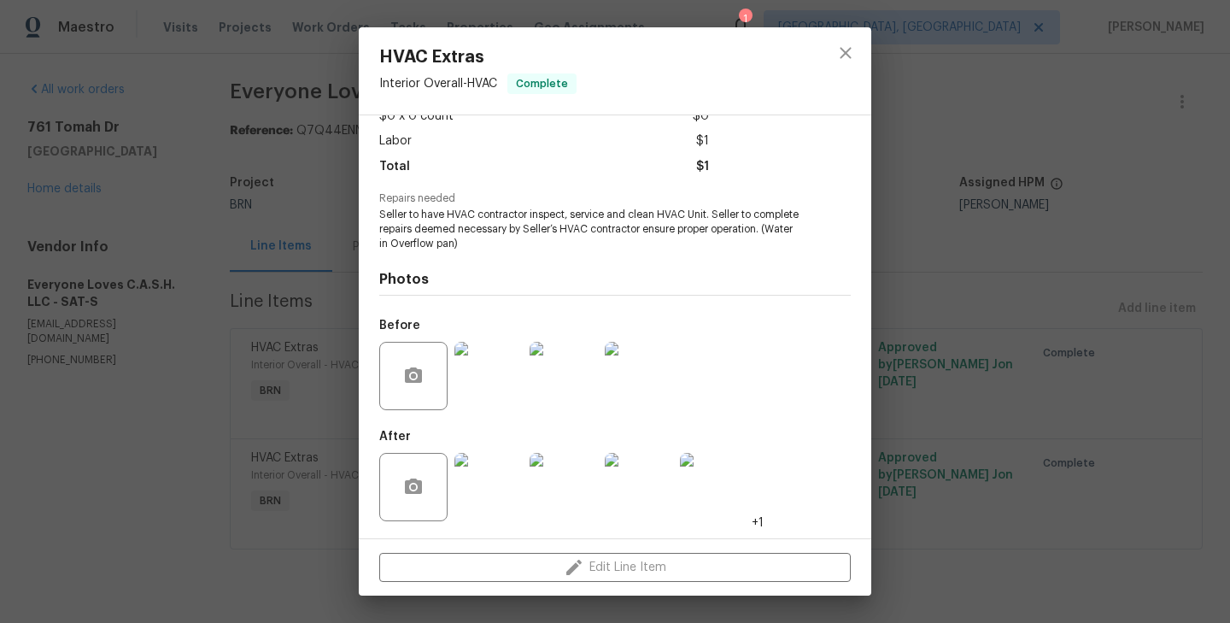
click at [487, 492] on img at bounding box center [488, 487] width 68 height 68
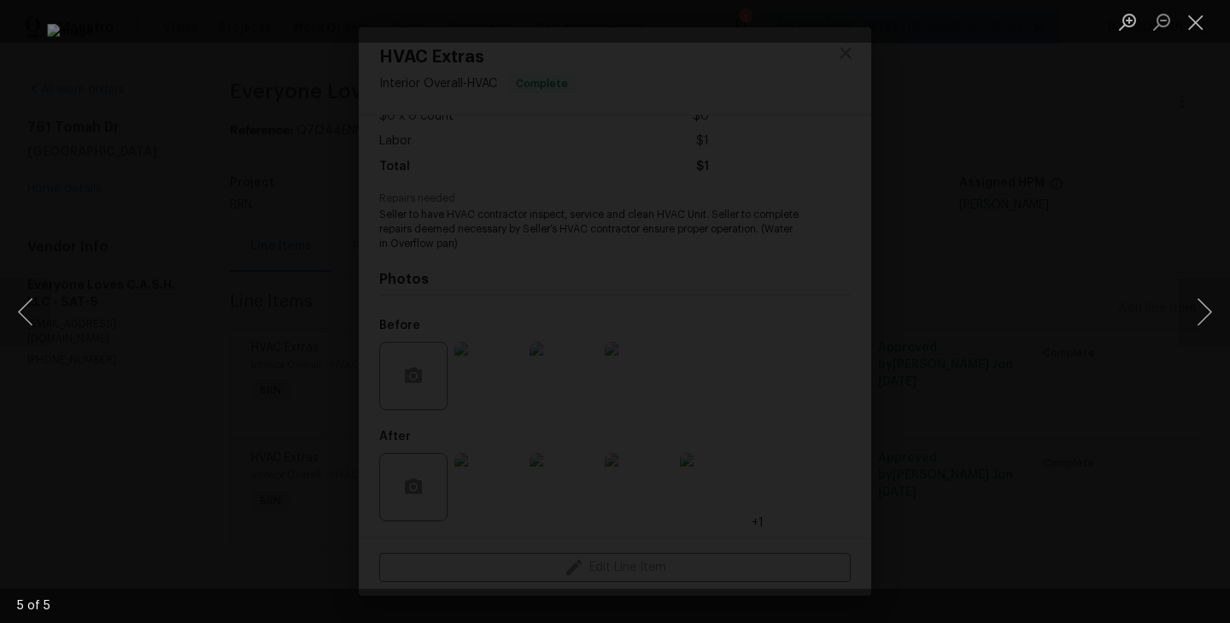
click at [154, 290] on div "Lightbox" at bounding box center [615, 311] width 1230 height 623
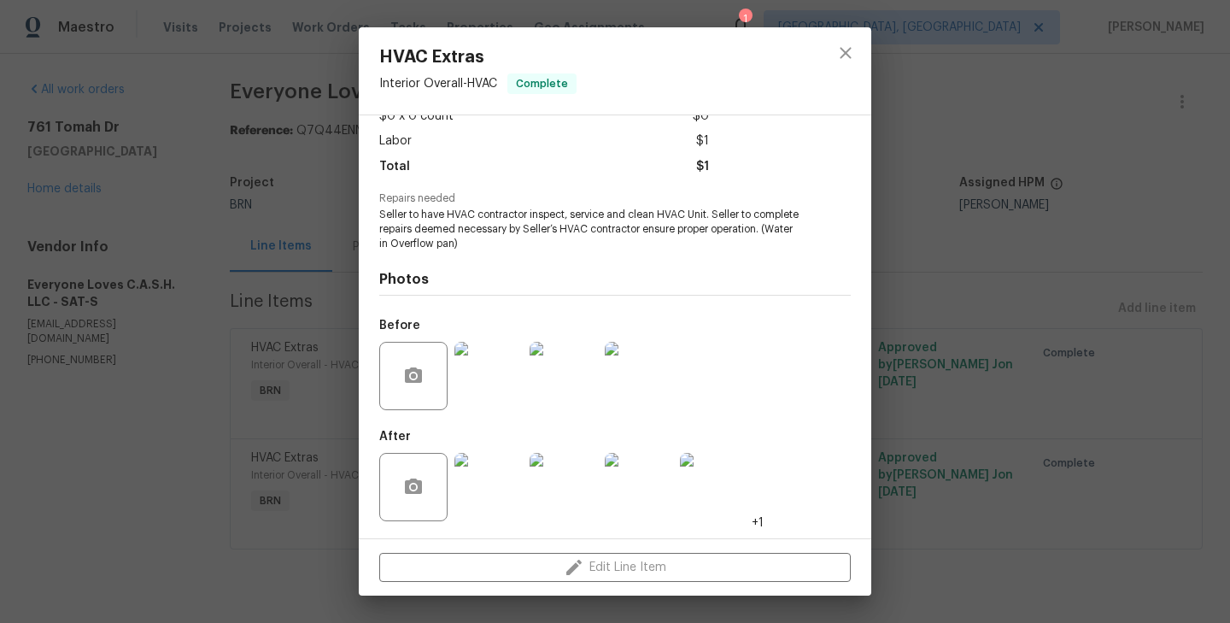
click at [199, 246] on div "HVAC Extras Interior Overall - HVAC Complete Vendor Everyone Loves C.A.S.H. LLC…" at bounding box center [615, 311] width 1230 height 623
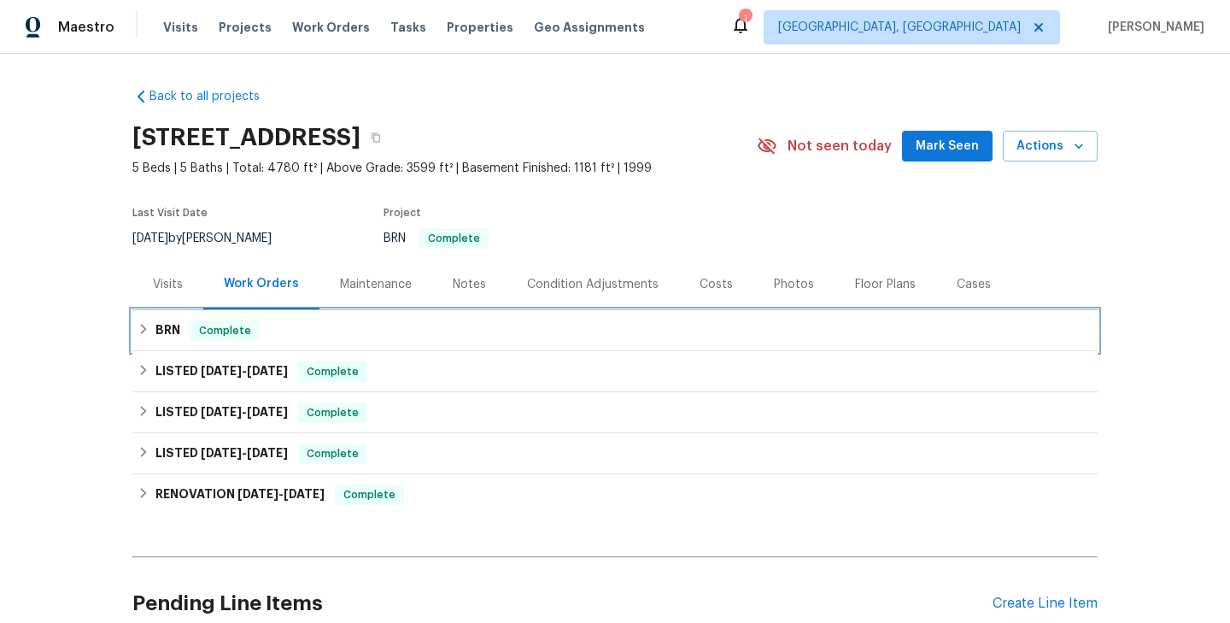
click at [307, 330] on div "BRN Complete" at bounding box center [615, 330] width 955 height 20
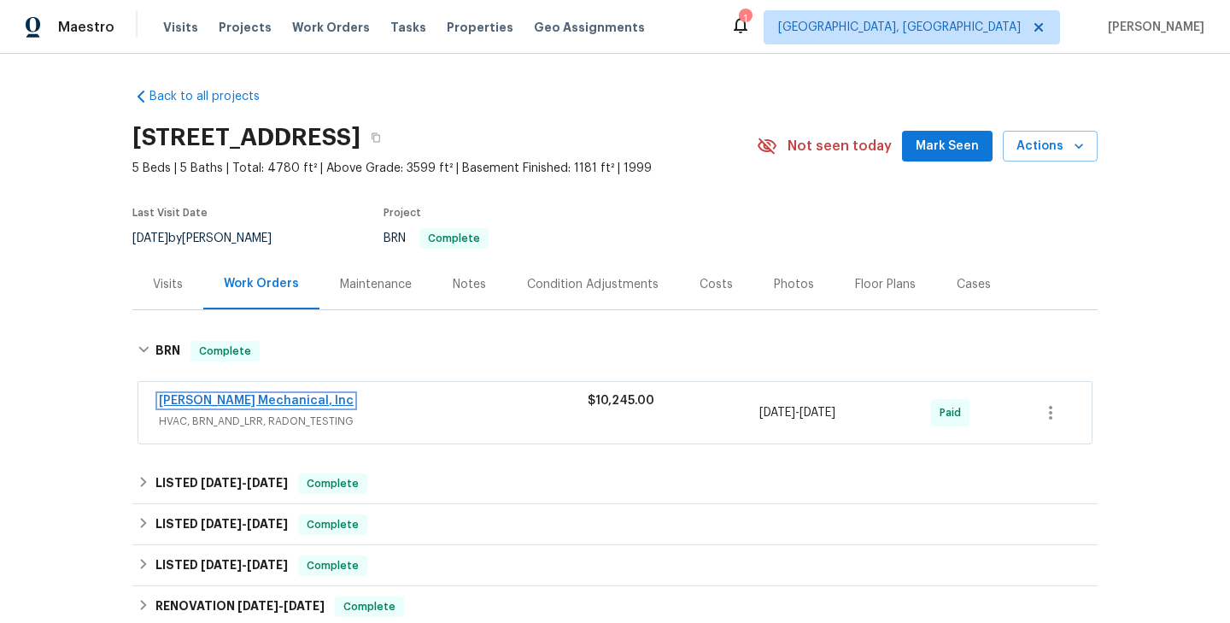
click at [275, 396] on link "[PERSON_NAME] Mechanical, Inc" at bounding box center [256, 401] width 195 height 12
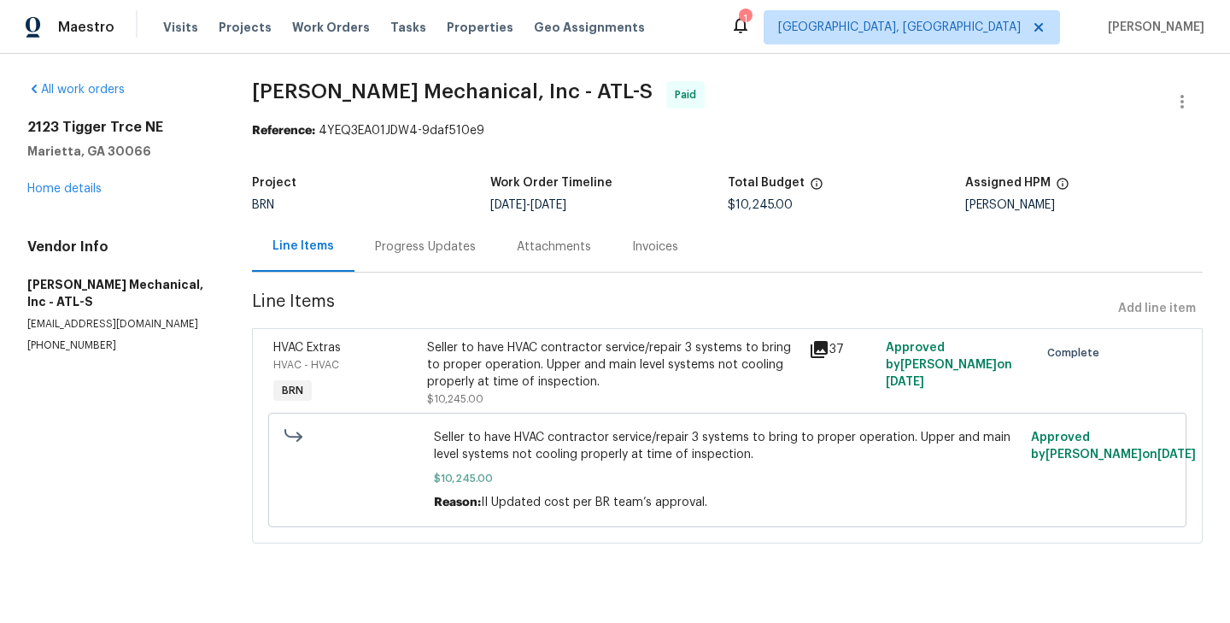
click at [430, 366] on div "Seller to have HVAC contractor service/repair 3 systems to bring to proper oper…" at bounding box center [613, 364] width 372 height 51
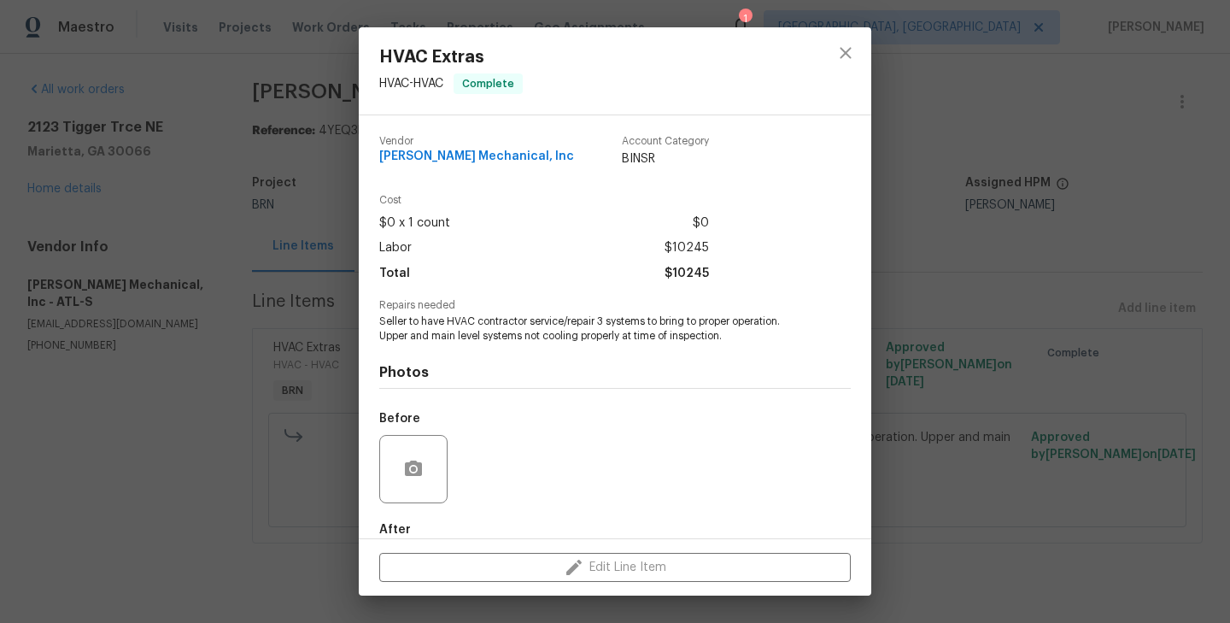
scroll to position [93, 0]
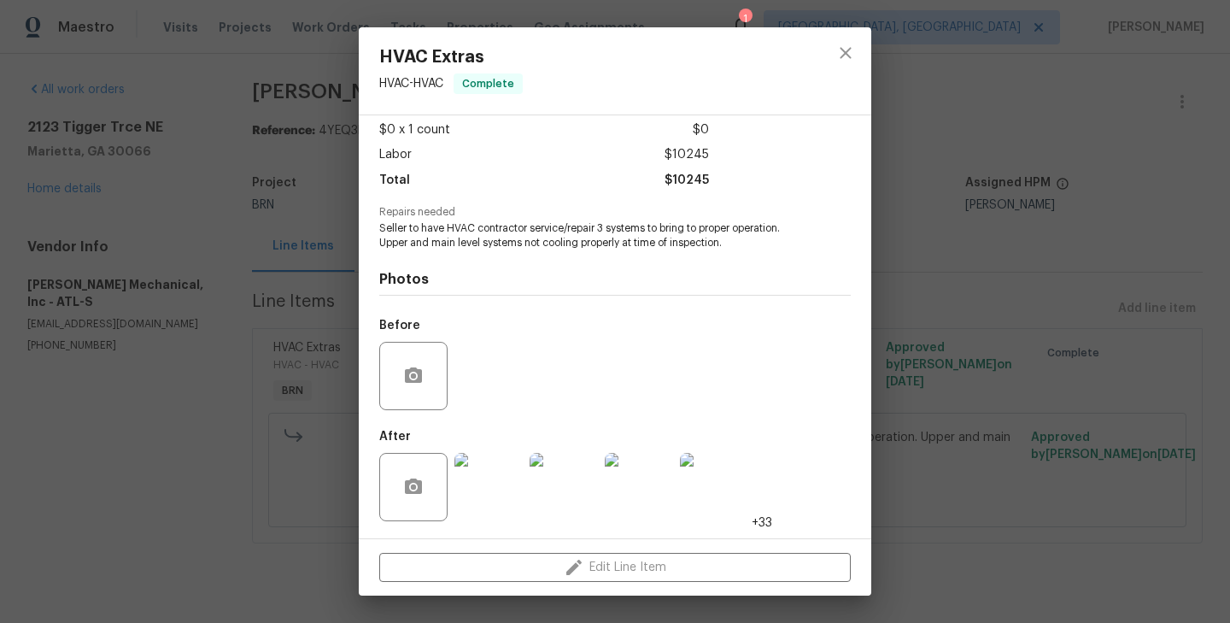
click at [504, 489] on img at bounding box center [488, 487] width 68 height 68
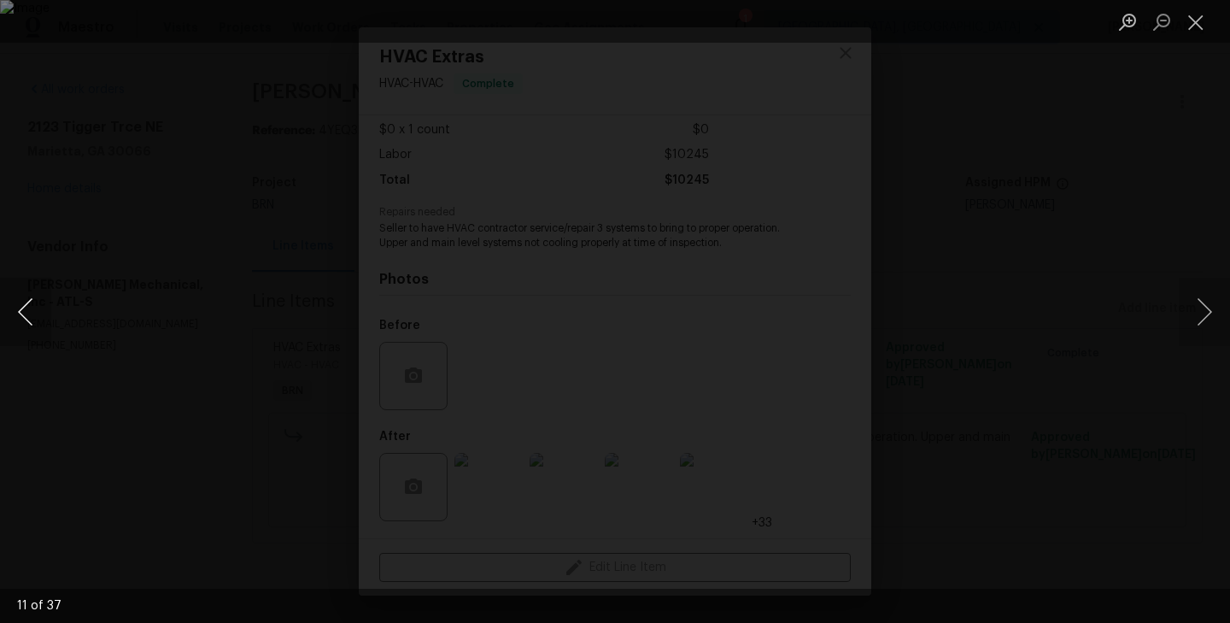
click at [26, 308] on button "Previous image" at bounding box center [25, 312] width 51 height 68
click at [260, 293] on div "Lightbox" at bounding box center [615, 311] width 1230 height 623
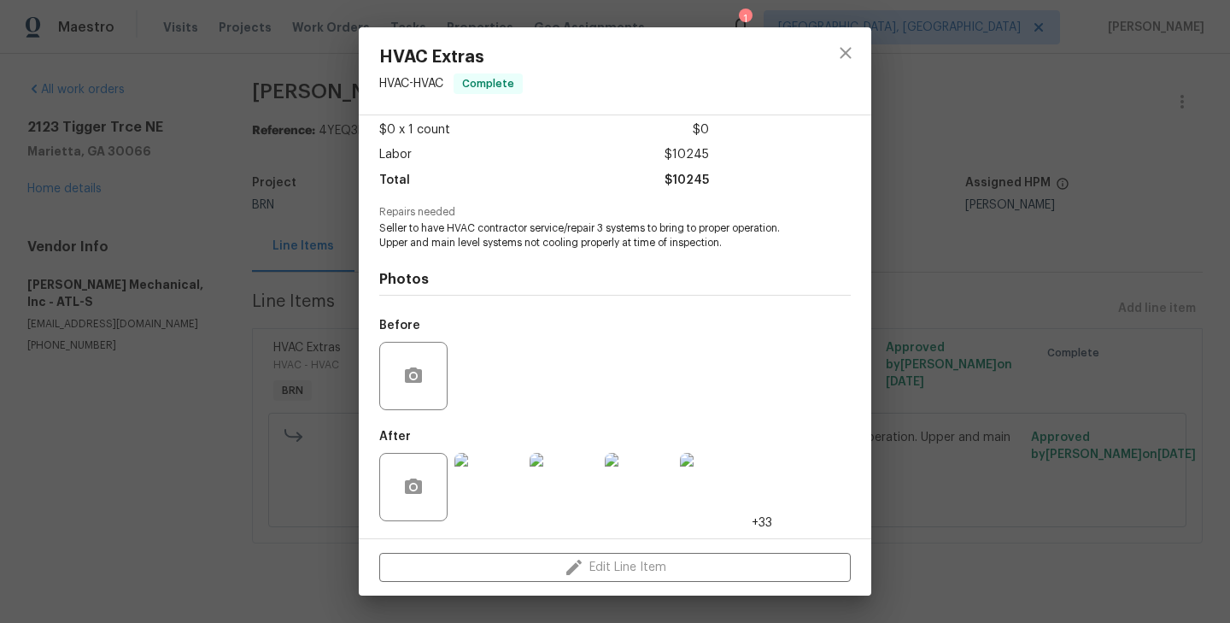
click at [241, 359] on div "HVAC Extras HVAC - HVAC Complete Vendor JH Martin Mechanical, Inc Account Categ…" at bounding box center [615, 311] width 1230 height 623
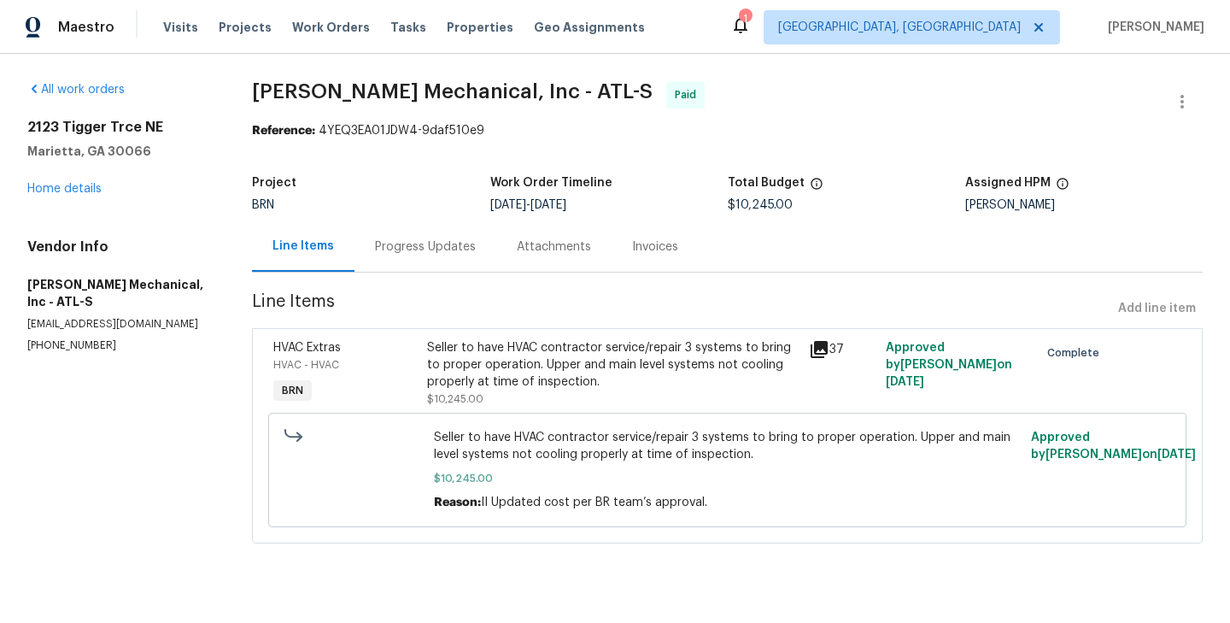
click at [440, 252] on div "Progress Updates" at bounding box center [425, 246] width 101 height 17
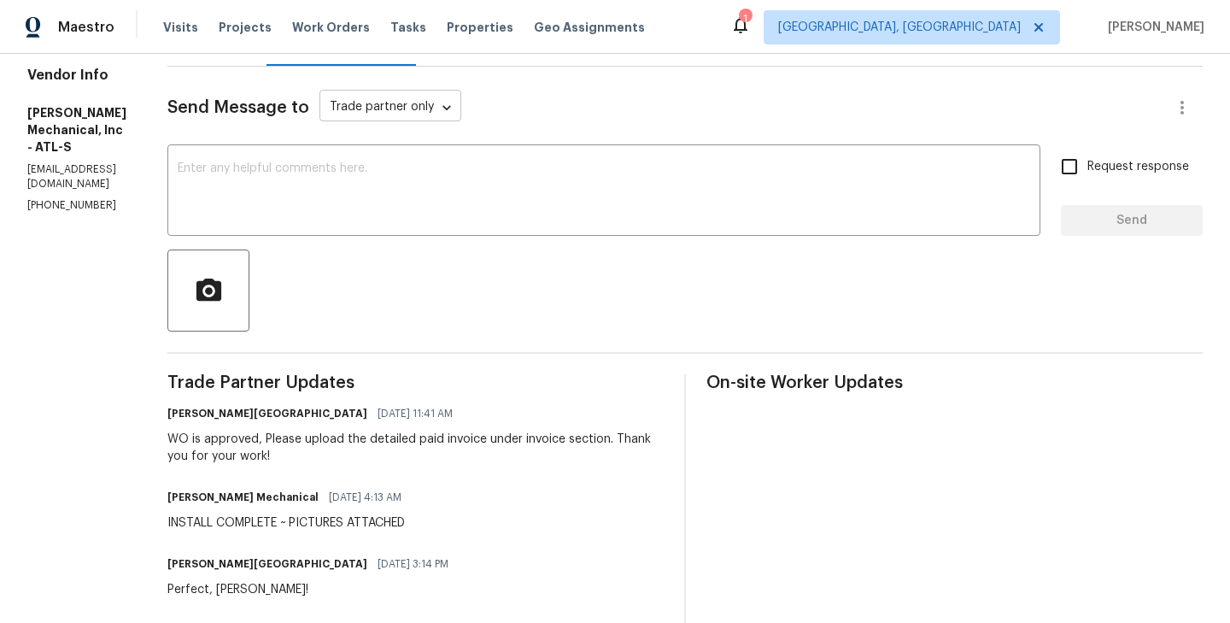
scroll to position [237, 0]
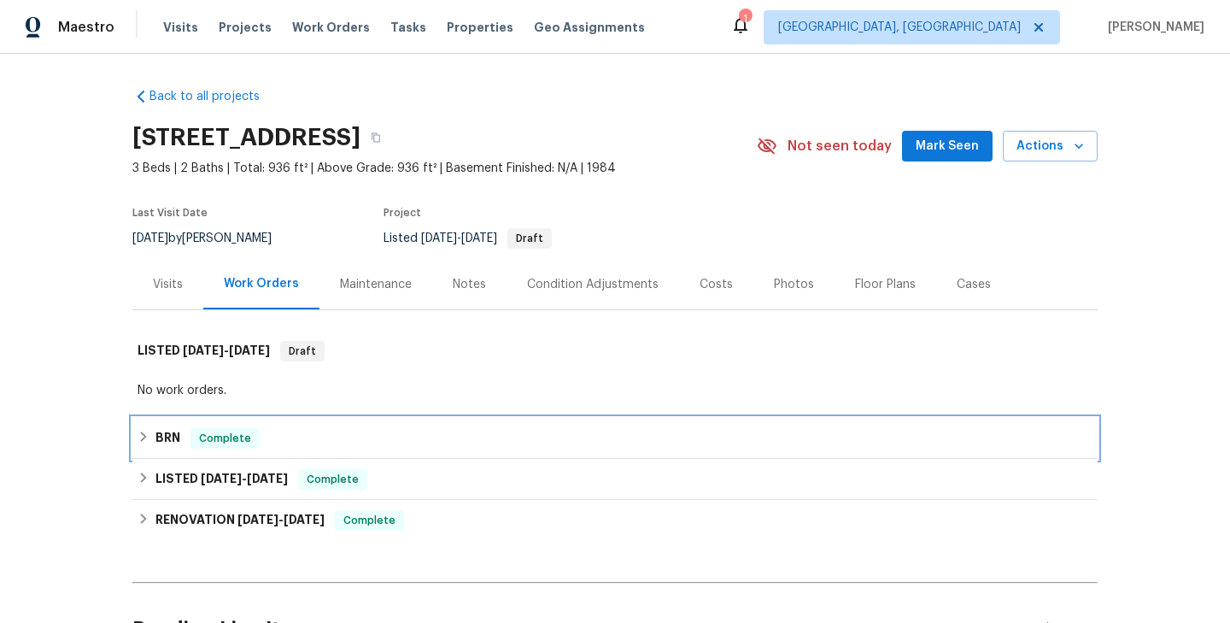
click at [365, 428] on div "BRN Complete" at bounding box center [615, 438] width 955 height 20
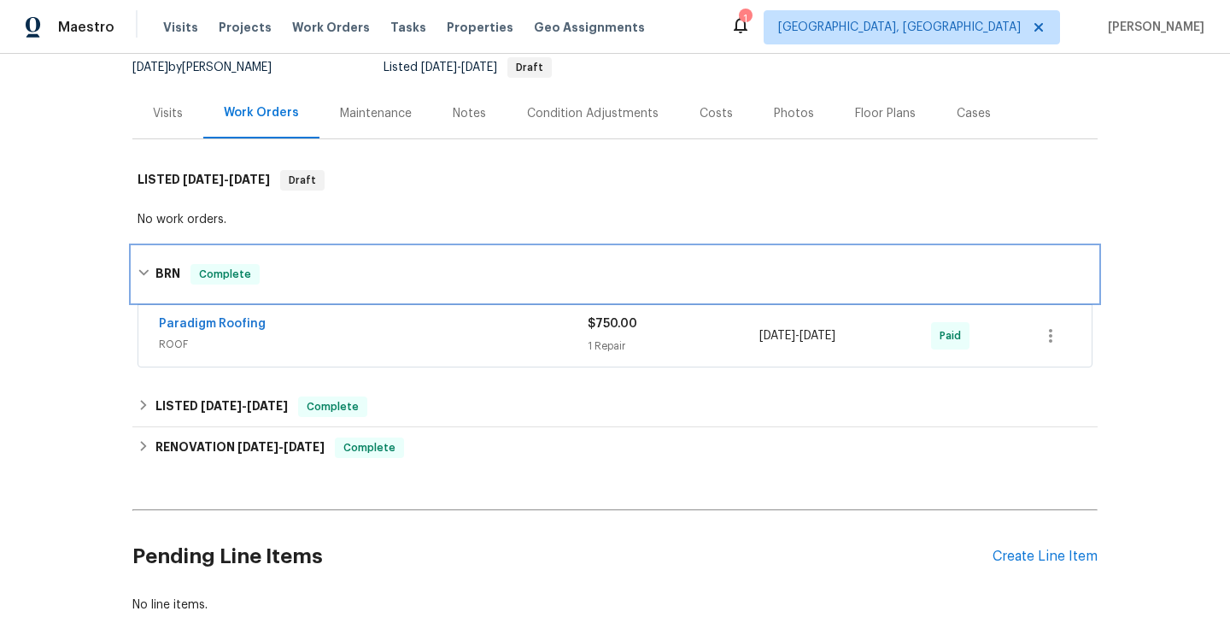
scroll to position [278, 0]
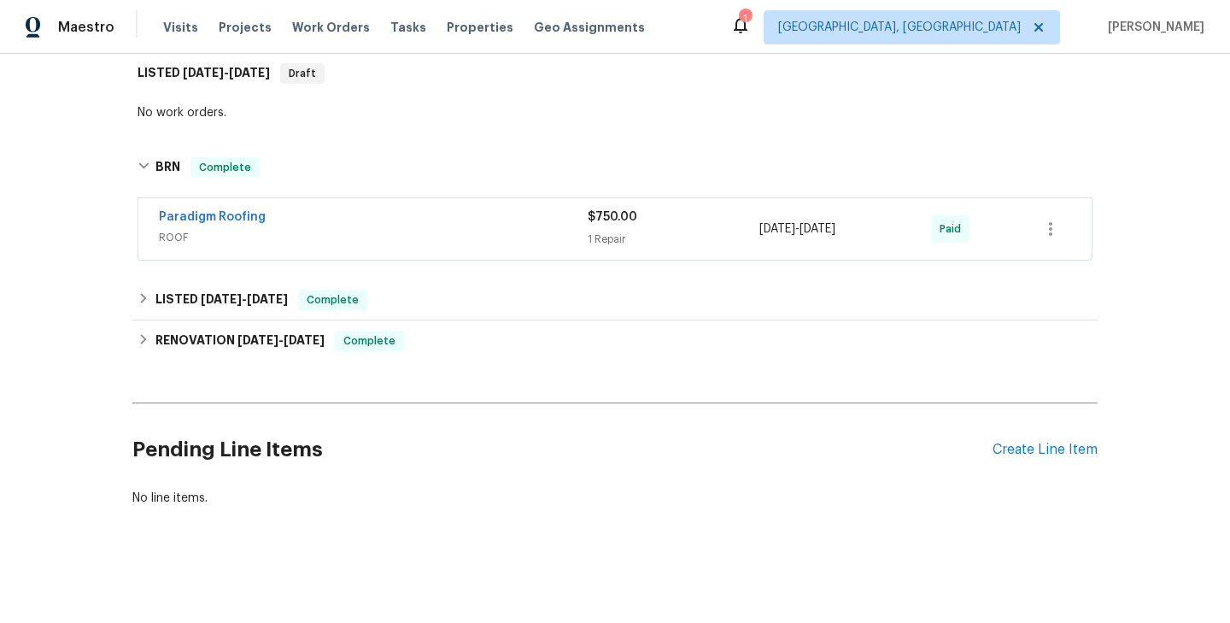
click at [240, 208] on span "Paradigm Roofing" at bounding box center [212, 216] width 107 height 17
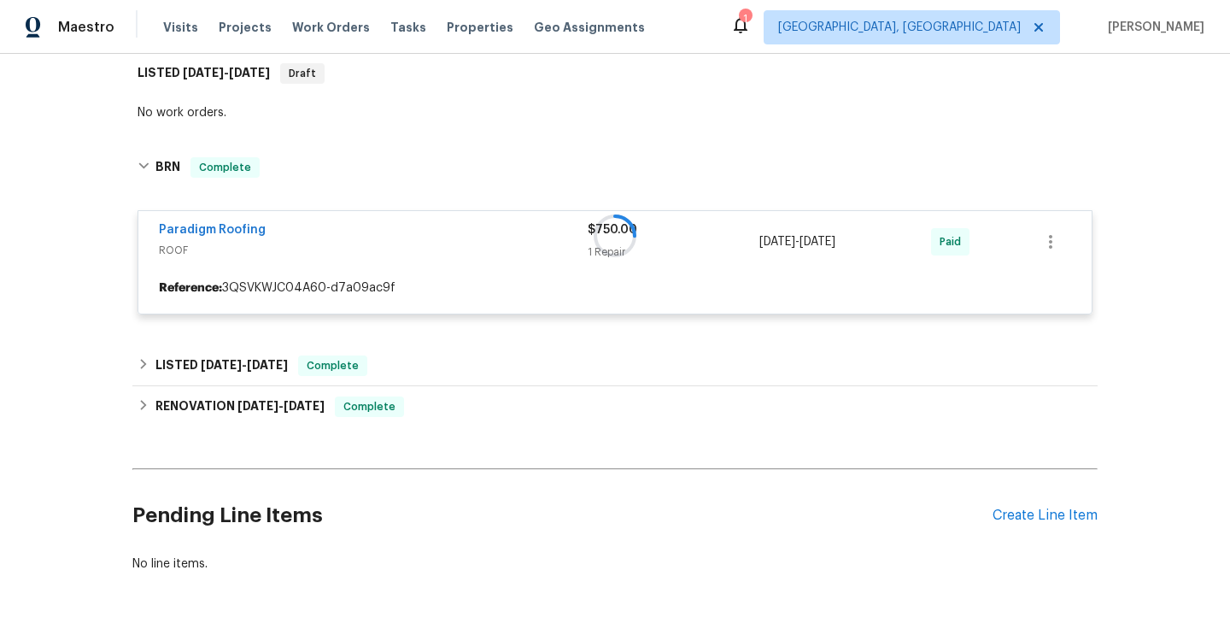
click at [220, 226] on div at bounding box center [614, 235] width 965 height 191
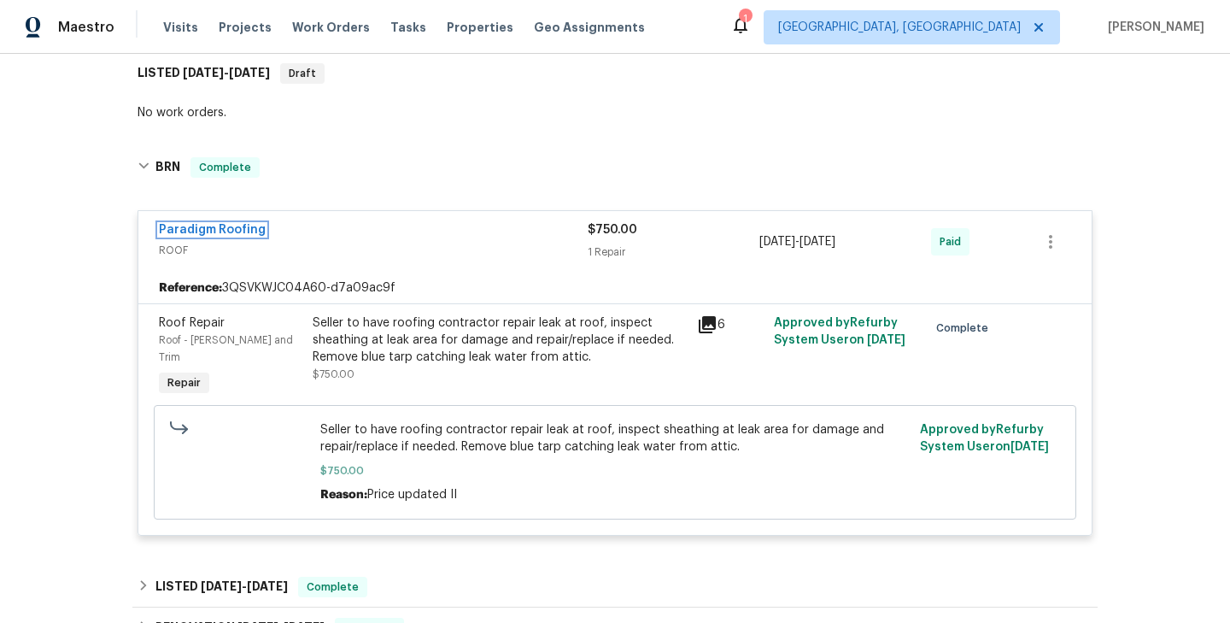
click at [220, 226] on link "Paradigm Roofing" at bounding box center [212, 230] width 107 height 12
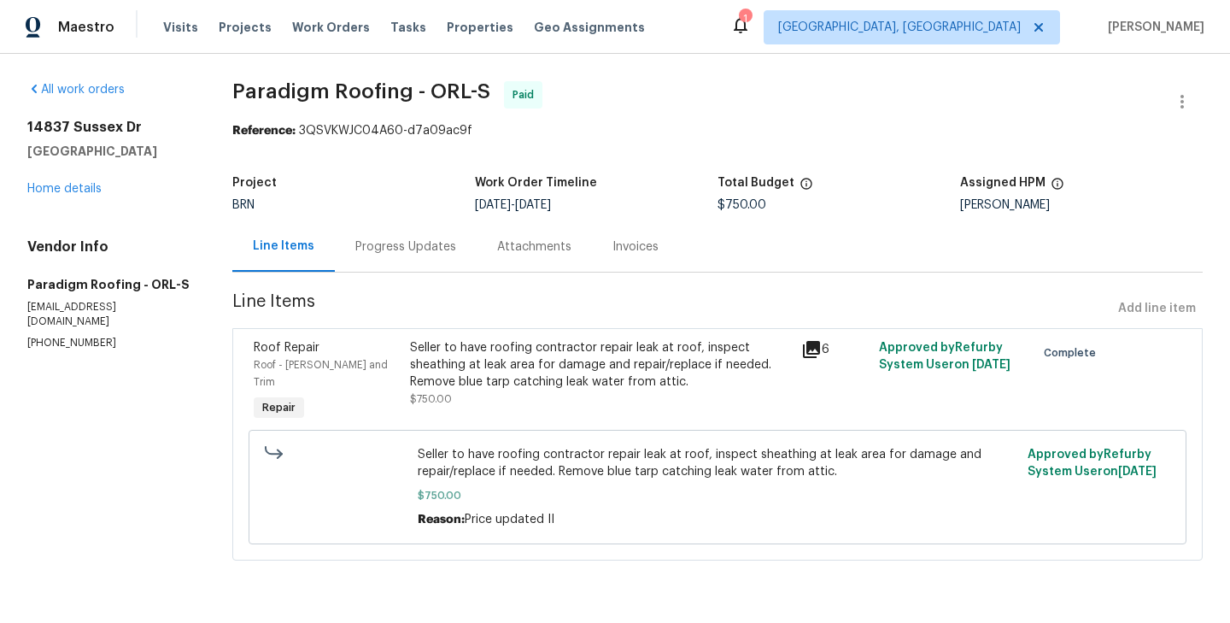
click at [383, 395] on div "Roof Repair Roof - [PERSON_NAME] and Trim Repair" at bounding box center [327, 382] width 156 height 96
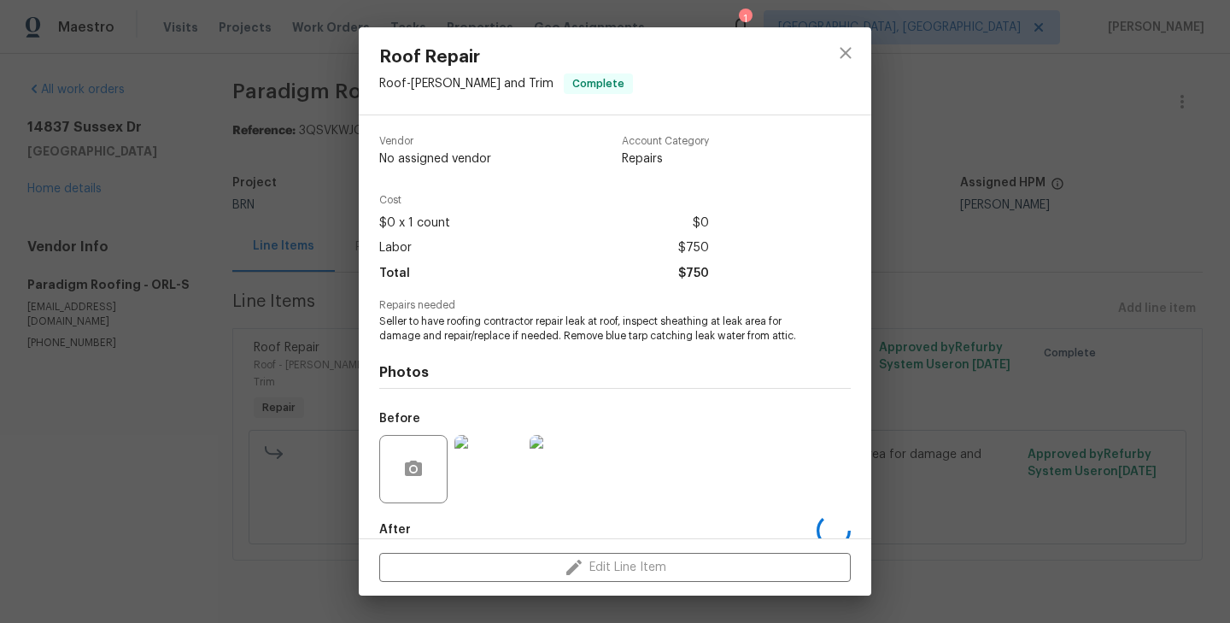
scroll to position [93, 0]
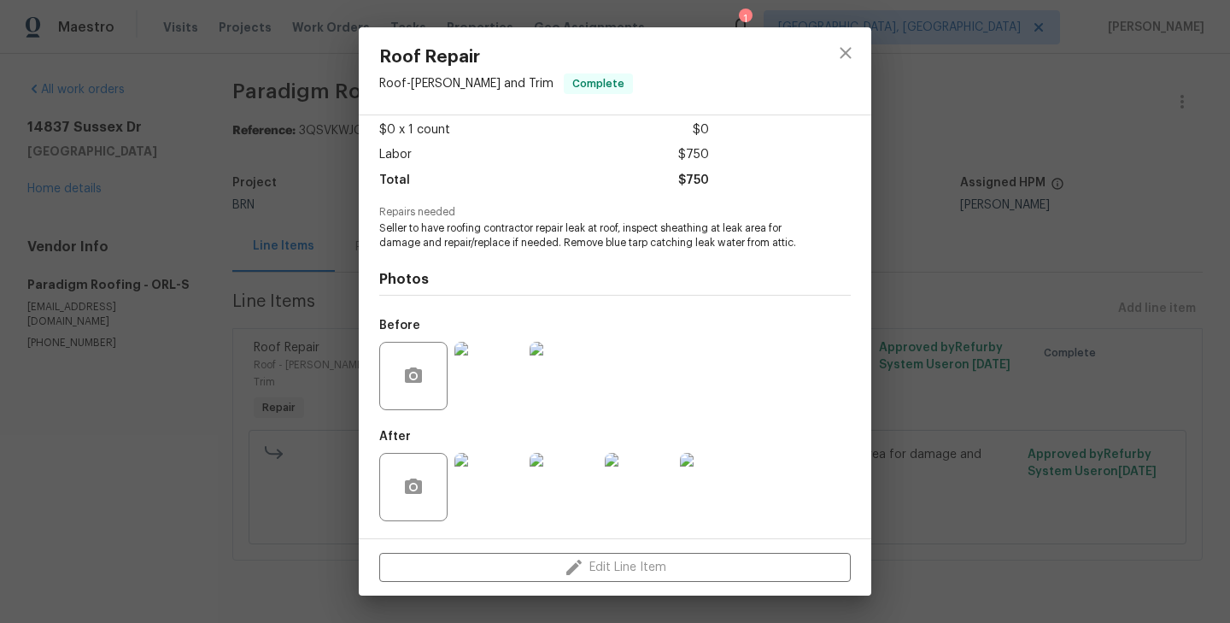
click at [563, 396] on img at bounding box center [564, 376] width 68 height 68
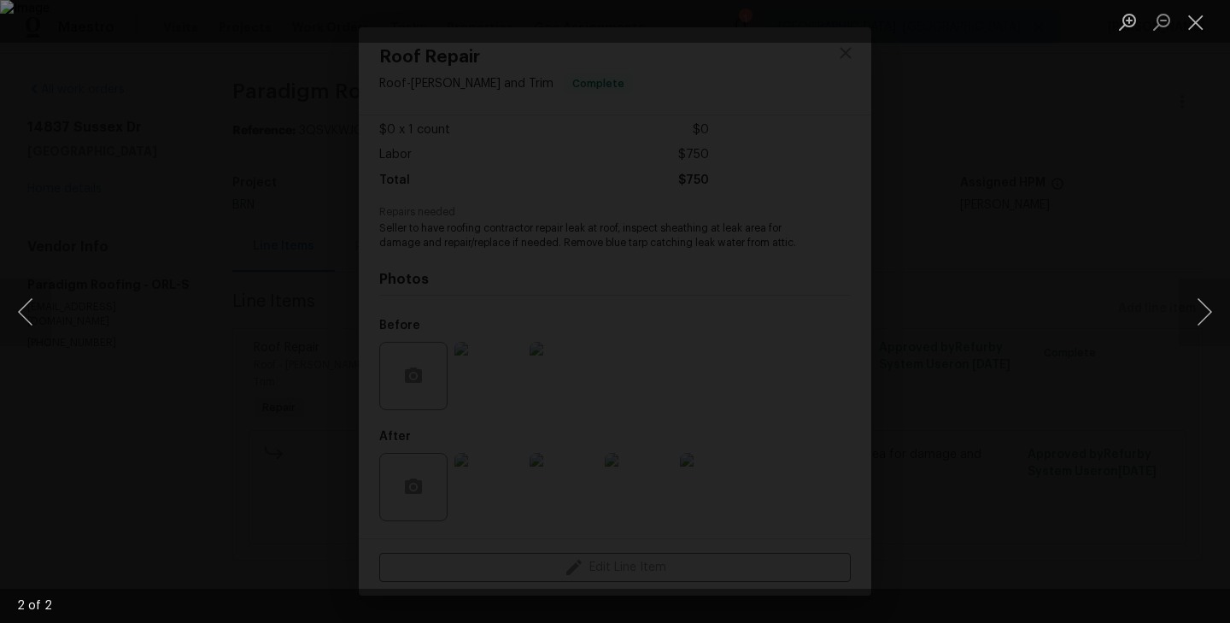
click at [117, 263] on div "Lightbox" at bounding box center [615, 311] width 1230 height 623
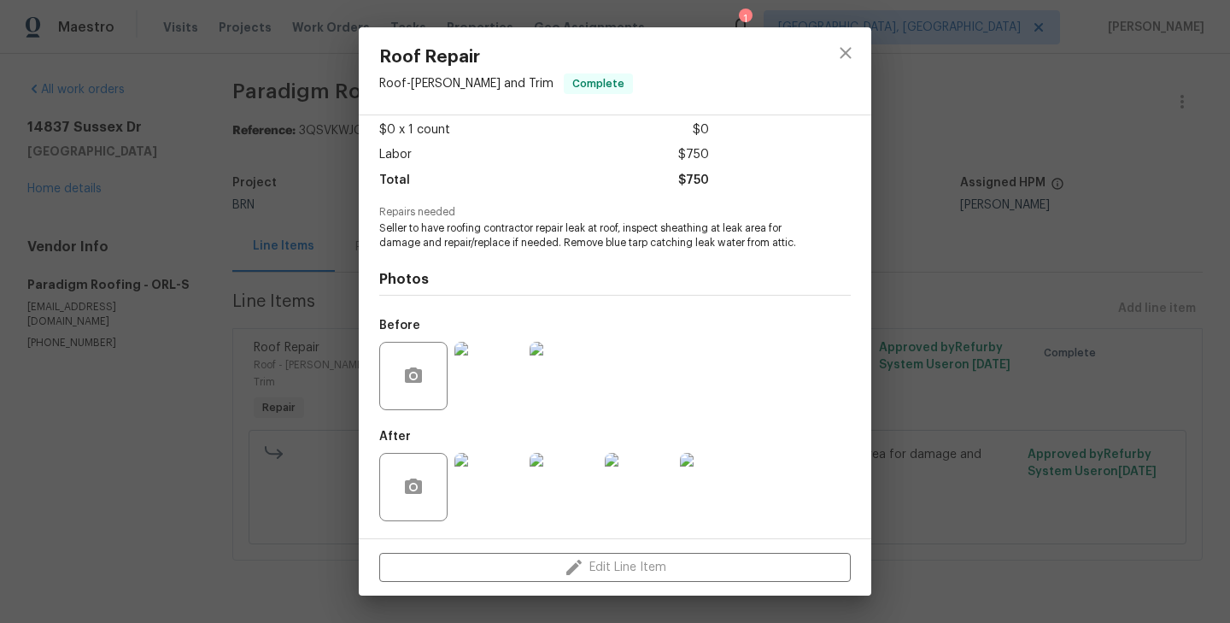
click at [590, 372] on img at bounding box center [564, 376] width 68 height 68
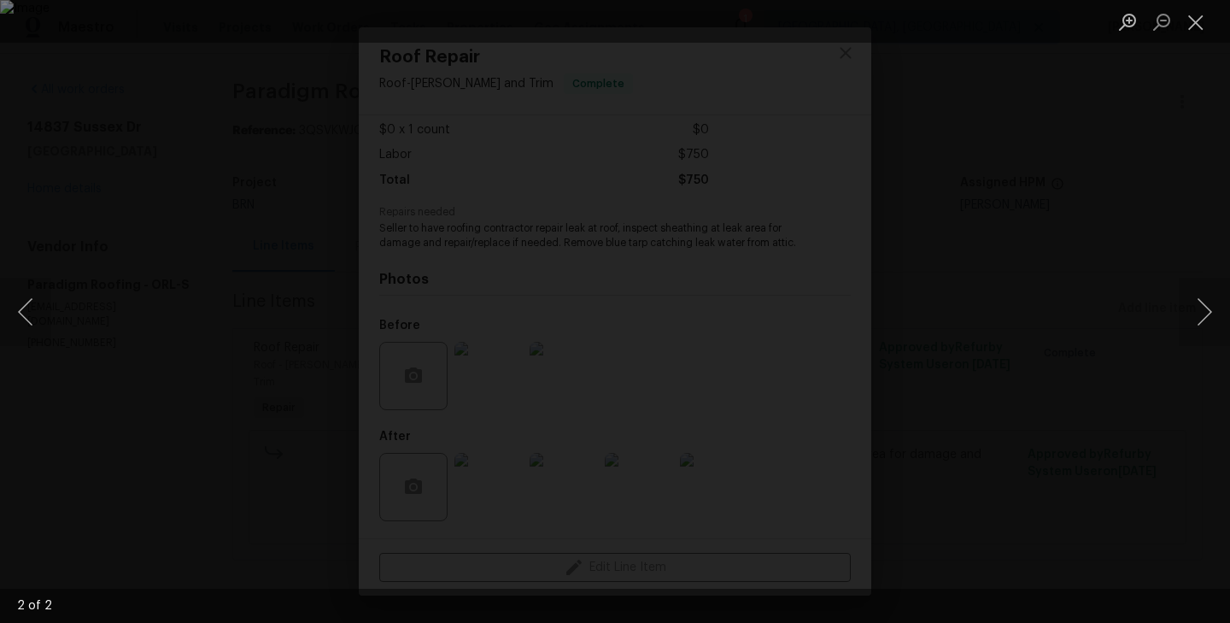
click at [247, 534] on div "Lightbox" at bounding box center [615, 311] width 1230 height 623
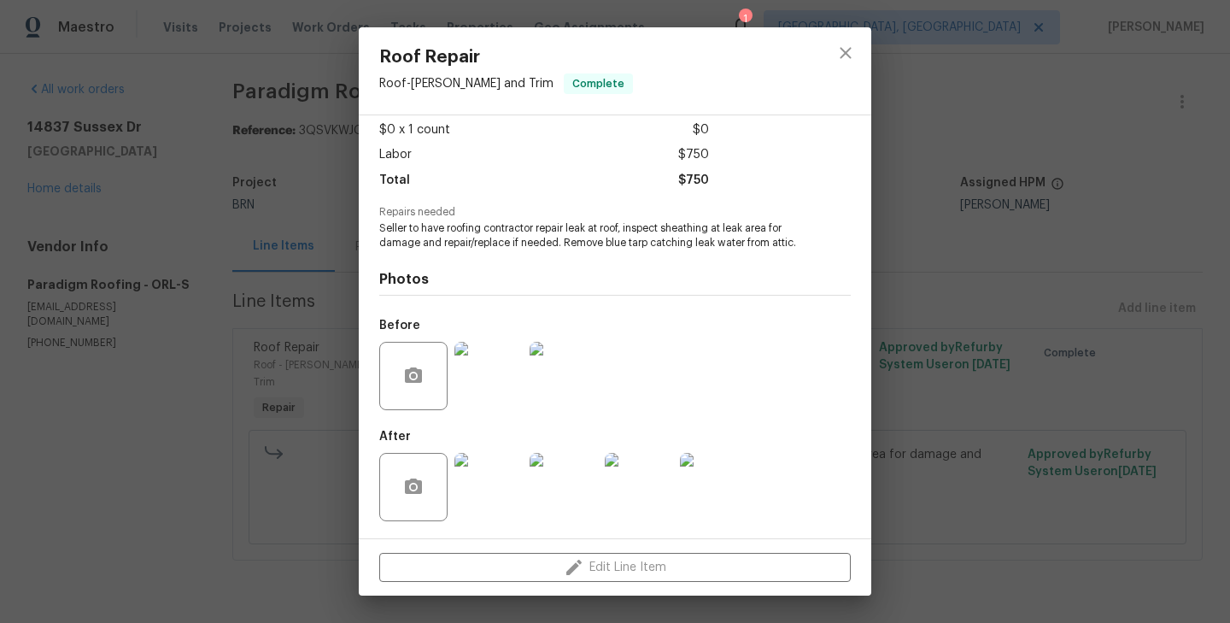
click at [490, 489] on img at bounding box center [488, 487] width 68 height 68
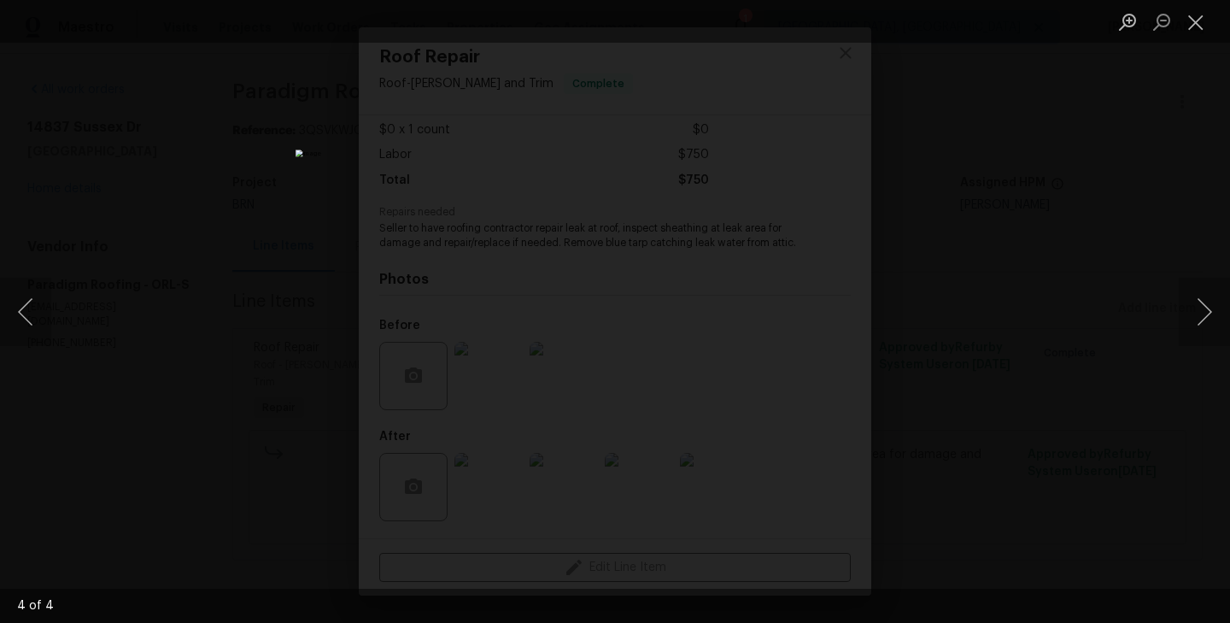
click at [259, 284] on div "Lightbox" at bounding box center [615, 311] width 1230 height 623
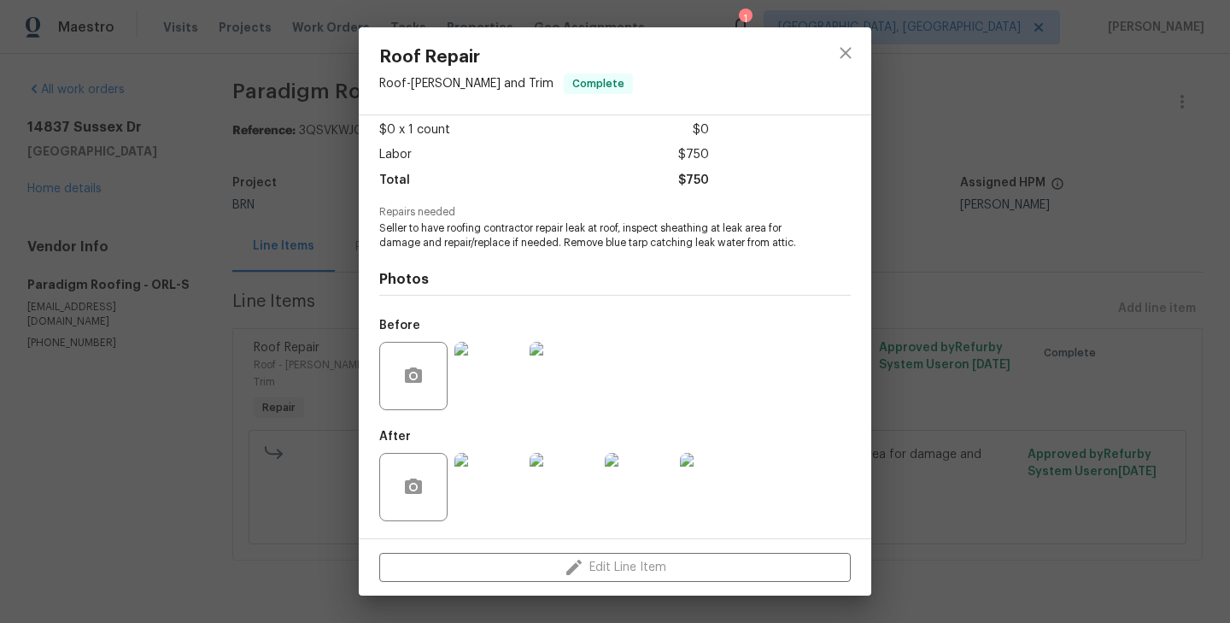
click at [259, 284] on div "Roof Repair Roof - Eaves and Trim Complete Vendor Paradigm Roofing Account Cate…" at bounding box center [615, 311] width 1230 height 623
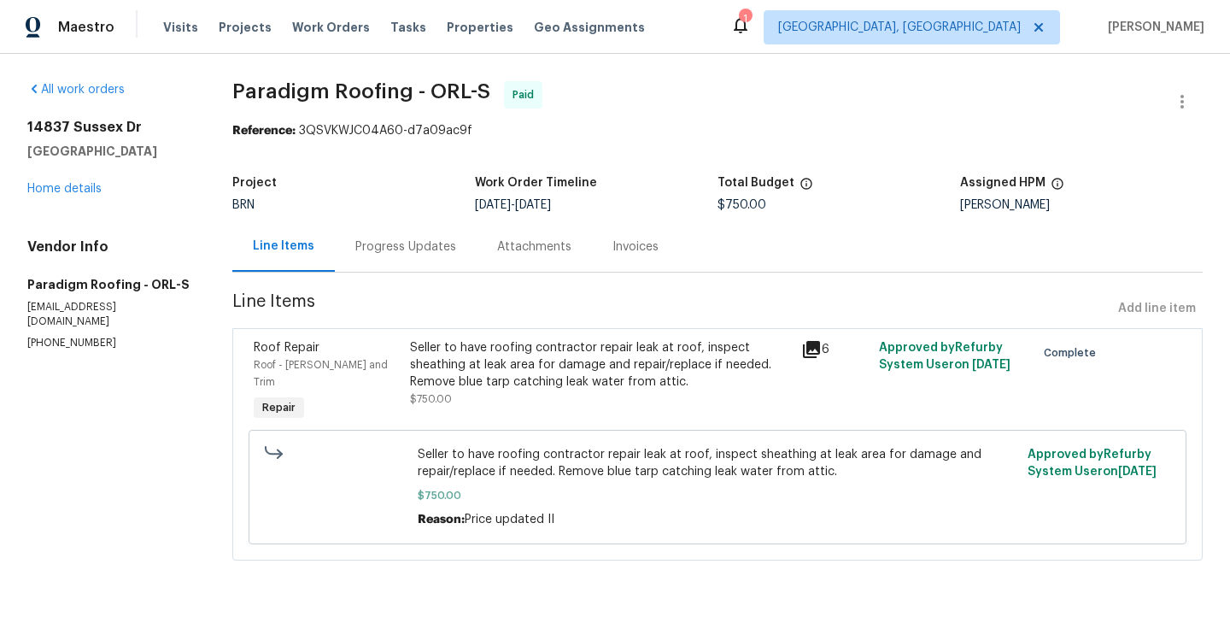
click at [396, 255] on div "Progress Updates" at bounding box center [405, 246] width 101 height 17
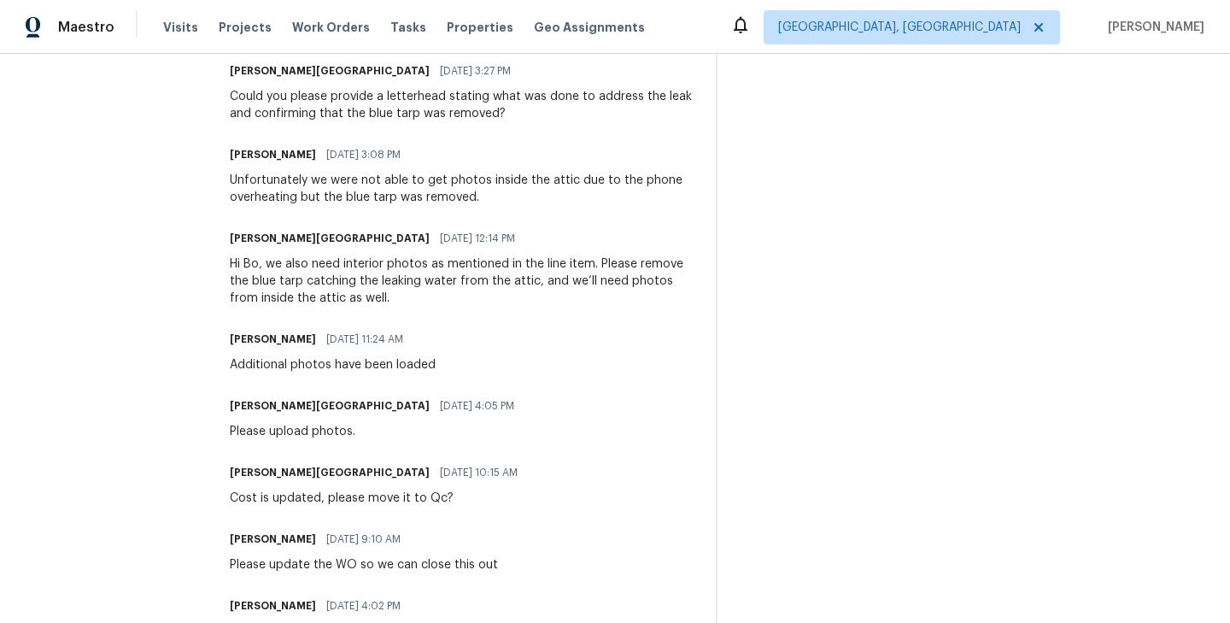
scroll to position [769, 0]
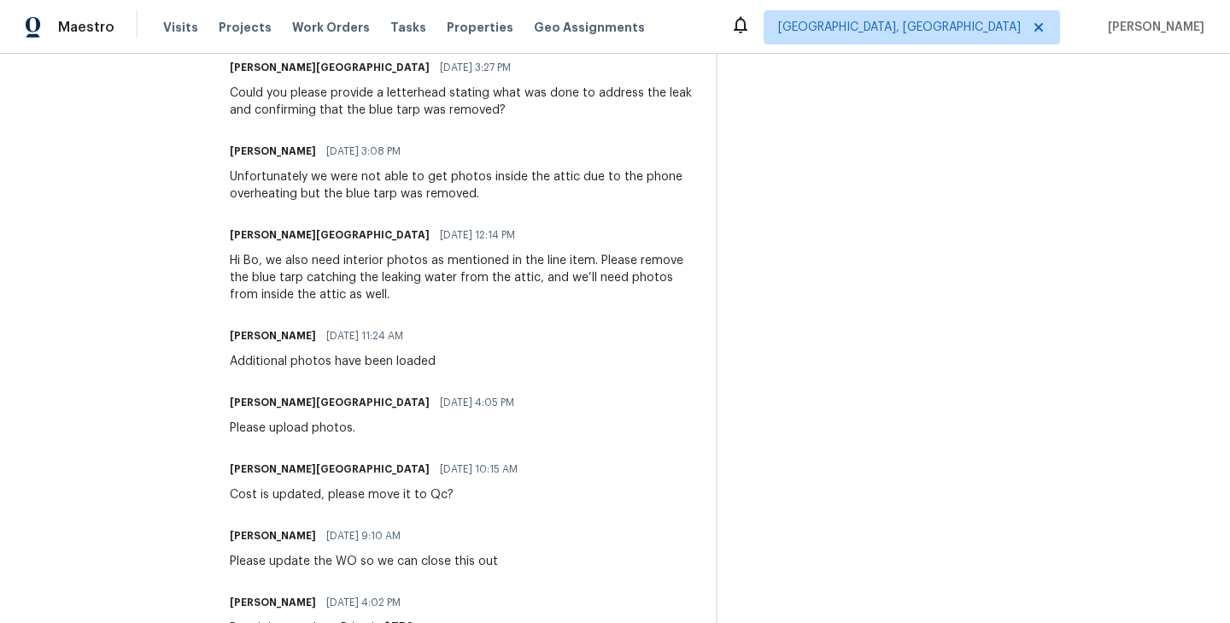
click at [326, 428] on div "Please upload photos." at bounding box center [377, 427] width 295 height 17
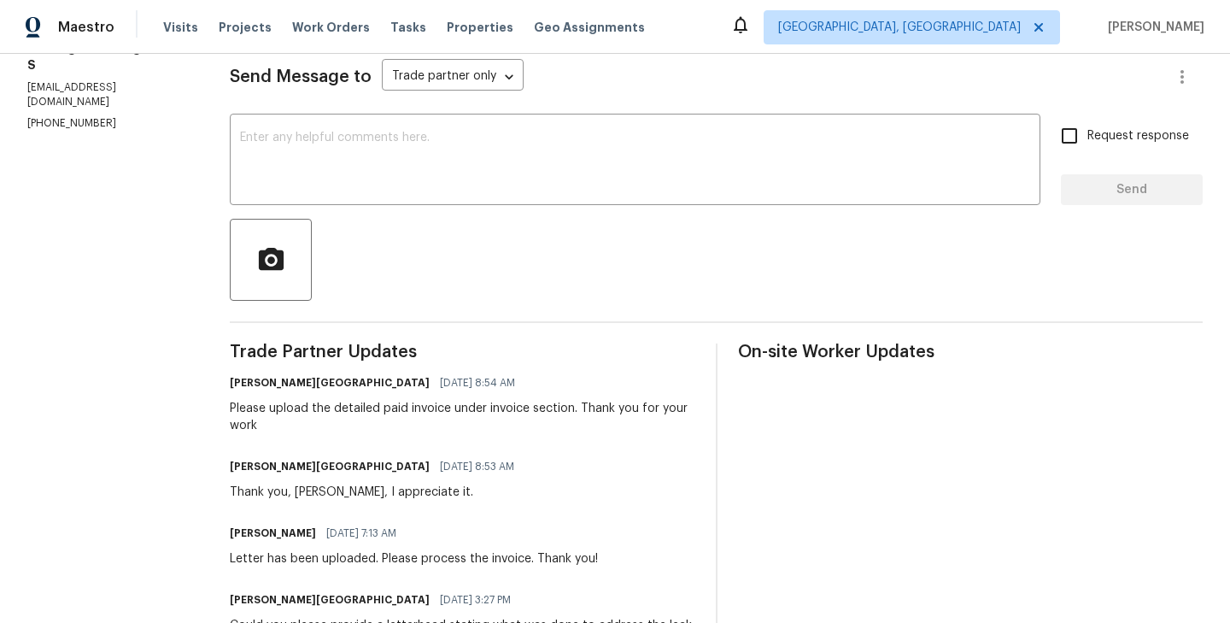
scroll to position [236, 0]
click at [307, 408] on div "Please upload the detailed paid invoice under invoice section. Thank you for yo…" at bounding box center [462, 418] width 465 height 34
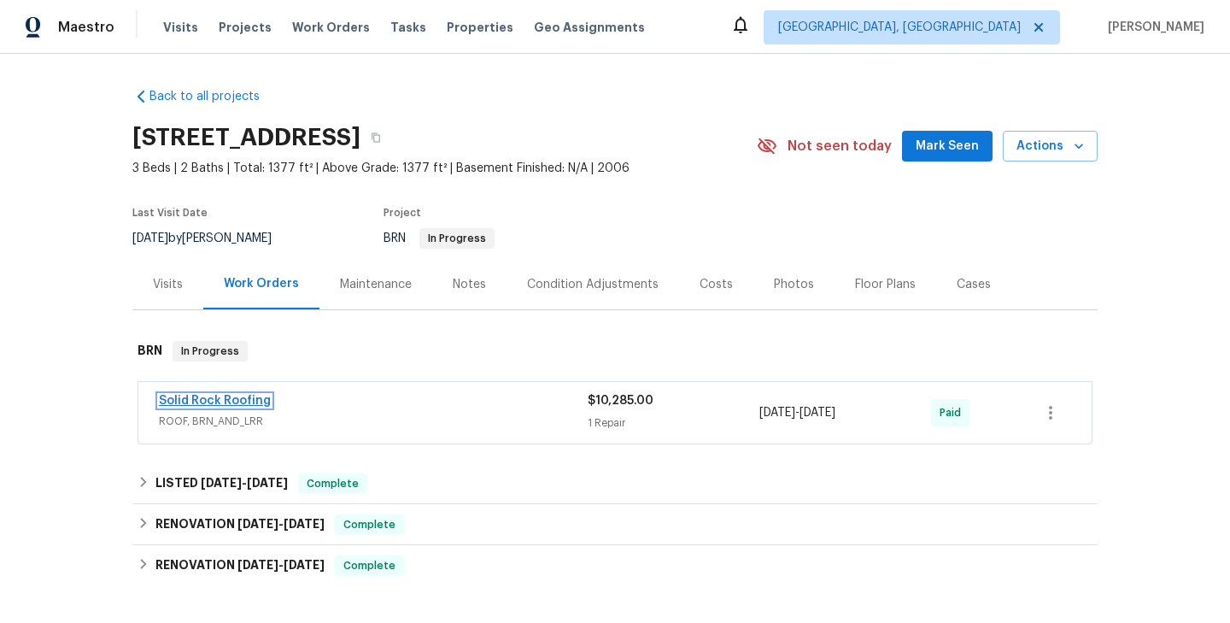
click at [238, 402] on link "Solid Rock Roofing" at bounding box center [215, 401] width 112 height 12
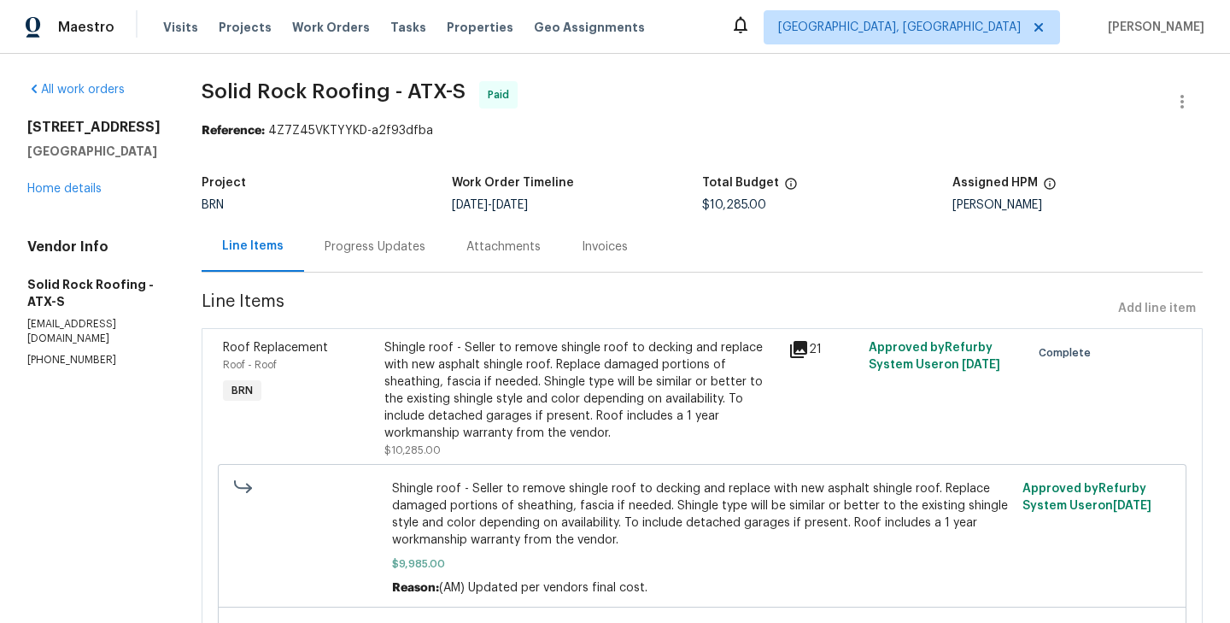
click at [391, 389] on div "Shingle roof - Seller to remove shingle roof to decking and replace with new as…" at bounding box center [581, 390] width 394 height 102
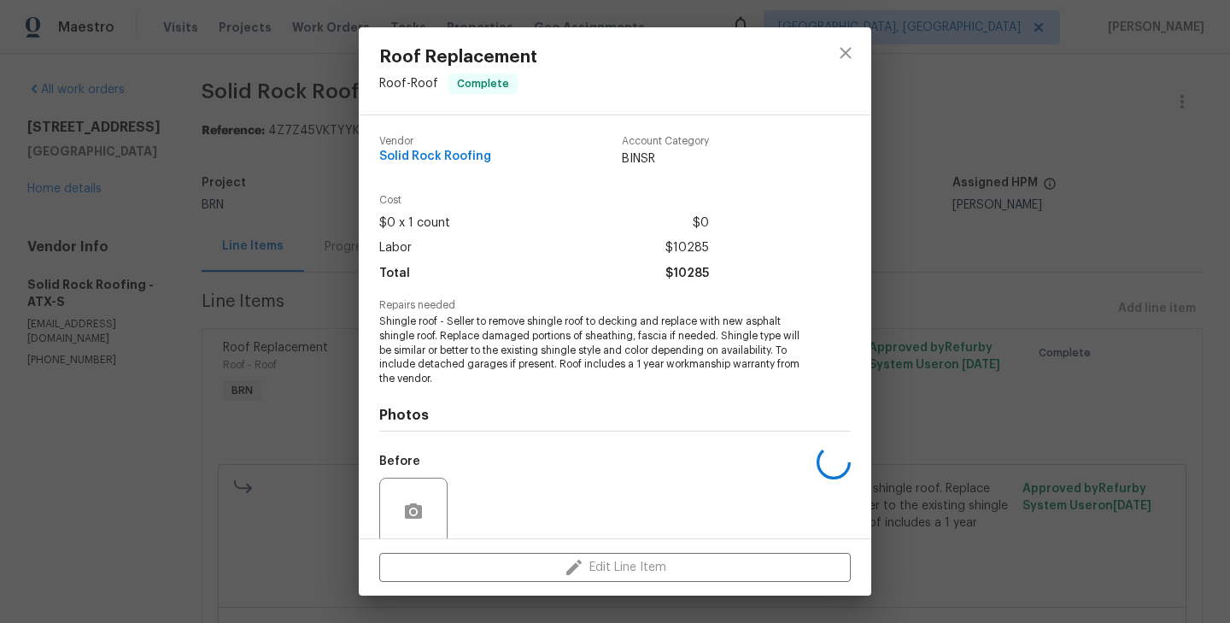
scroll to position [136, 0]
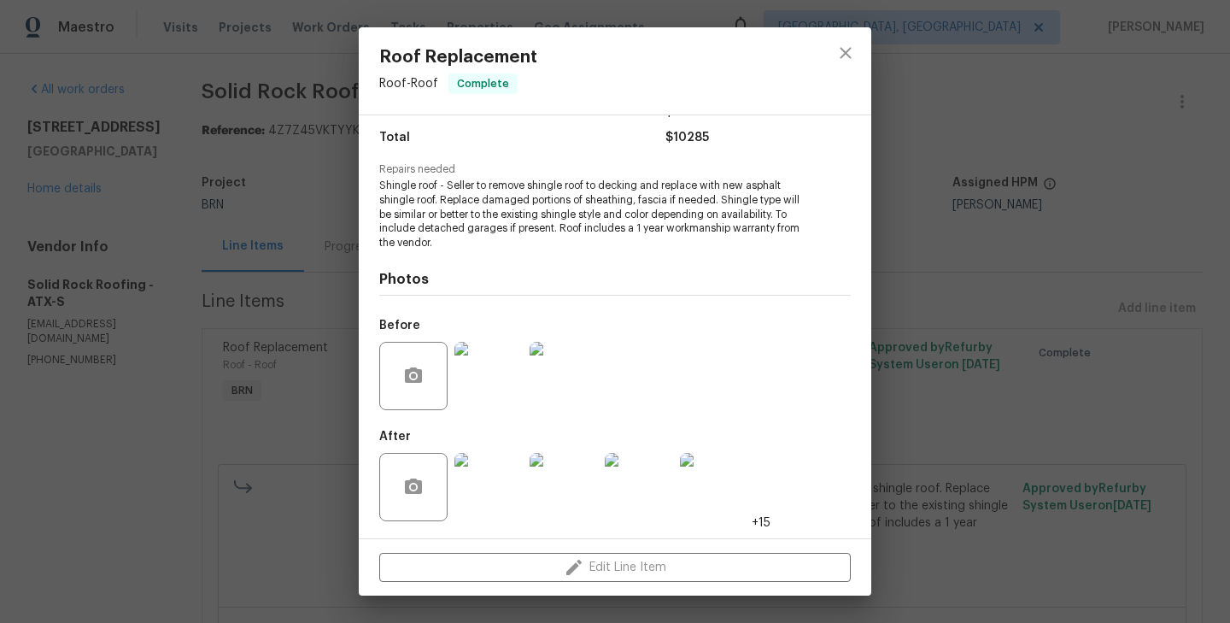
click at [278, 417] on div "Roof Replacement Roof - Roof Complete Vendor Solid Rock Roofing Account Categor…" at bounding box center [615, 311] width 1230 height 623
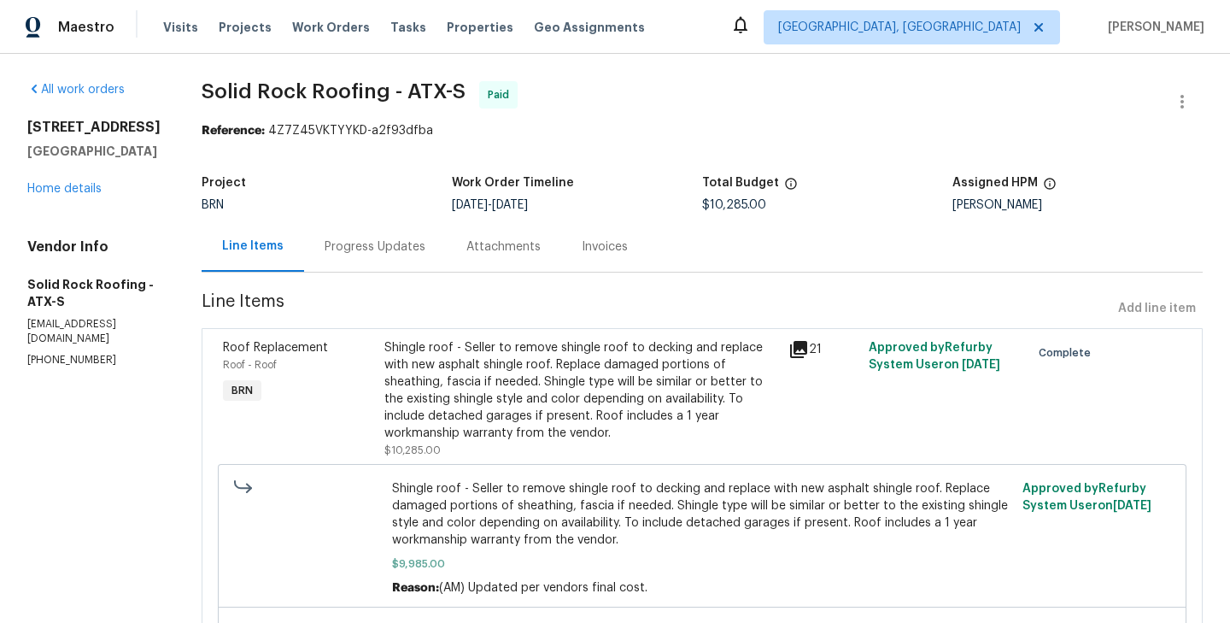
click at [363, 255] on div "Progress Updates" at bounding box center [375, 246] width 101 height 17
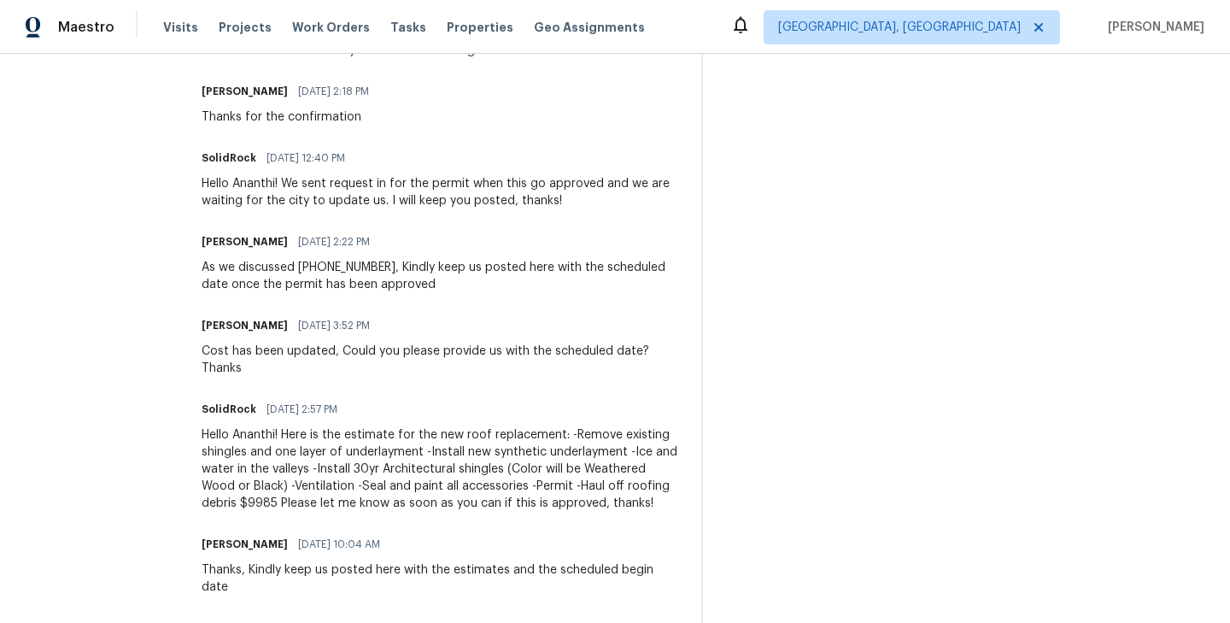
scroll to position [3194, 0]
click at [400, 467] on div "Hello Ananthi! Here is the estimate for the new roof replacement: -Remove exist…" at bounding box center [441, 470] width 479 height 85
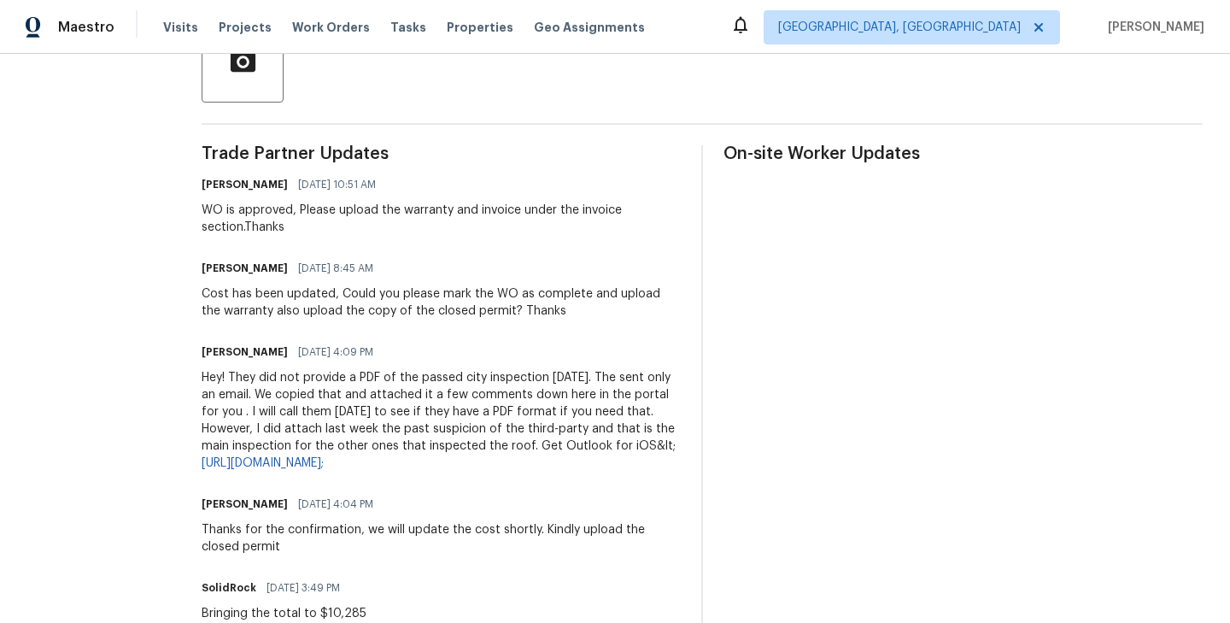
scroll to position [429, 0]
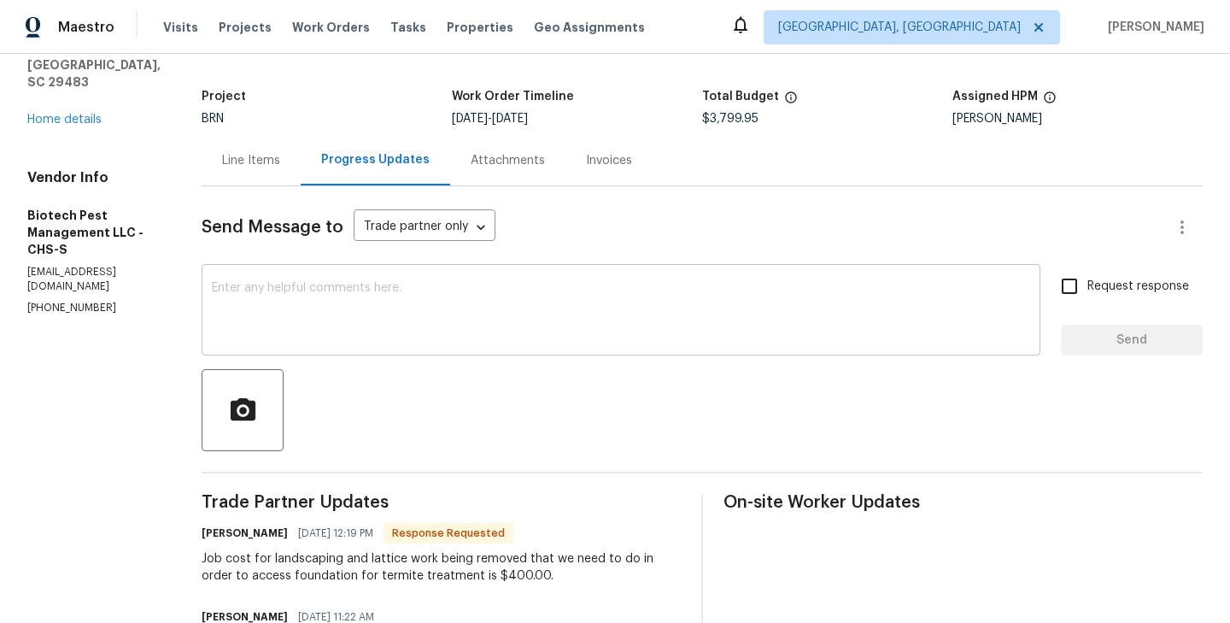
scroll to position [66, 0]
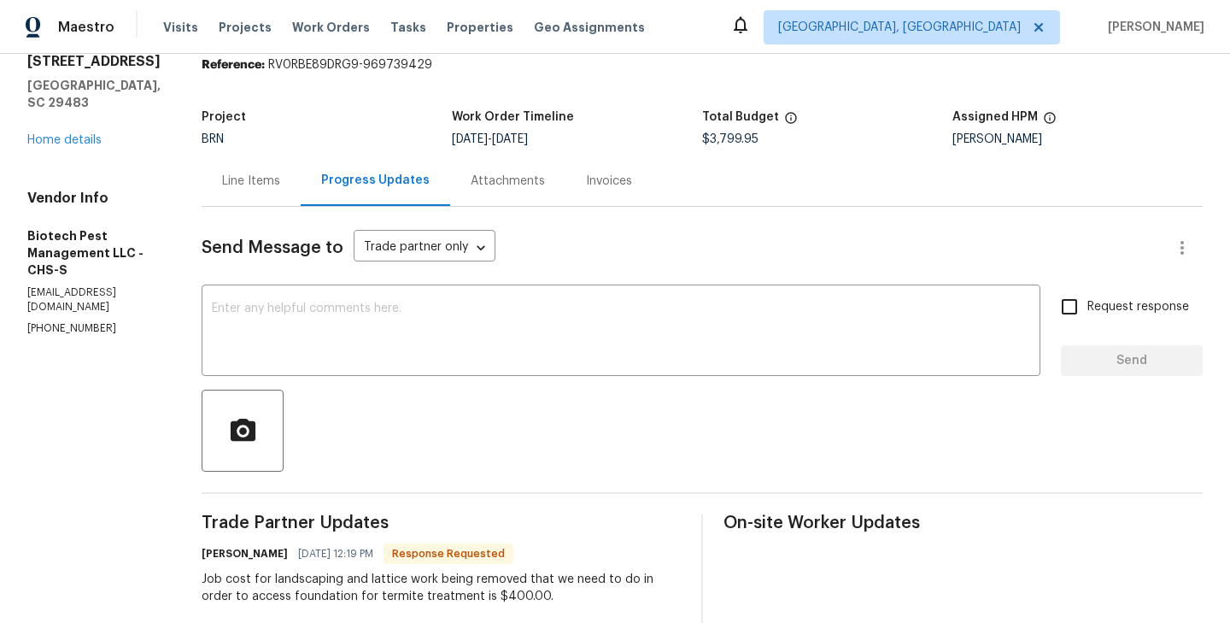
click at [214, 171] on div "Line Items" at bounding box center [251, 180] width 99 height 50
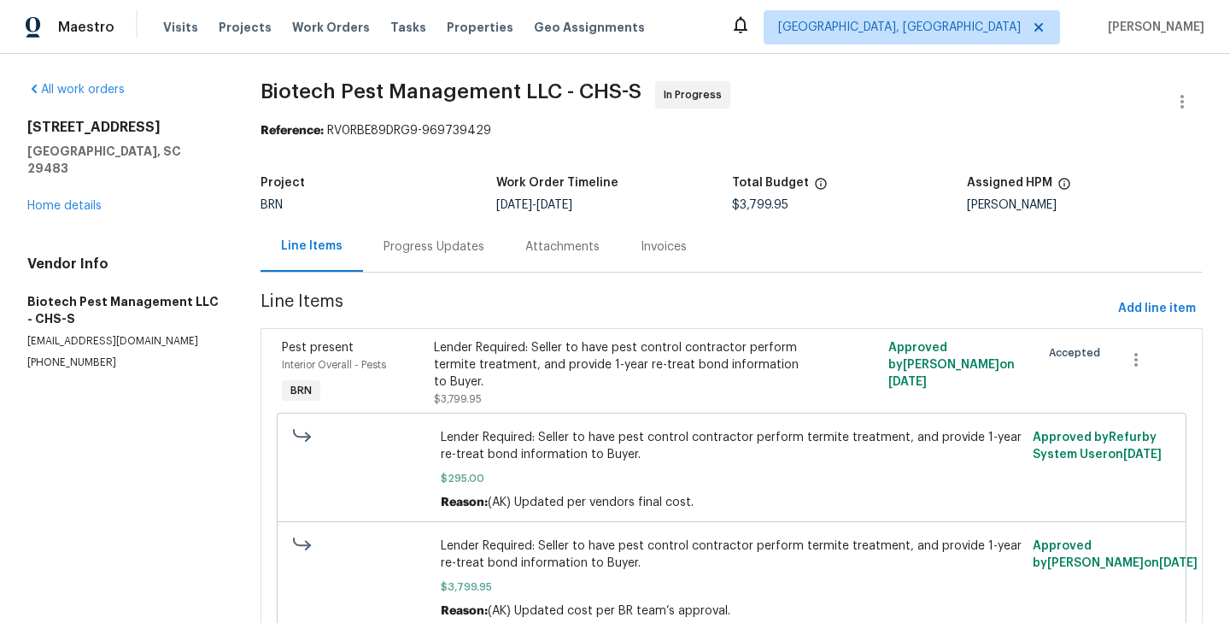
click at [397, 261] on div "Progress Updates" at bounding box center [434, 246] width 142 height 50
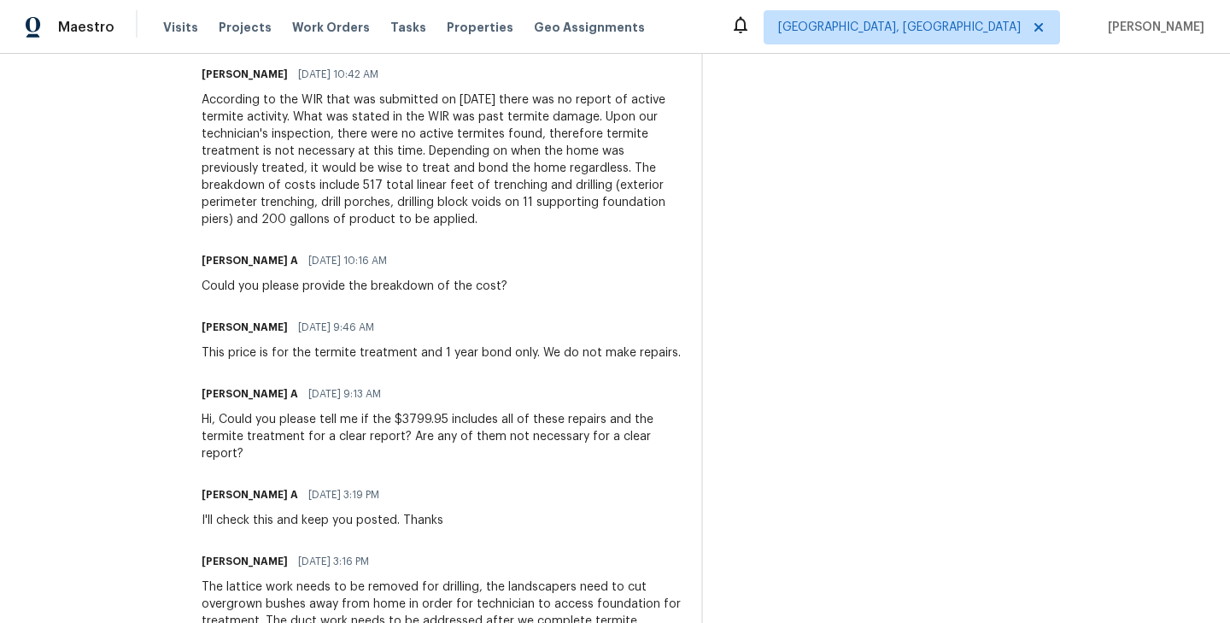
scroll to position [1044, 0]
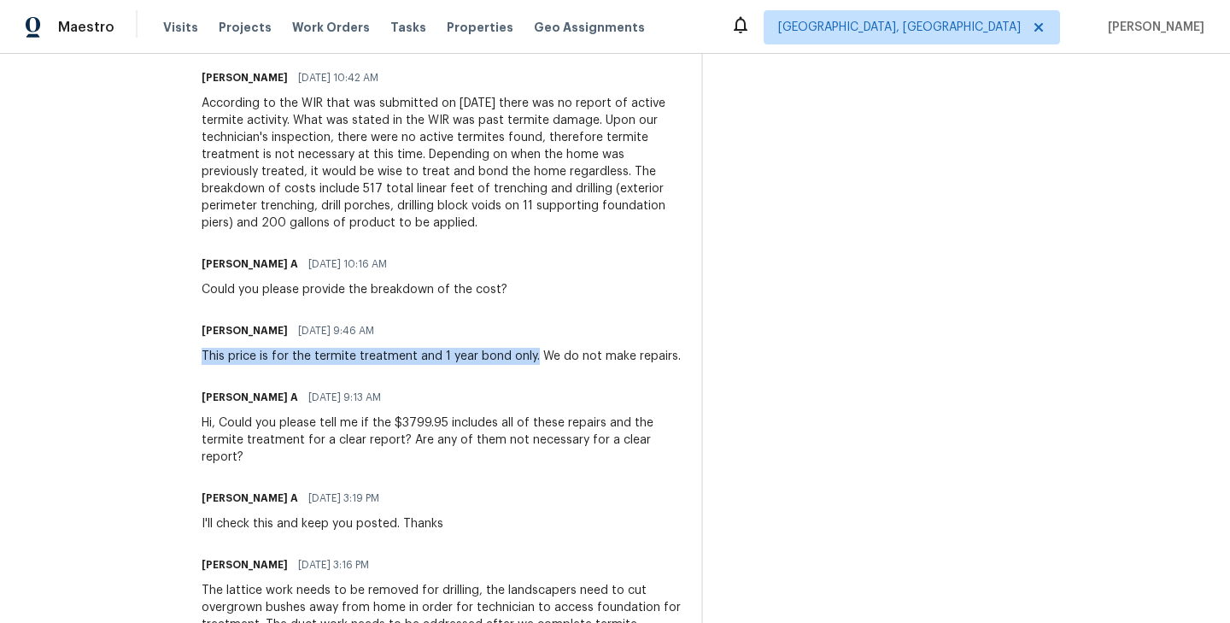
drag, startPoint x: 195, startPoint y: 357, endPoint x: 527, endPoint y: 348, distance: 332.4
click at [527, 348] on div "All work orders [STREET_ADDRESS] Home details Vendor Info Biotech Pest Manageme…" at bounding box center [615, 113] width 1230 height 2207
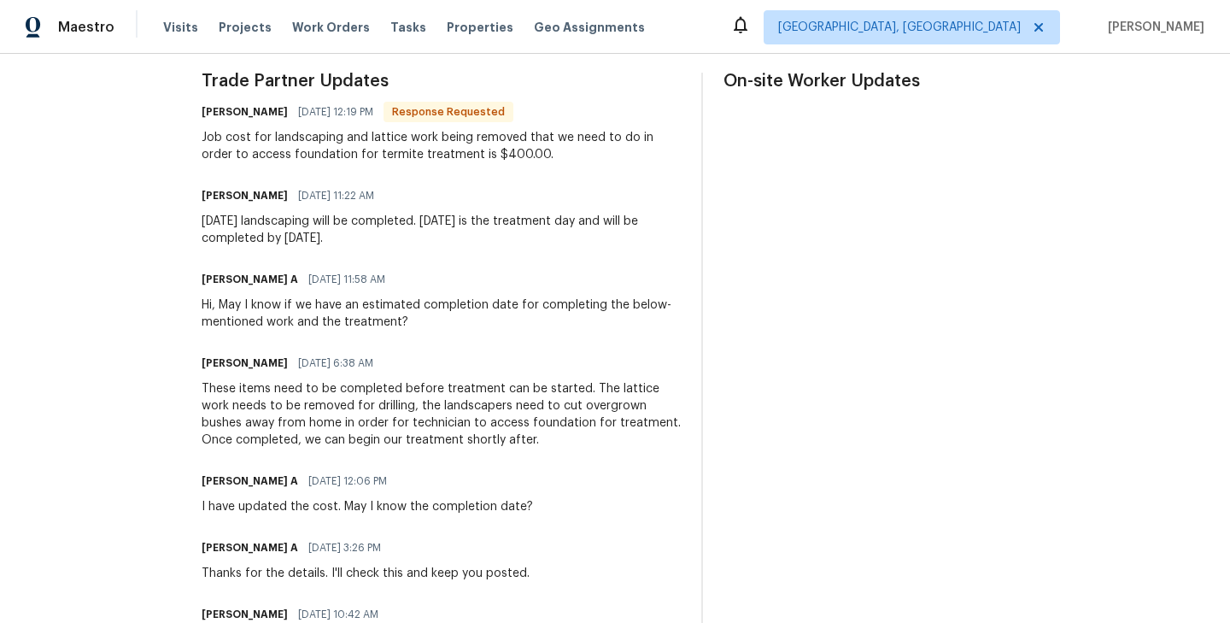
scroll to position [489, 0]
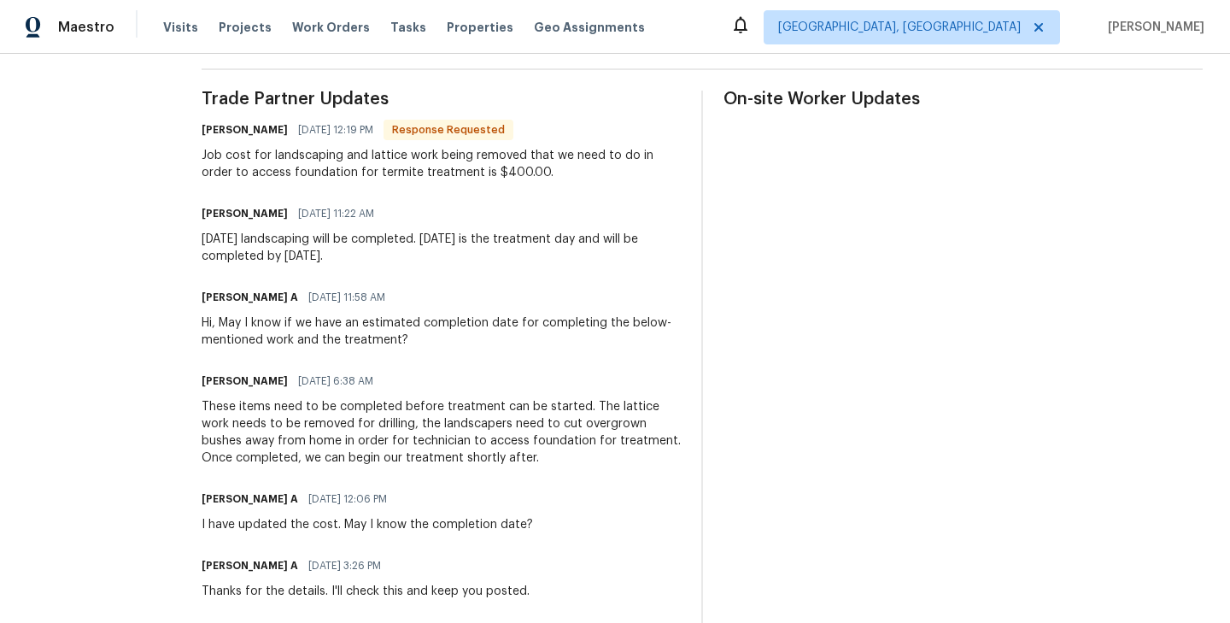
click at [467, 165] on div "Job cost for landscaping and lattice work being removed that we need to do in o…" at bounding box center [441, 164] width 479 height 34
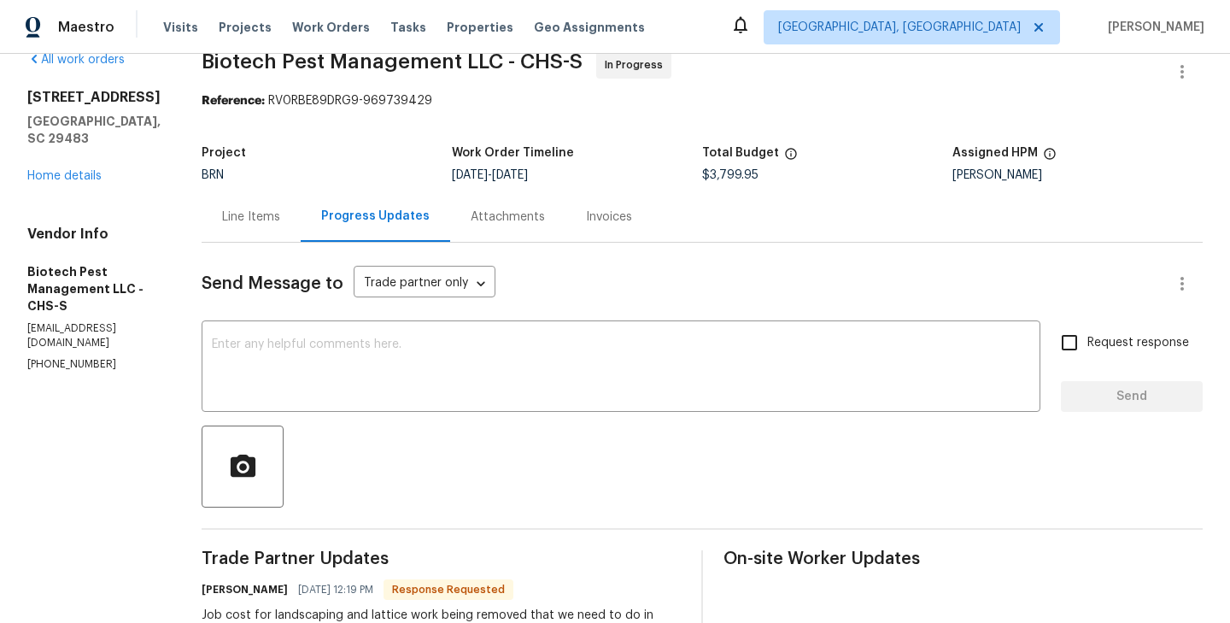
scroll to position [0, 0]
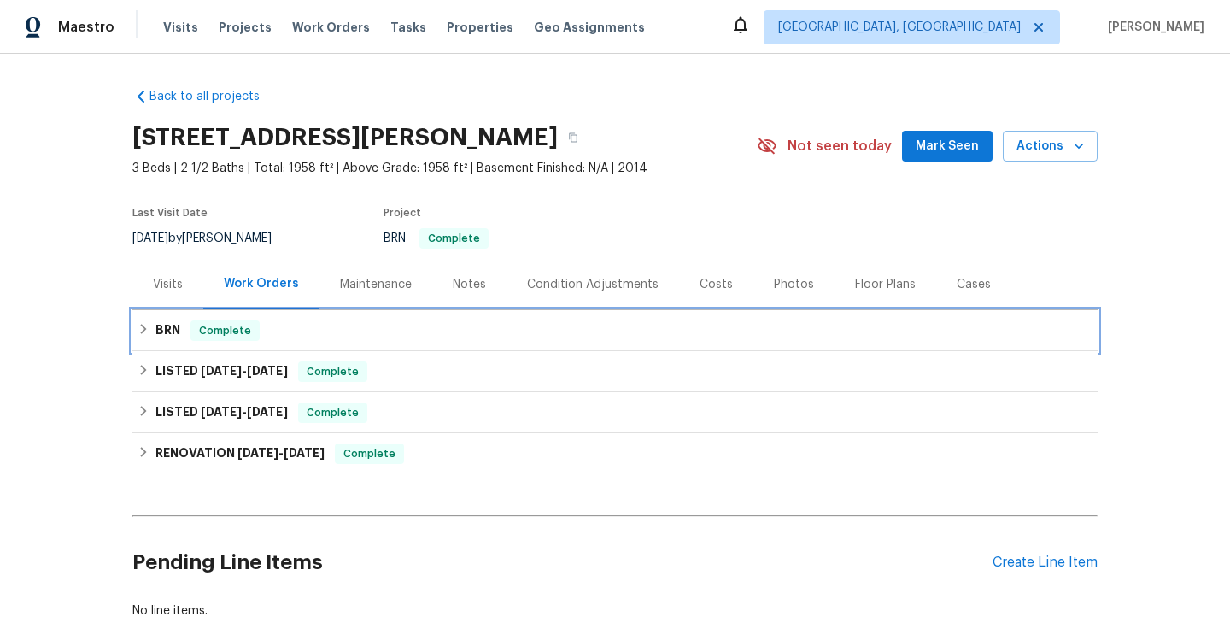
click at [327, 334] on div "BRN Complete" at bounding box center [615, 330] width 955 height 20
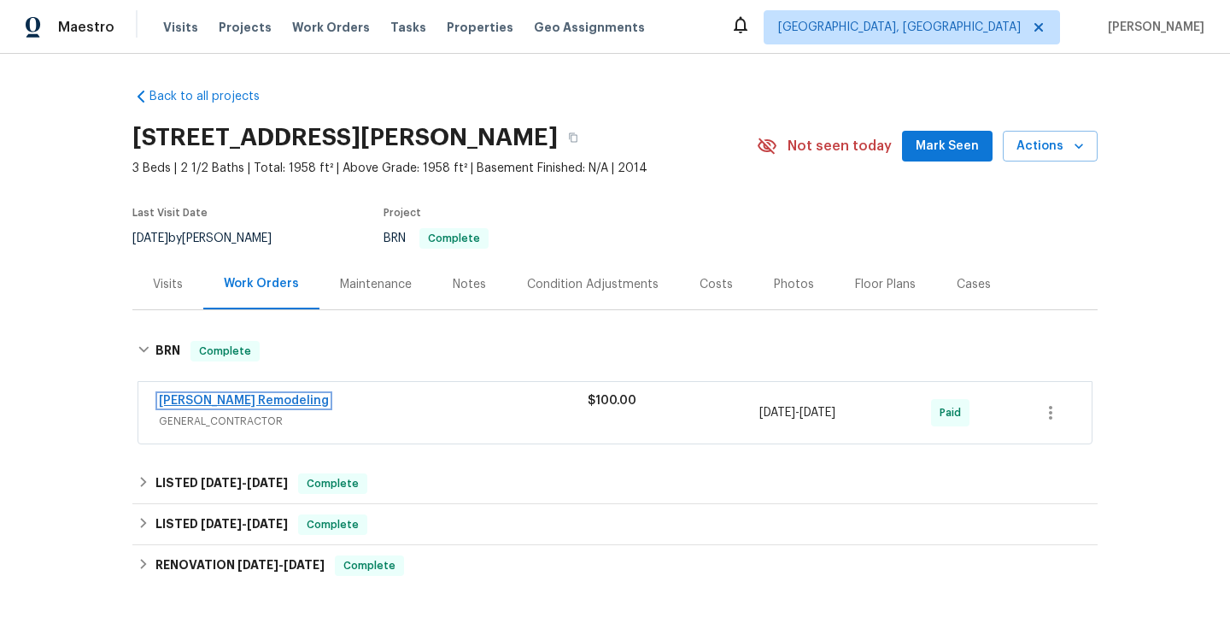
click at [202, 396] on link "Pino Remodeling" at bounding box center [244, 401] width 170 height 12
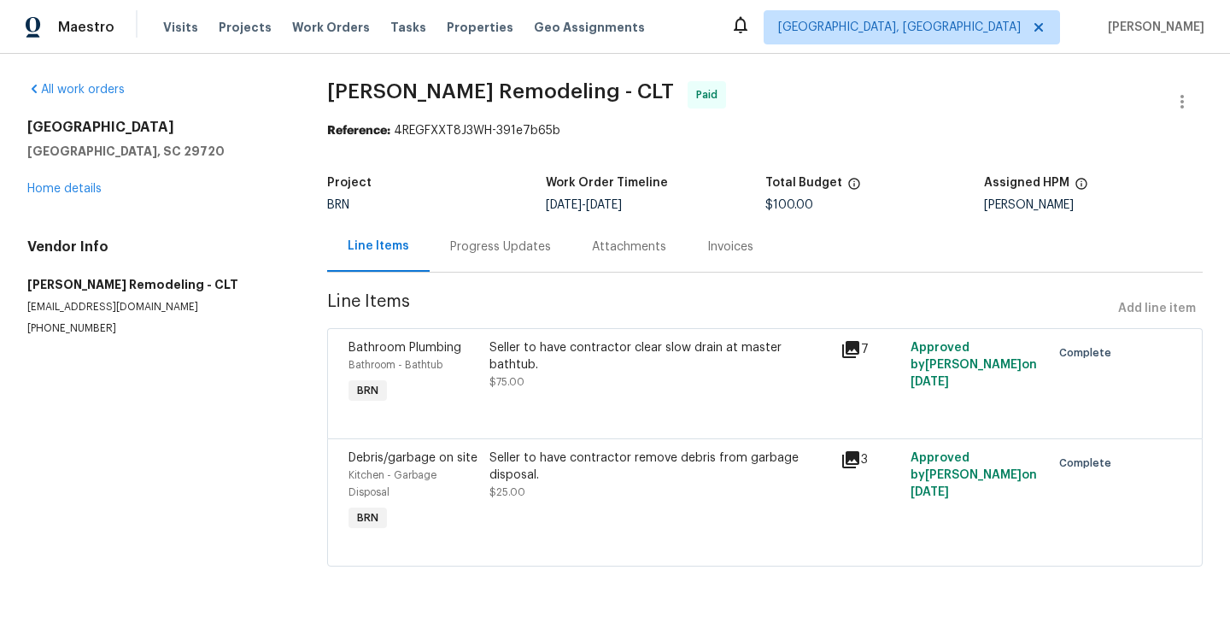
click at [477, 371] on div "Bathroom Plumbing Bathroom - Bathtub BRN" at bounding box center [413, 373] width 141 height 79
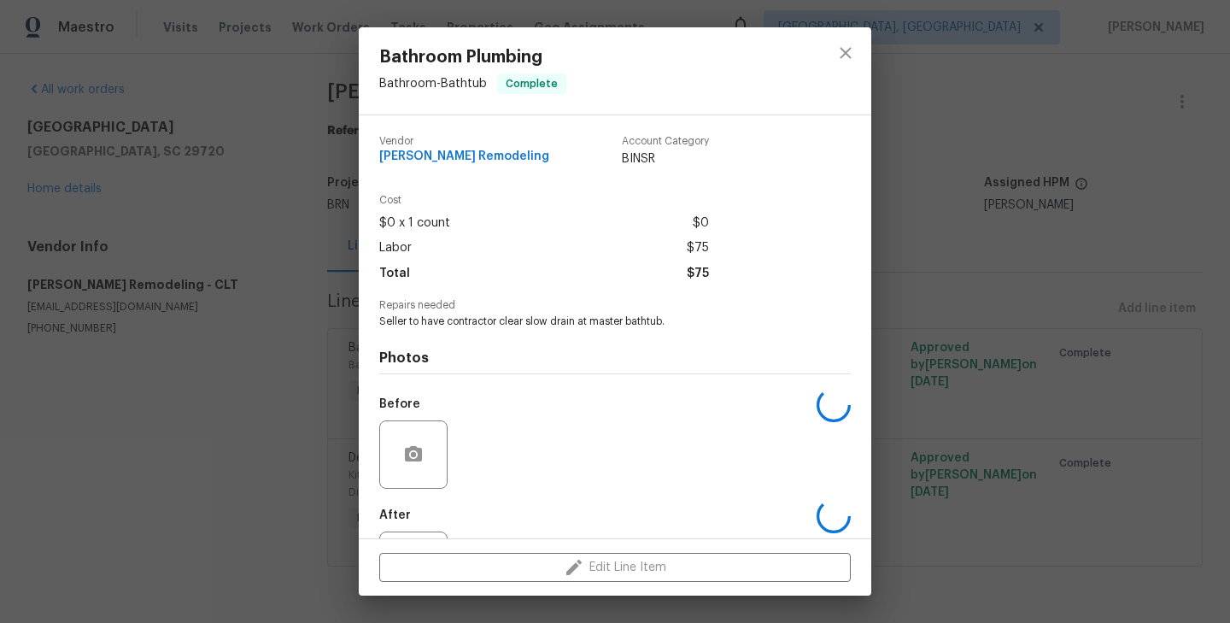
scroll to position [79, 0]
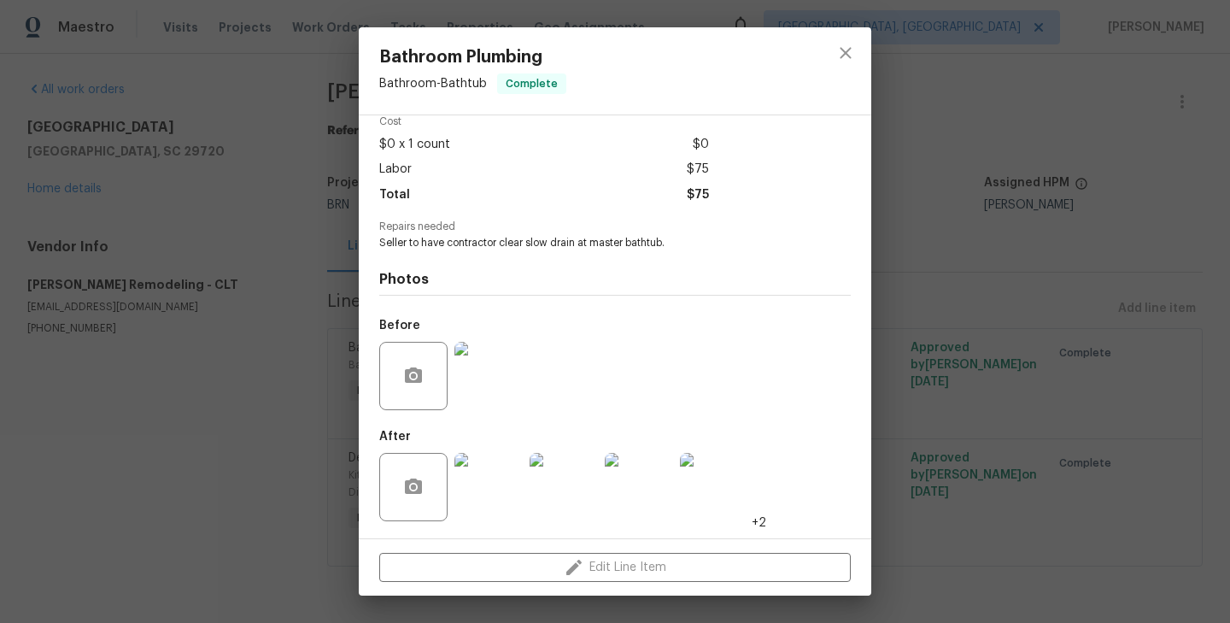
click at [287, 412] on div "Bathroom Plumbing Bathroom - Bathtub Complete Vendor Pino Remodeling Account Ca…" at bounding box center [615, 311] width 1230 height 623
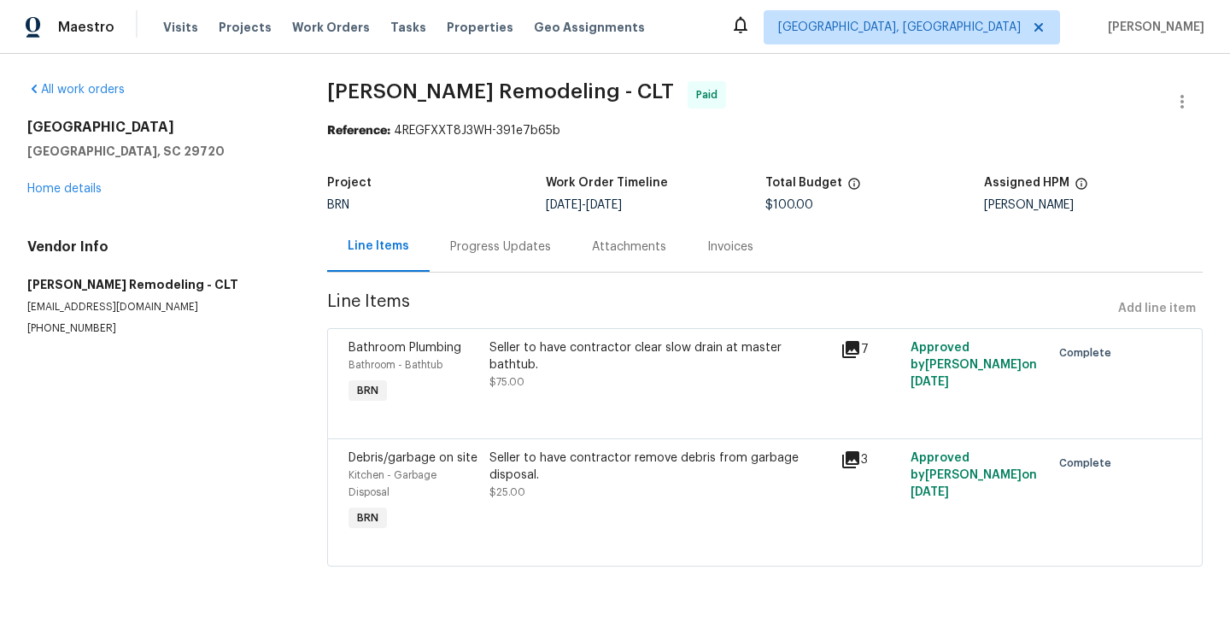
click at [467, 372] on div "Bathroom - Bathtub" at bounding box center [413, 364] width 131 height 17
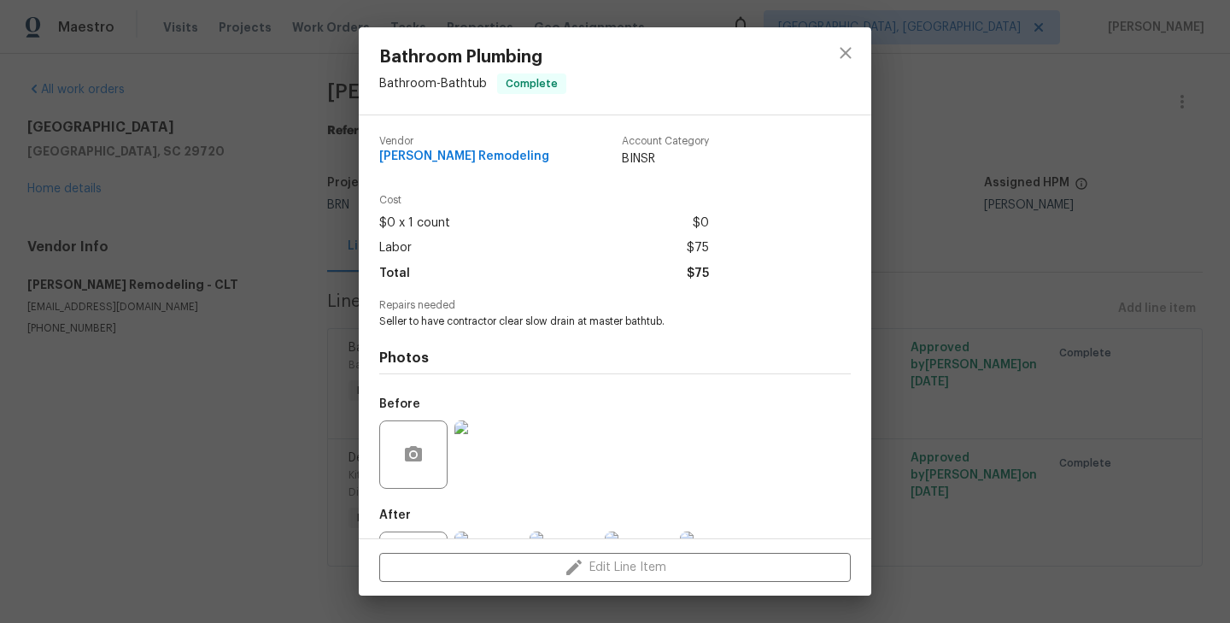
click at [247, 354] on div "Bathroom Plumbing Bathroom - Bathtub Complete Vendor Pino Remodeling Account Ca…" at bounding box center [615, 311] width 1230 height 623
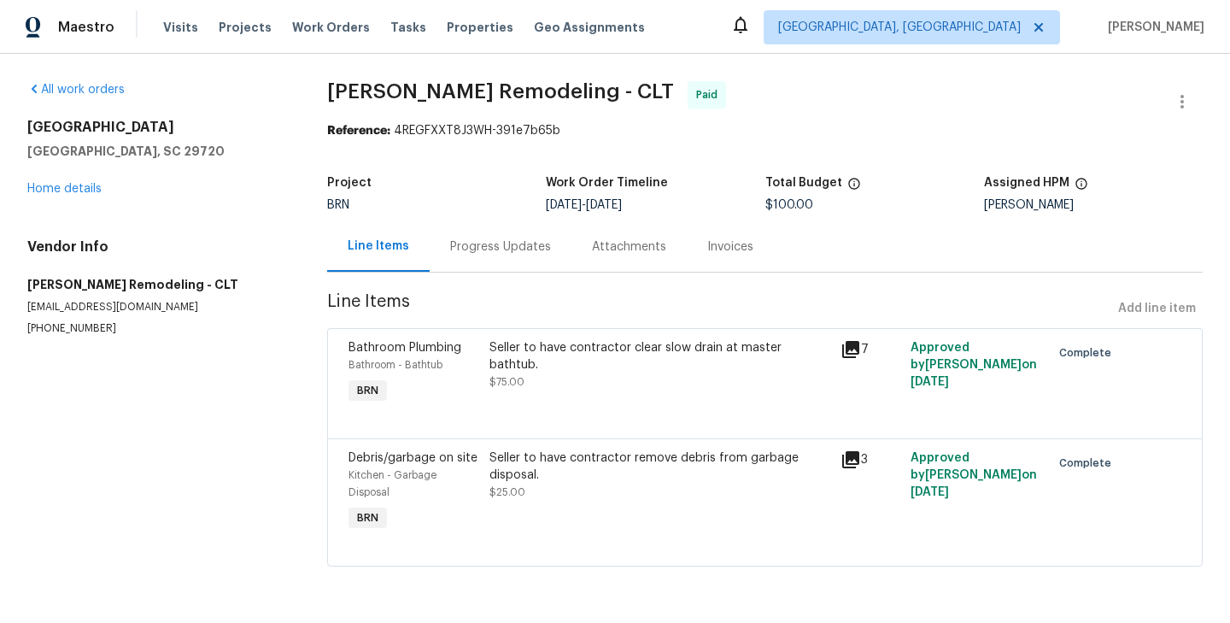
click at [489, 453] on div "Seller to have contractor remove debris from garbage disposal." at bounding box center [659, 466] width 341 height 34
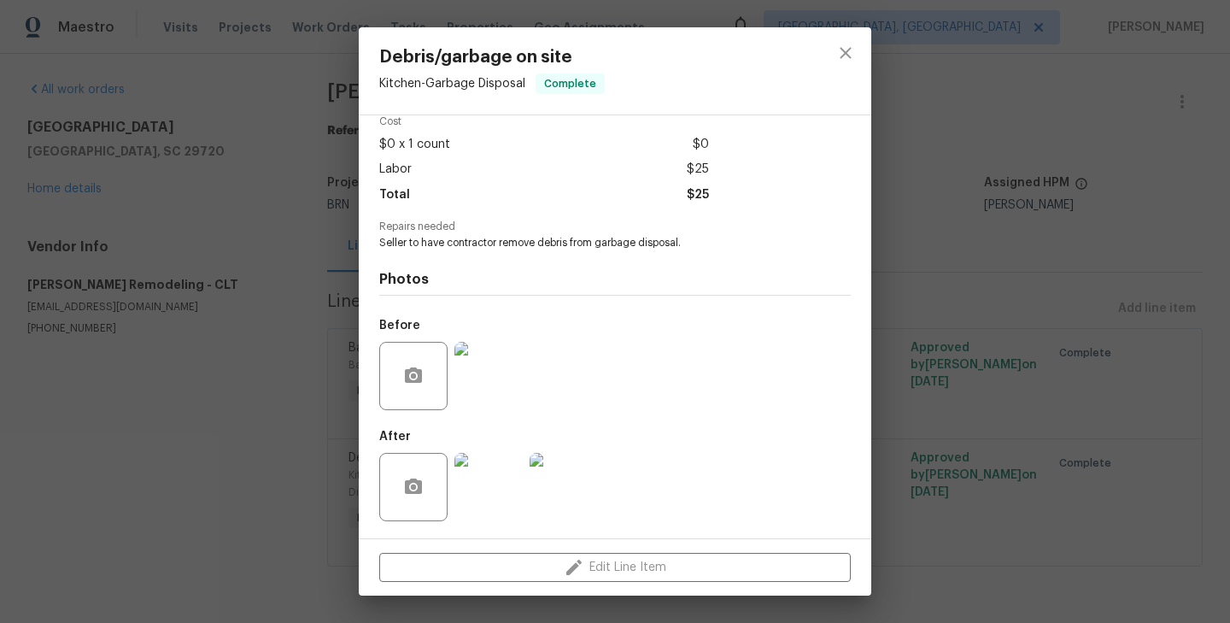
click at [212, 392] on div "Debris/garbage on site Kitchen - Garbage Disposal Complete Vendor Pino Remodeli…" at bounding box center [615, 311] width 1230 height 623
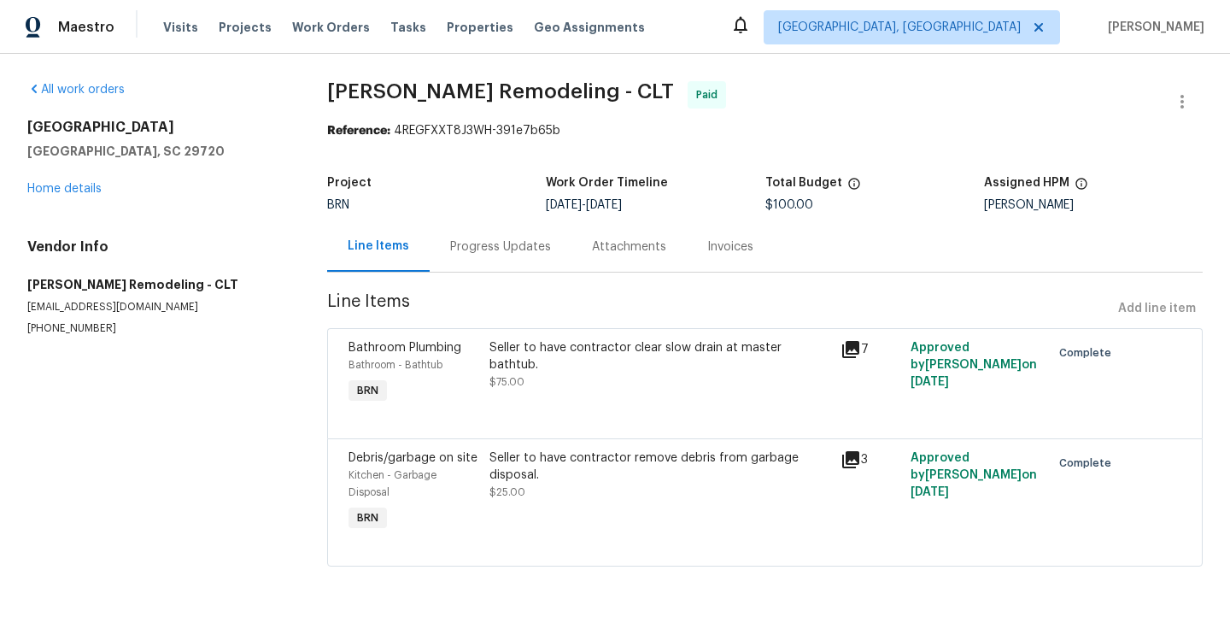
click at [460, 248] on div "Progress Updates" at bounding box center [500, 246] width 101 height 17
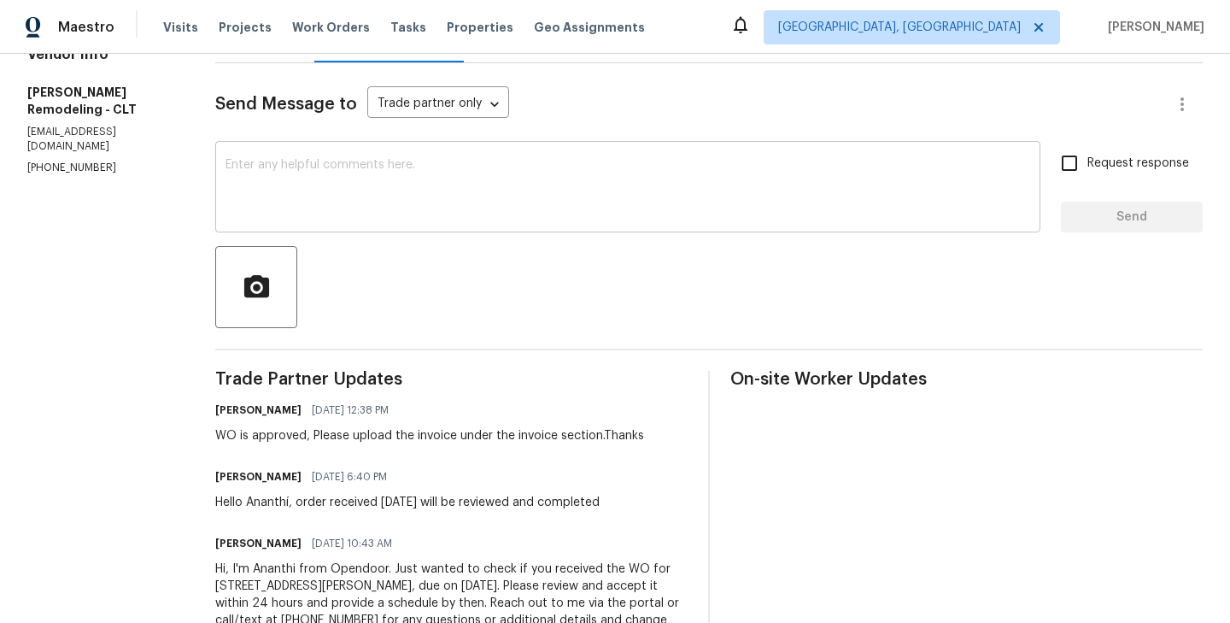
scroll to position [280, 0]
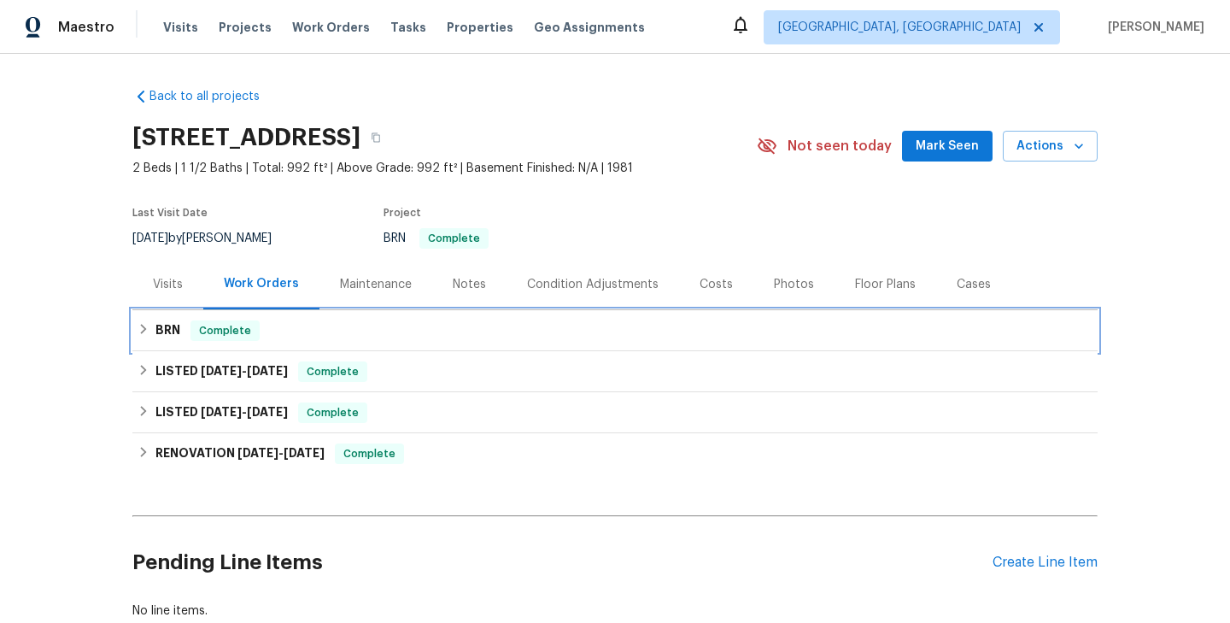
click at [319, 331] on div "BRN Complete" at bounding box center [615, 330] width 955 height 20
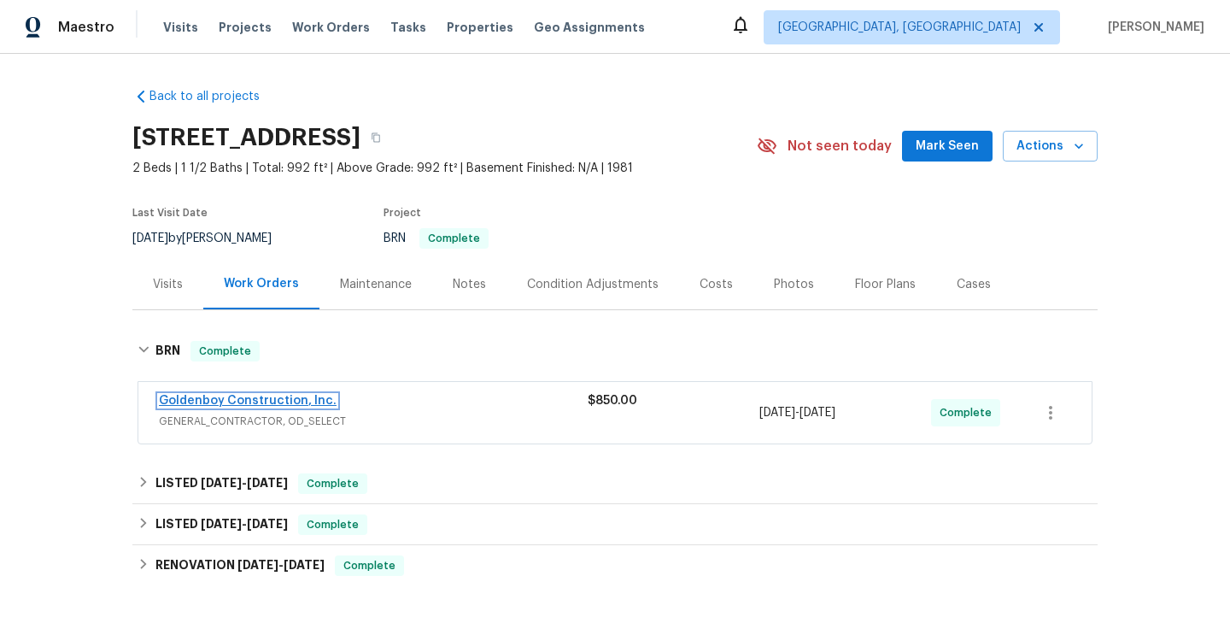
click at [278, 401] on link "Goldenboy Construction, Inc." at bounding box center [248, 401] width 178 height 12
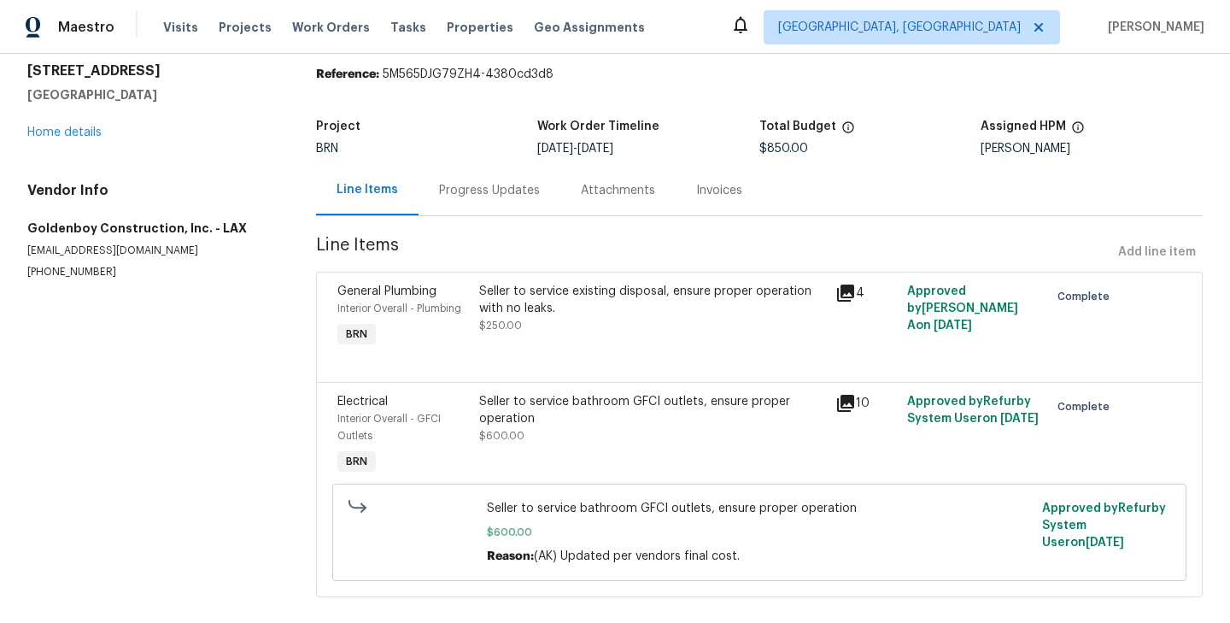
scroll to position [80, 0]
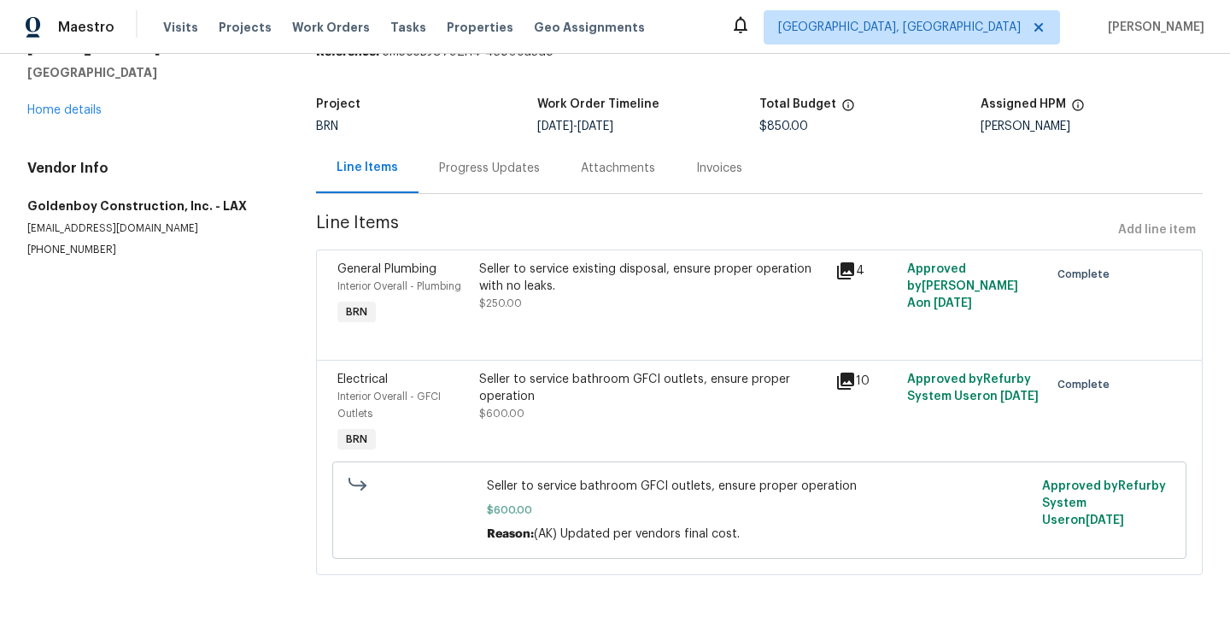
click at [452, 291] on div "Interior Overall - Plumbing" at bounding box center [403, 286] width 132 height 17
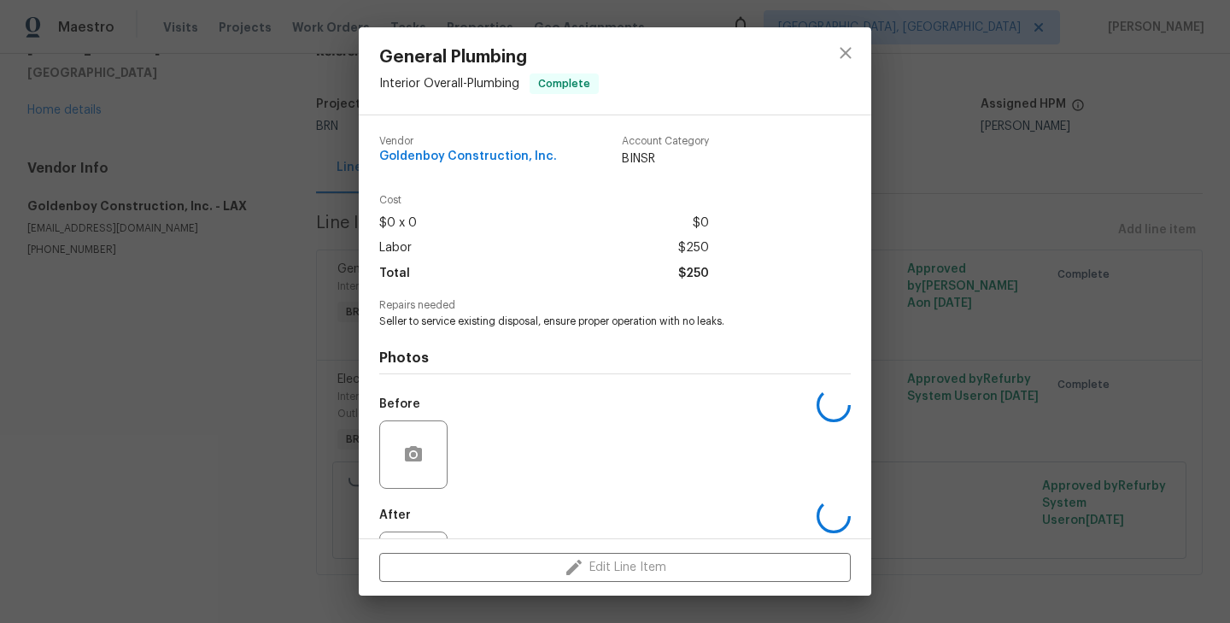
scroll to position [79, 0]
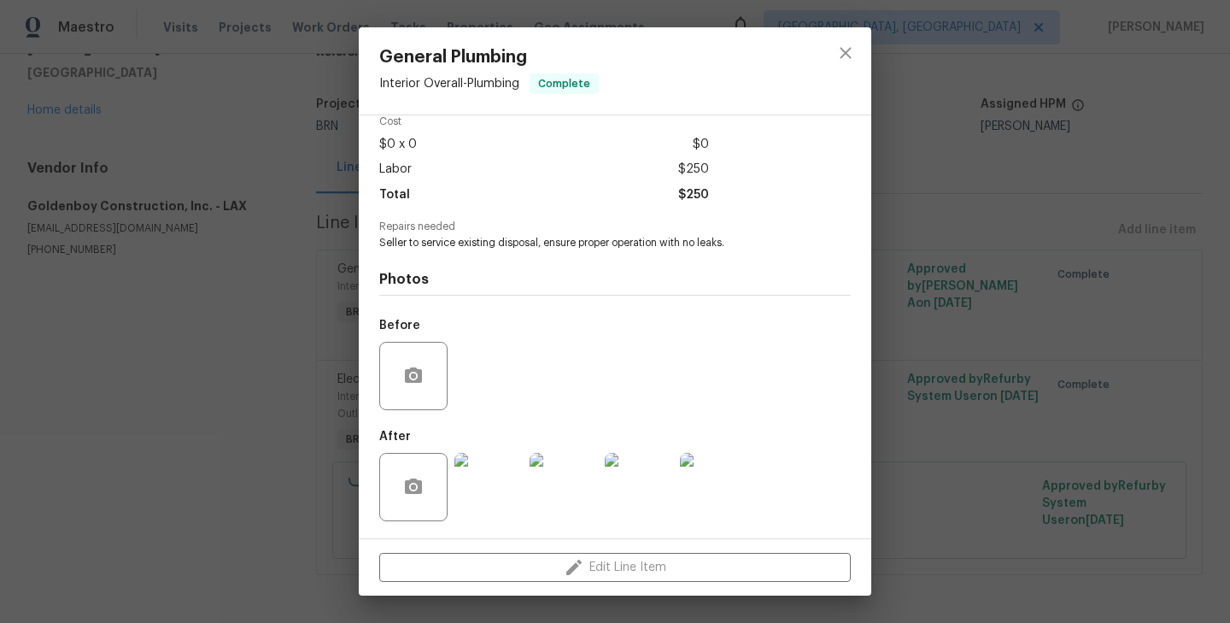
click at [290, 359] on div "General Plumbing Interior Overall - Plumbing Complete Vendor Goldenboy Construc…" at bounding box center [615, 311] width 1230 height 623
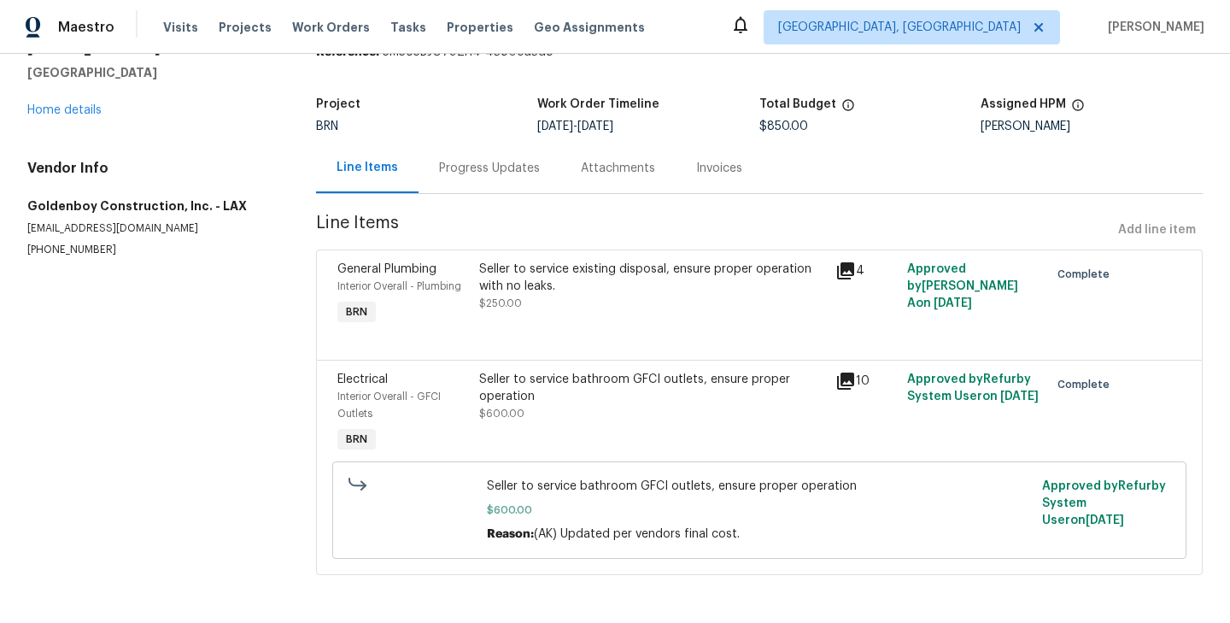
click at [439, 294] on div "General Plumbing Interior Overall - Plumbing BRN" at bounding box center [403, 294] width 143 height 79
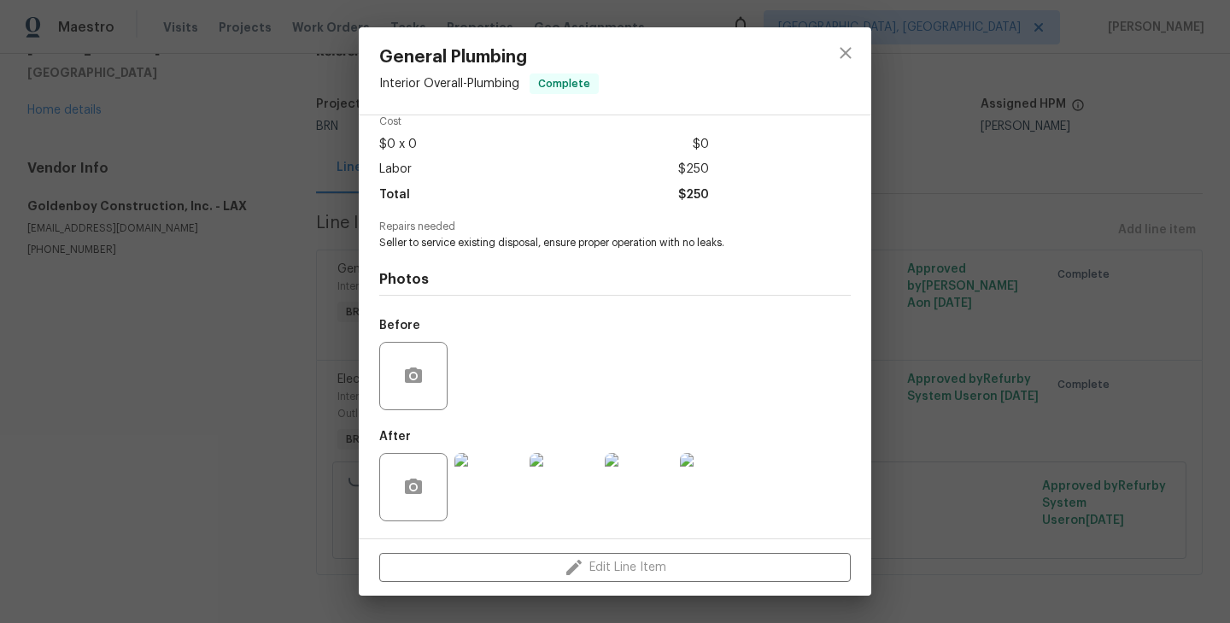
click at [258, 416] on div "General Plumbing Interior Overall - Plumbing Complete Vendor Goldenboy Construc…" at bounding box center [615, 311] width 1230 height 623
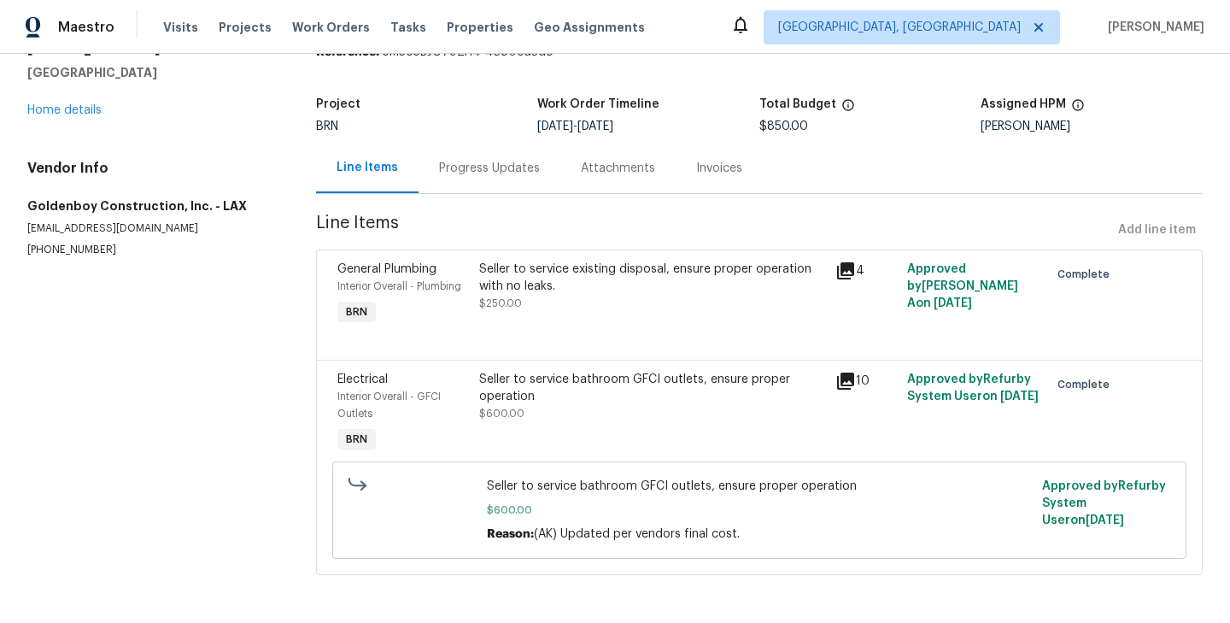
click at [444, 407] on div "Interior Overall - GFCI Outlets" at bounding box center [403, 405] width 132 height 34
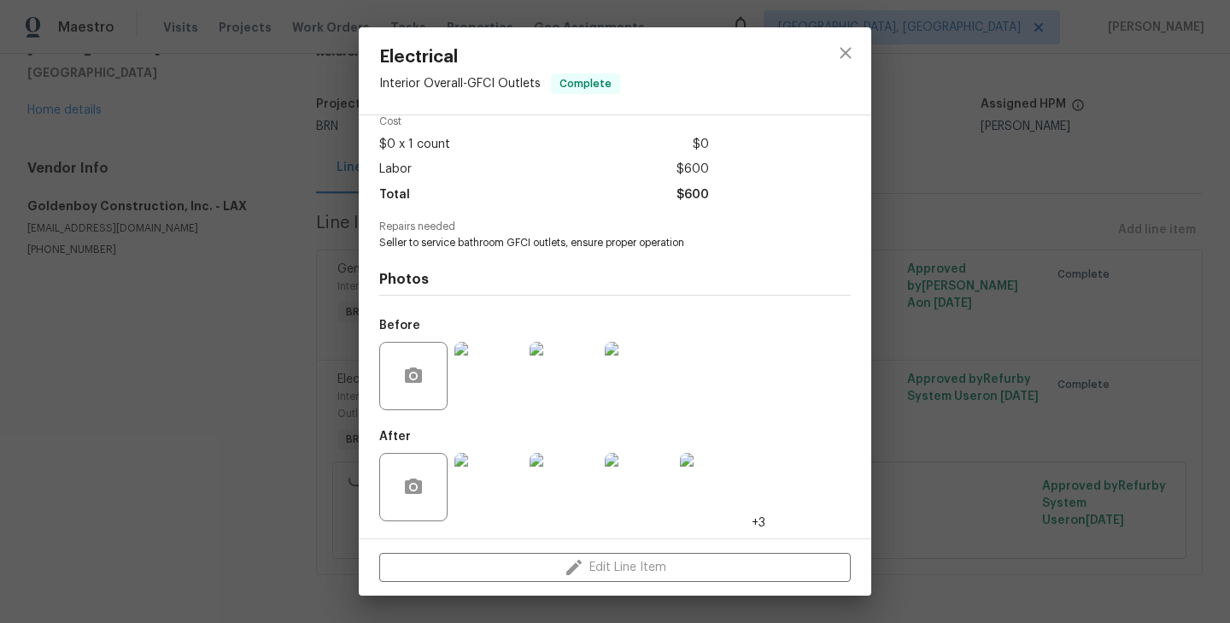
click at [635, 359] on img at bounding box center [639, 376] width 68 height 68
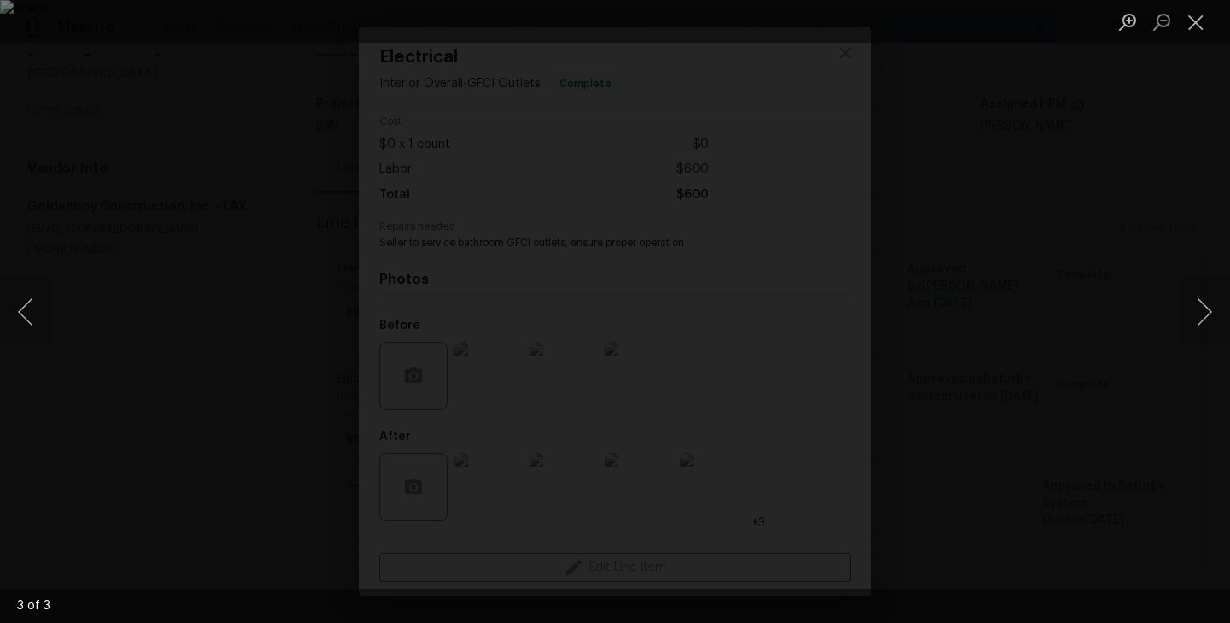
click at [165, 354] on div "Lightbox" at bounding box center [615, 311] width 1230 height 623
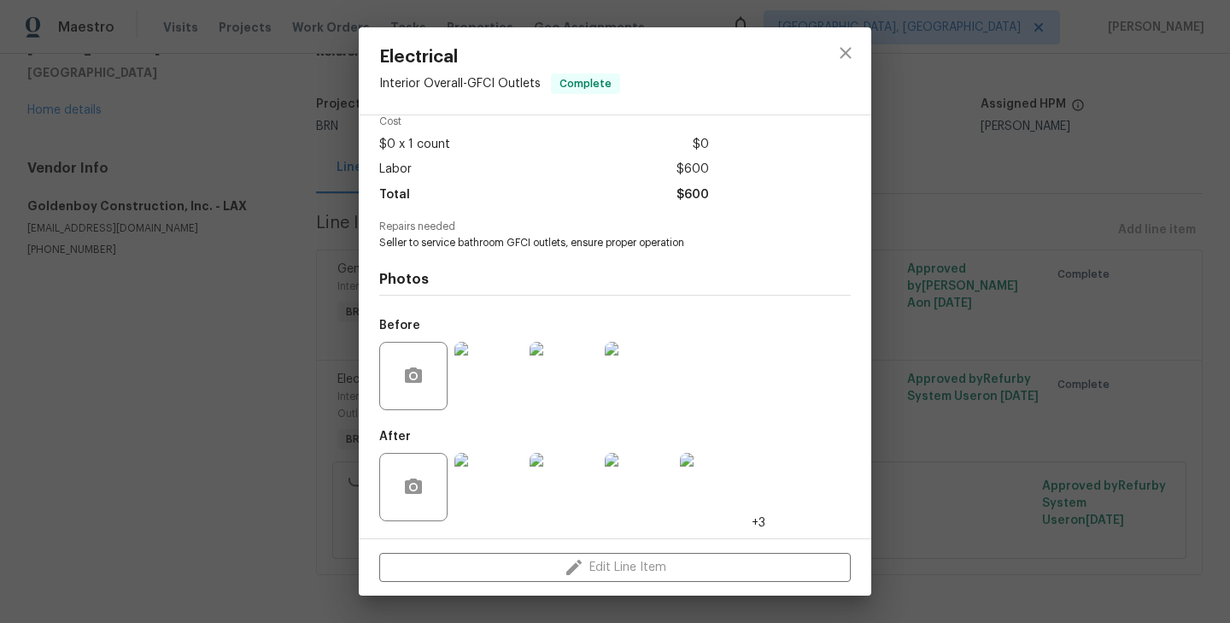
click at [254, 354] on div "Electrical Interior Overall - GFCI Outlets Complete Vendor Goldenboy Constructi…" at bounding box center [615, 311] width 1230 height 623
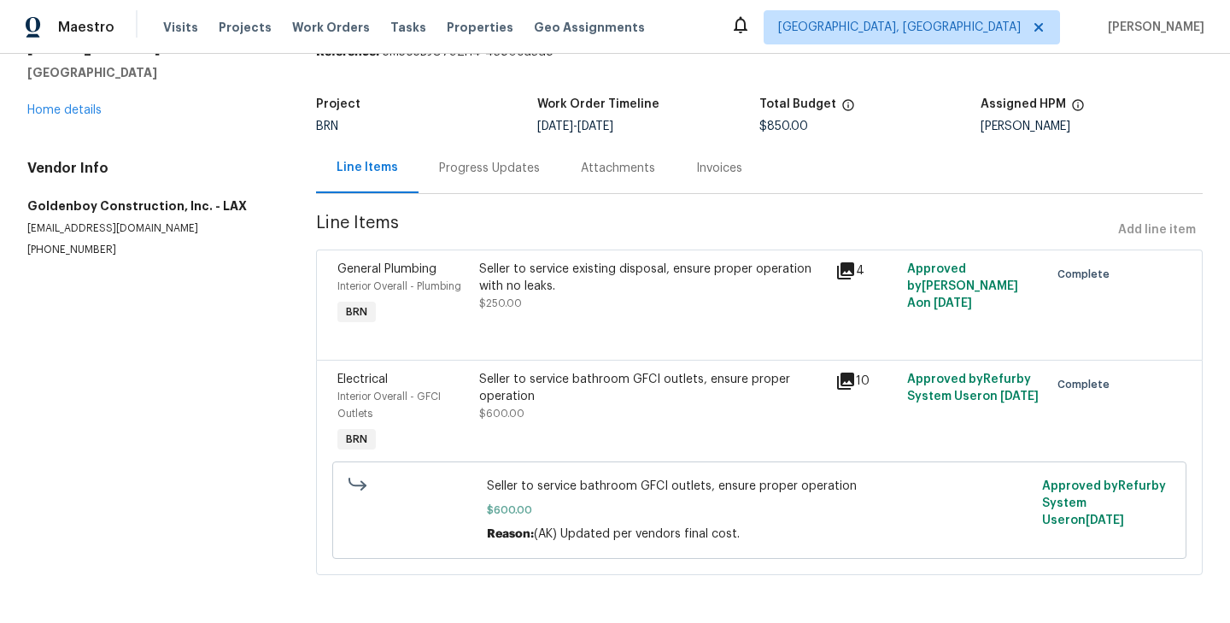
click at [474, 284] on div "Seller to service existing disposal, ensure proper operation with no leaks. $25…" at bounding box center [652, 294] width 356 height 79
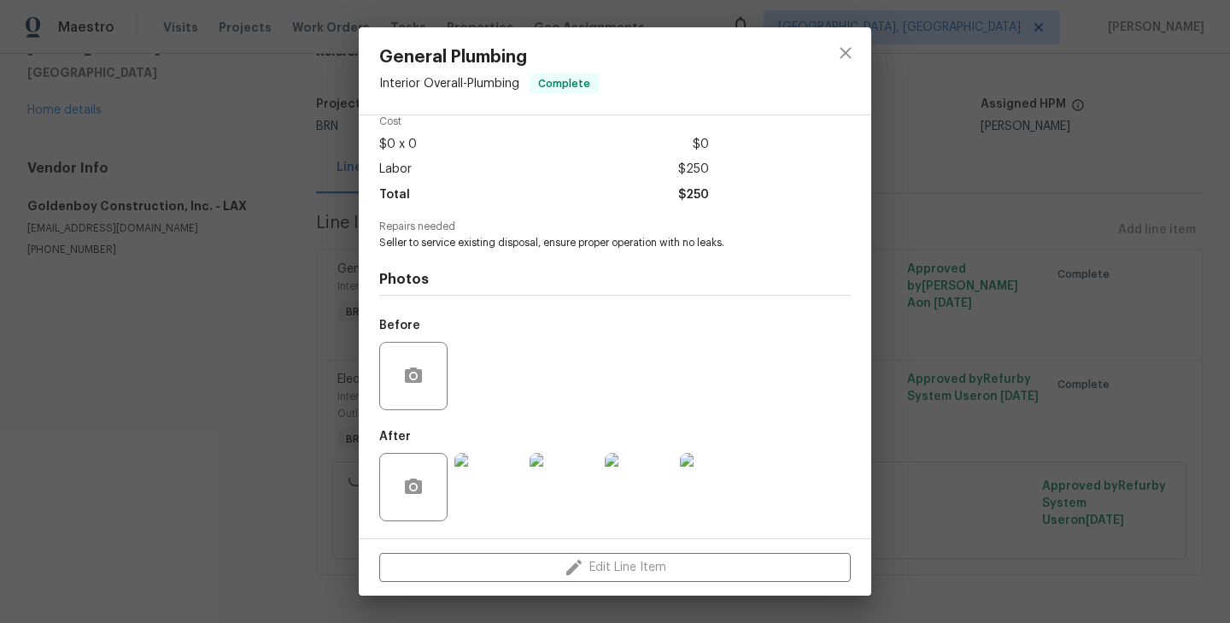
click at [260, 442] on div "General Plumbing Interior Overall - Plumbing Complete Vendor Goldenboy Construc…" at bounding box center [615, 311] width 1230 height 623
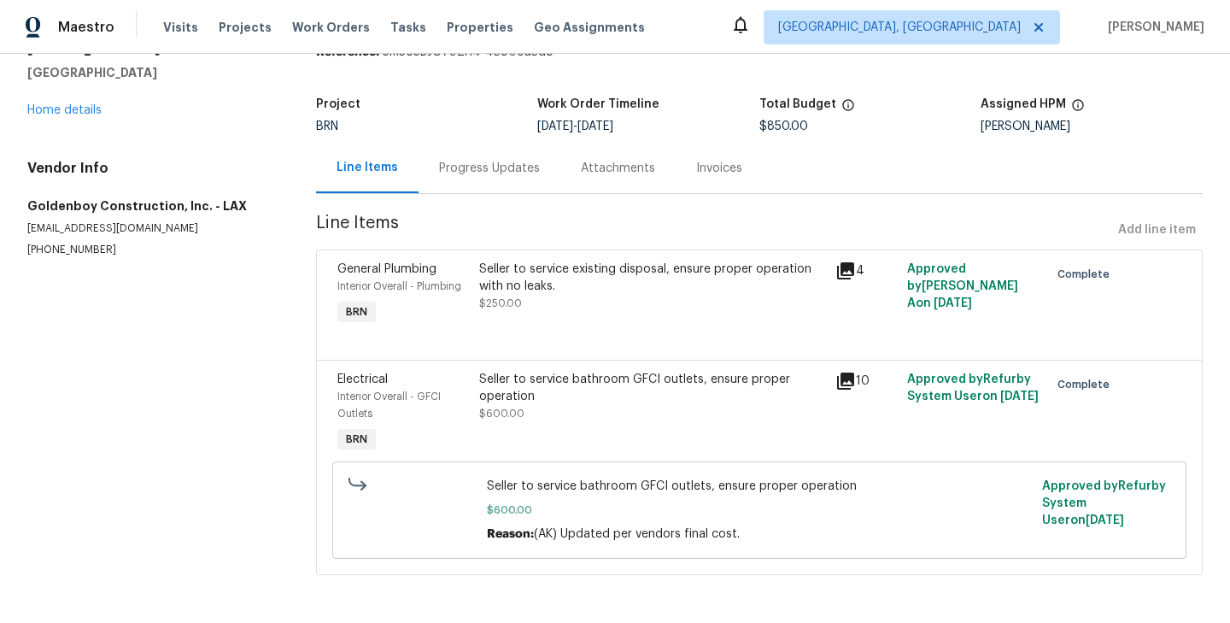
scroll to position [0, 0]
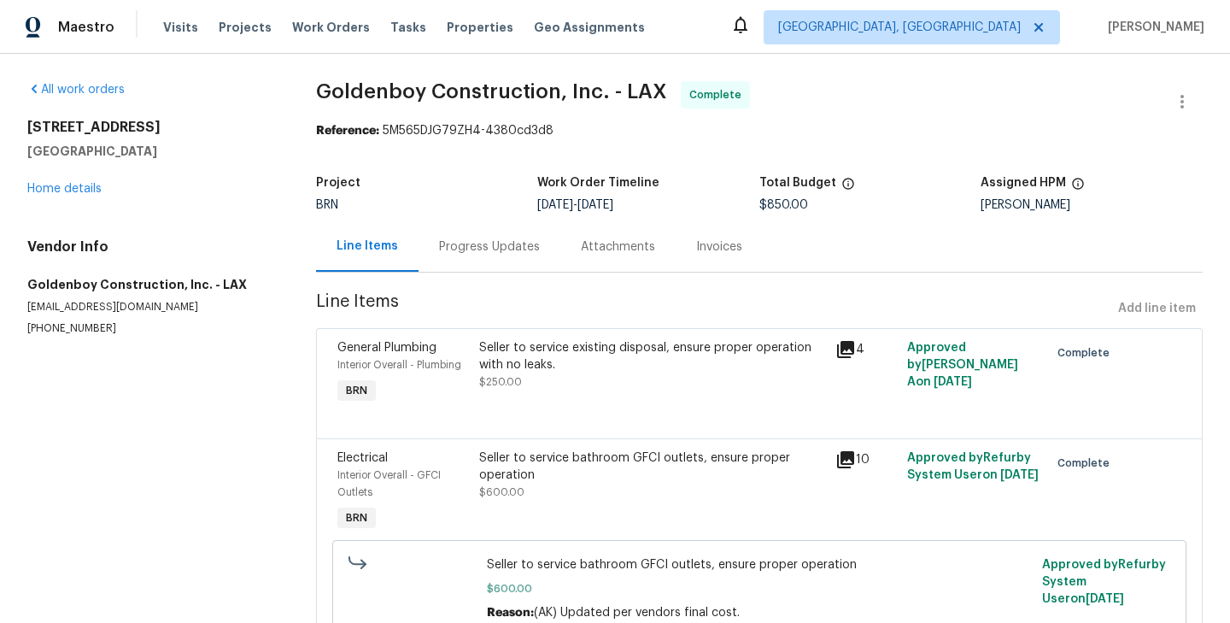
click at [483, 253] on div "Progress Updates" at bounding box center [489, 246] width 101 height 17
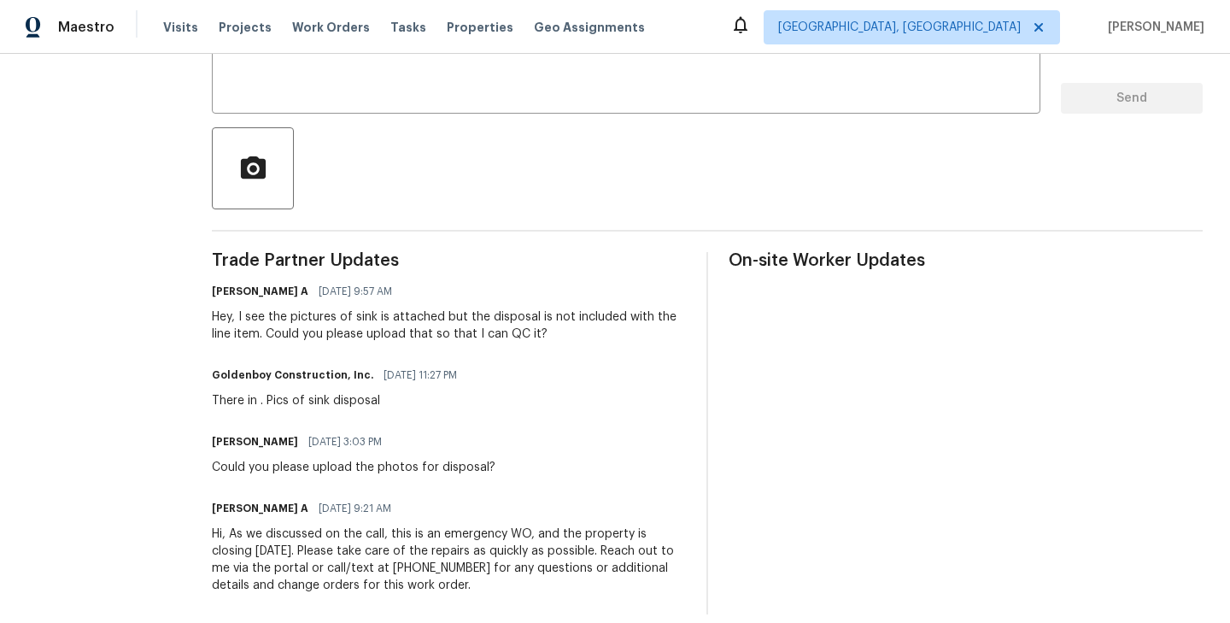
scroll to position [347, 0]
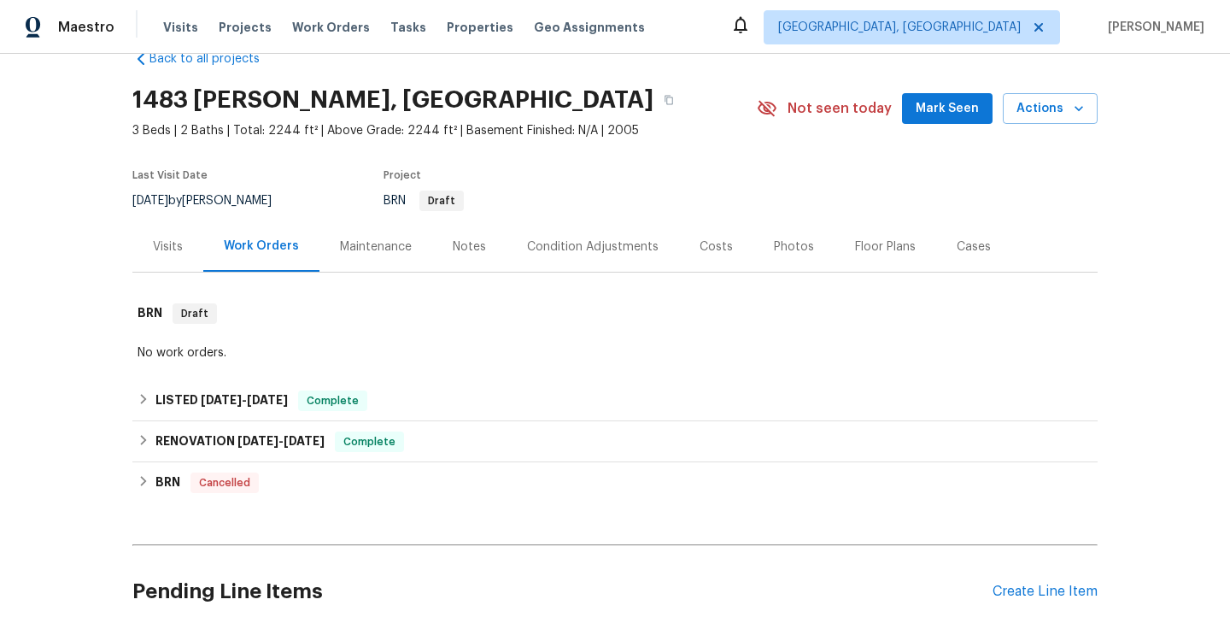
scroll to position [179, 0]
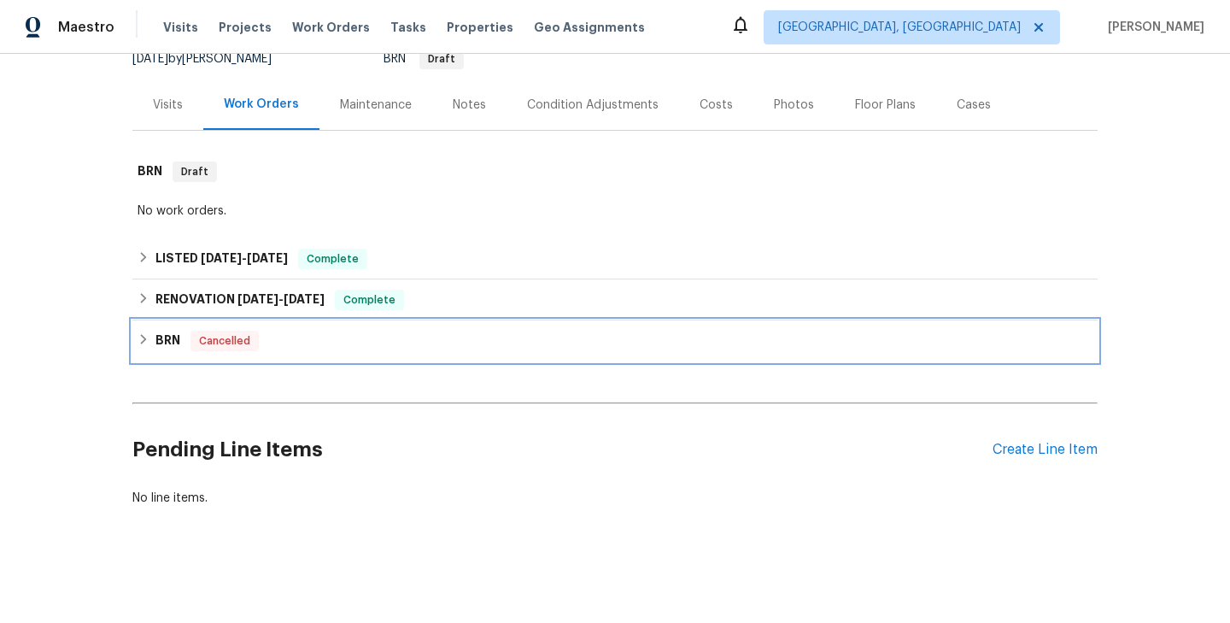
click at [321, 344] on div "BRN Cancelled" at bounding box center [615, 341] width 955 height 20
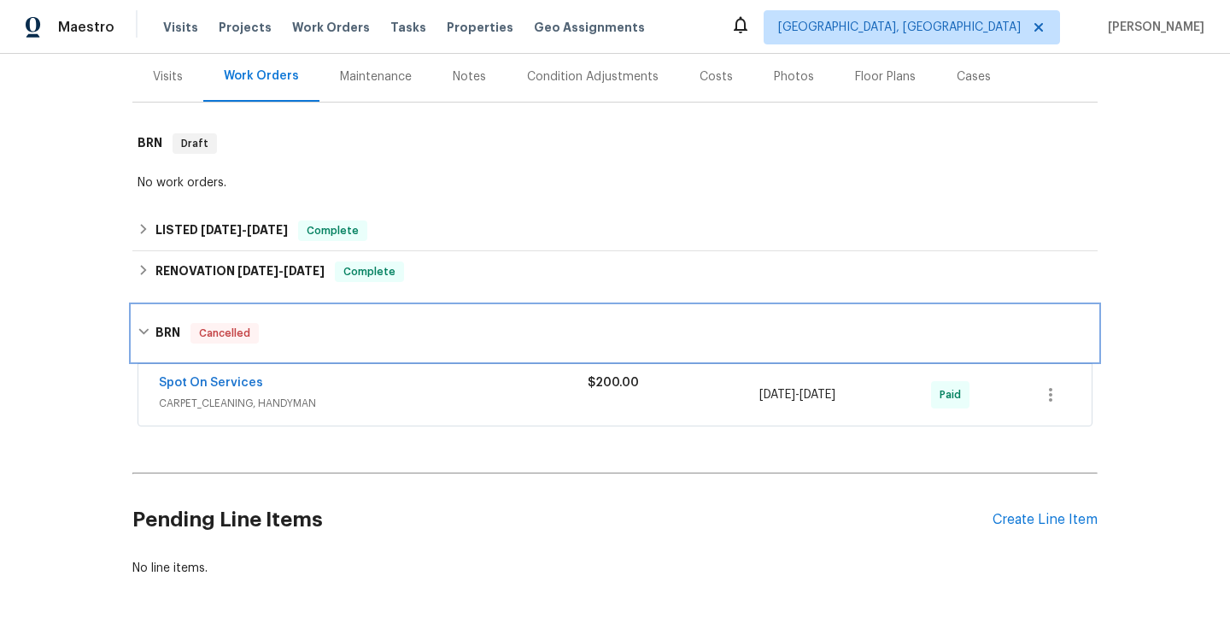
scroll to position [221, 0]
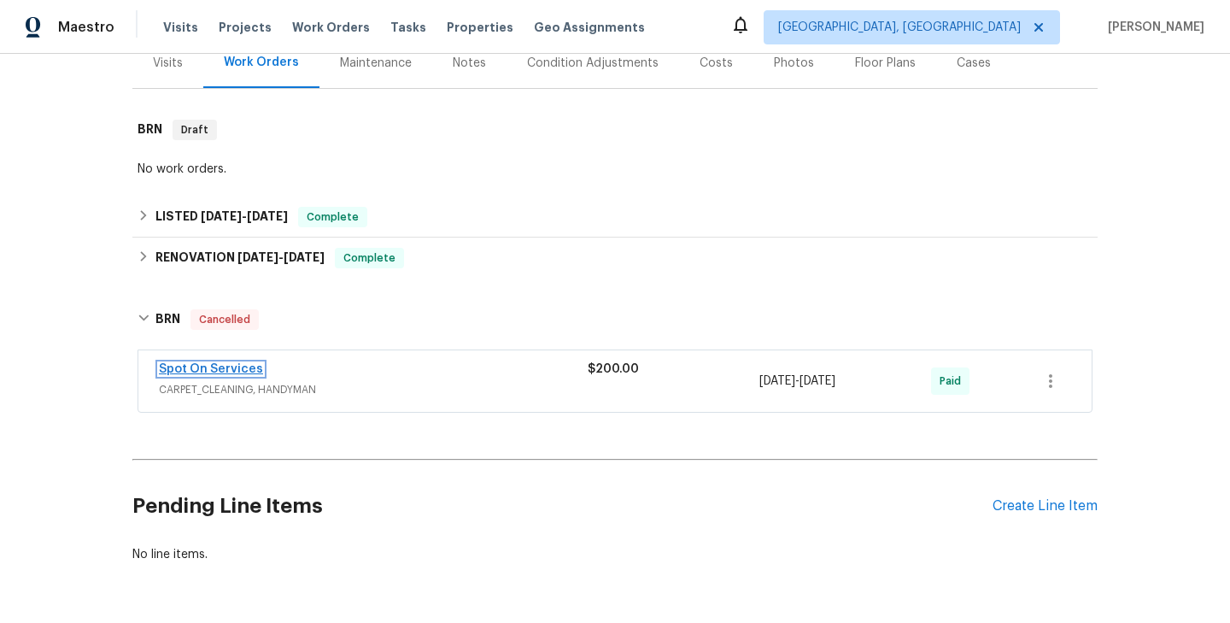
click at [241, 368] on link "Spot On Services" at bounding box center [211, 369] width 104 height 12
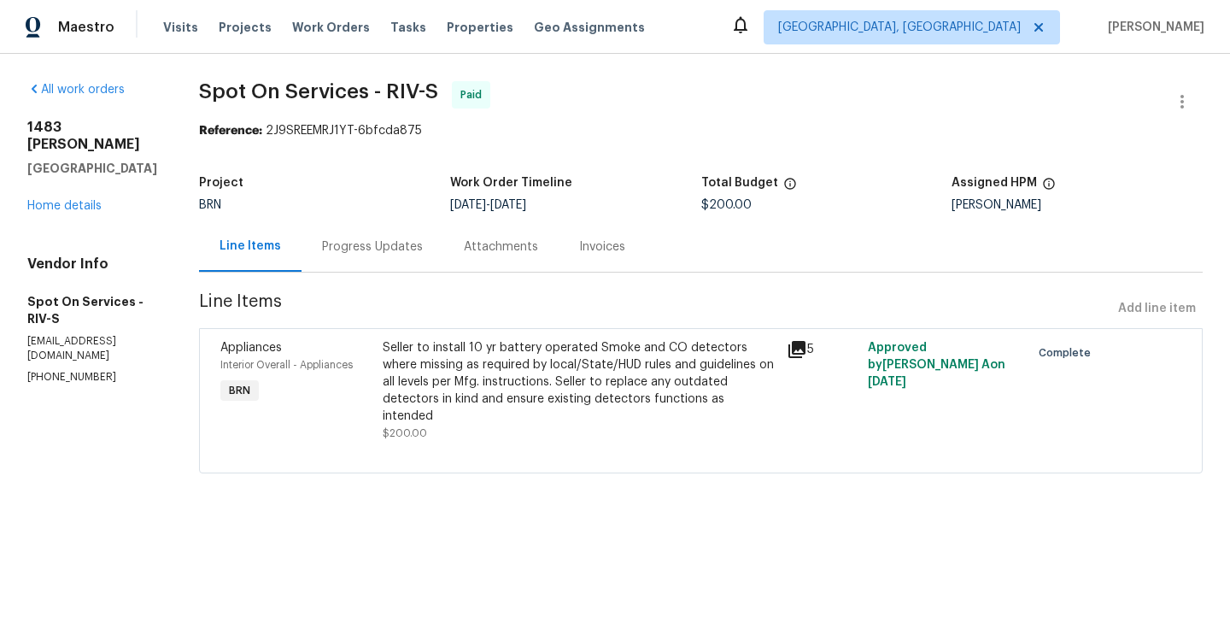
click at [376, 406] on div "Appliances Interior Overall - Appliances BRN" at bounding box center [295, 390] width 161 height 113
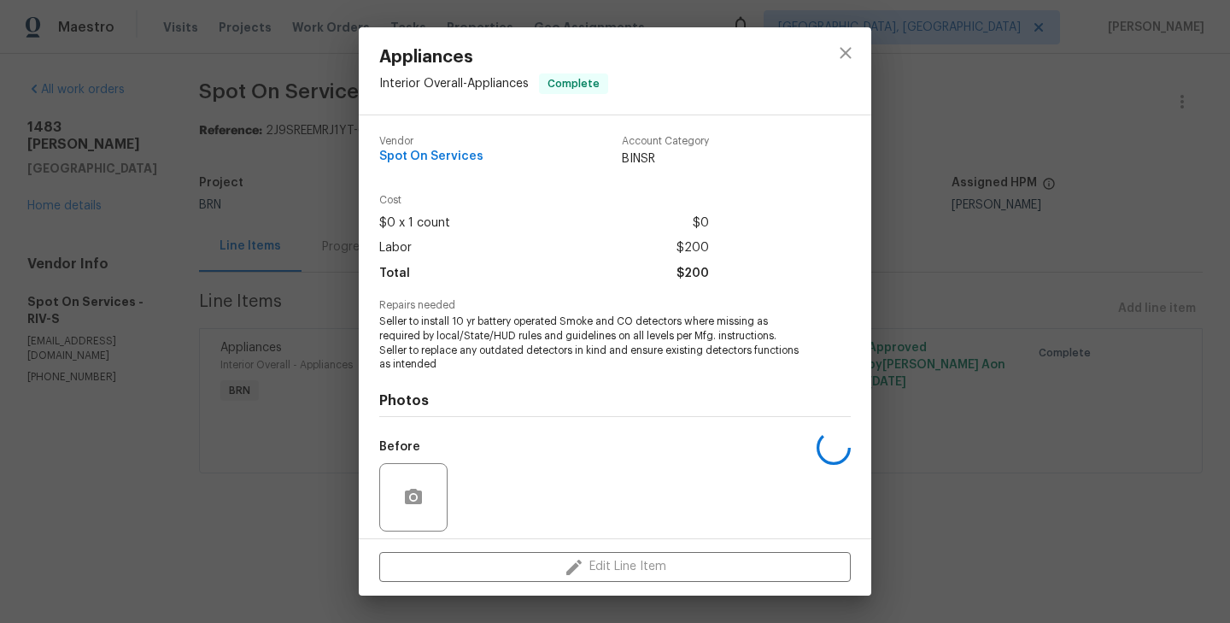
scroll to position [121, 0]
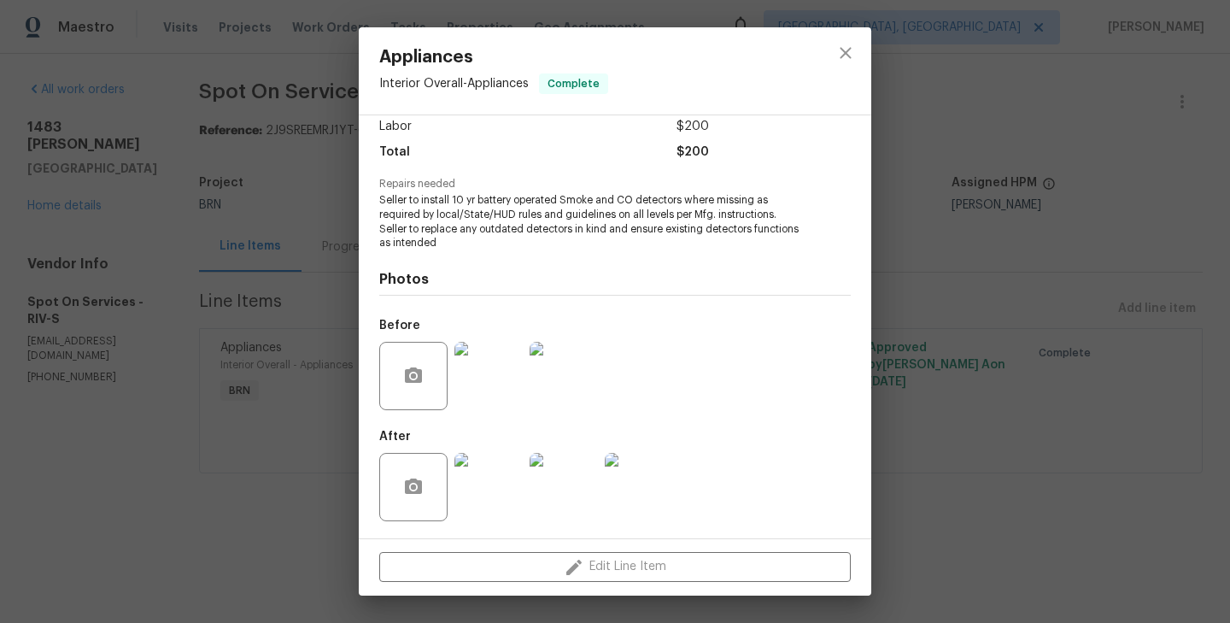
click at [352, 430] on div "Appliances Interior Overall - Appliances Complete Vendor Spot On Services Accou…" at bounding box center [615, 311] width 1230 height 623
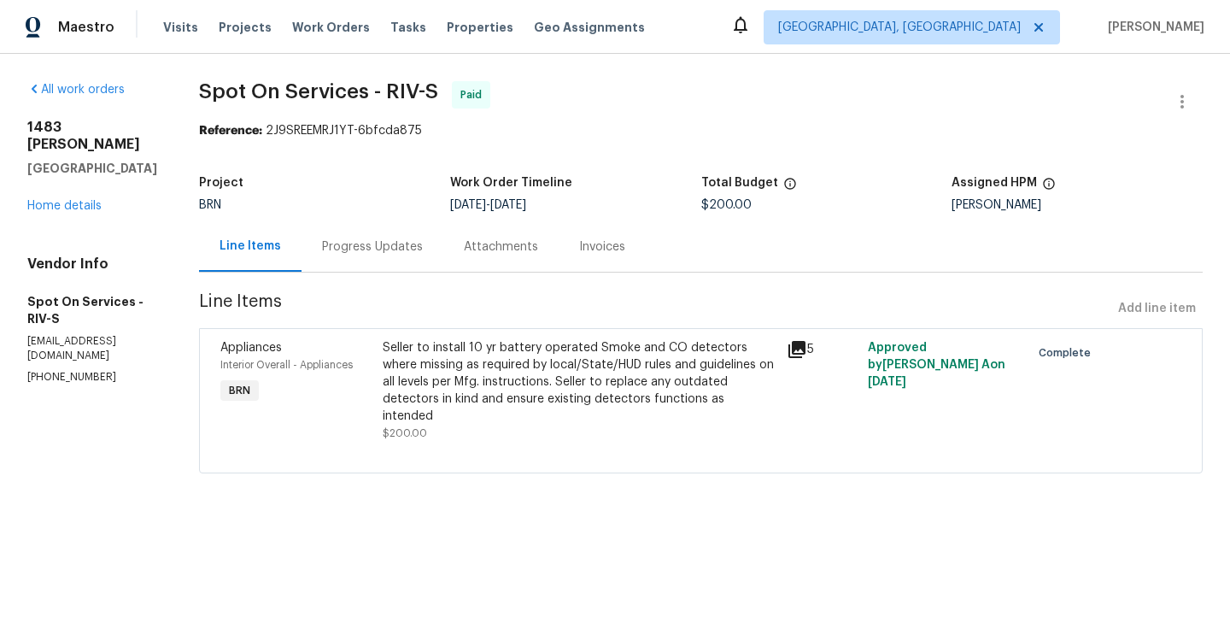
click at [411, 250] on div "Progress Updates" at bounding box center [372, 246] width 101 height 17
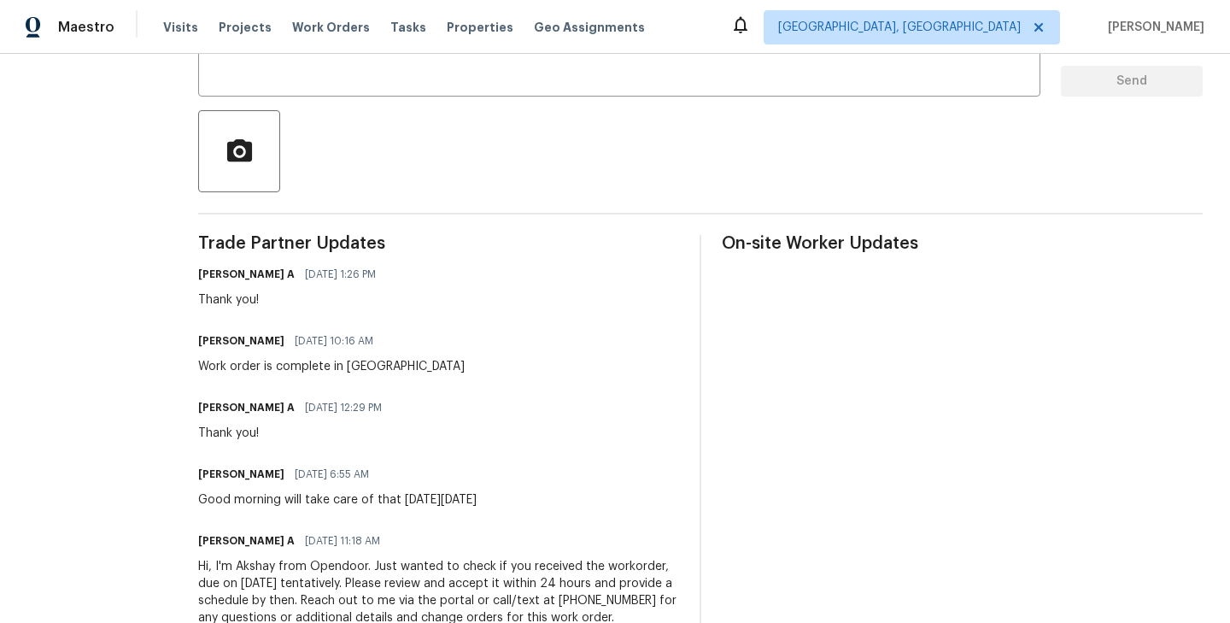
scroll to position [346, 0]
